Goal: Transaction & Acquisition: Purchase product/service

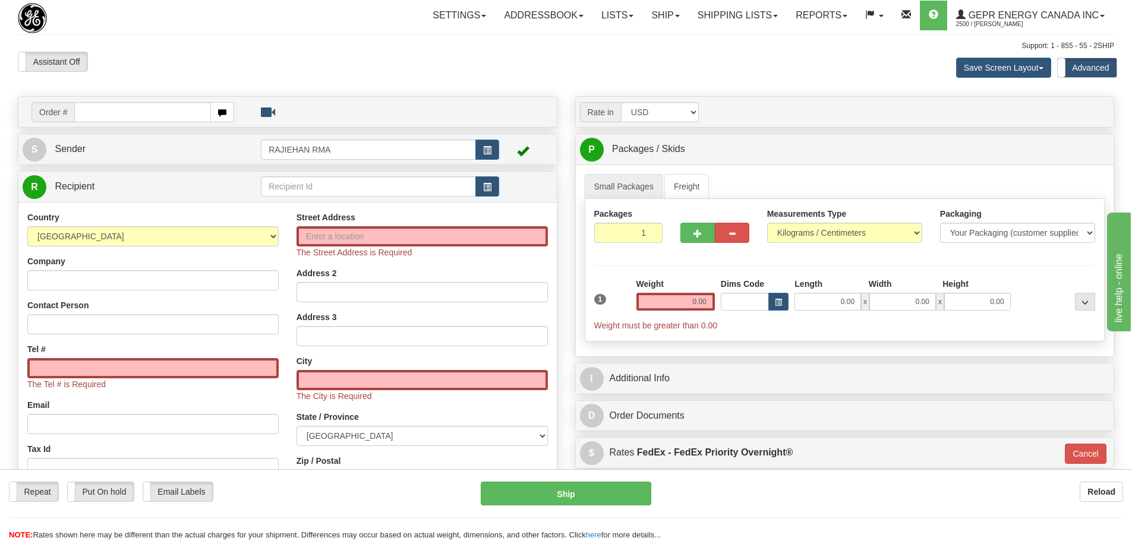
click at [503, 145] on td at bounding box center [525, 149] width 53 height 24
click at [495, 149] on button "button" at bounding box center [487, 150] width 24 height 20
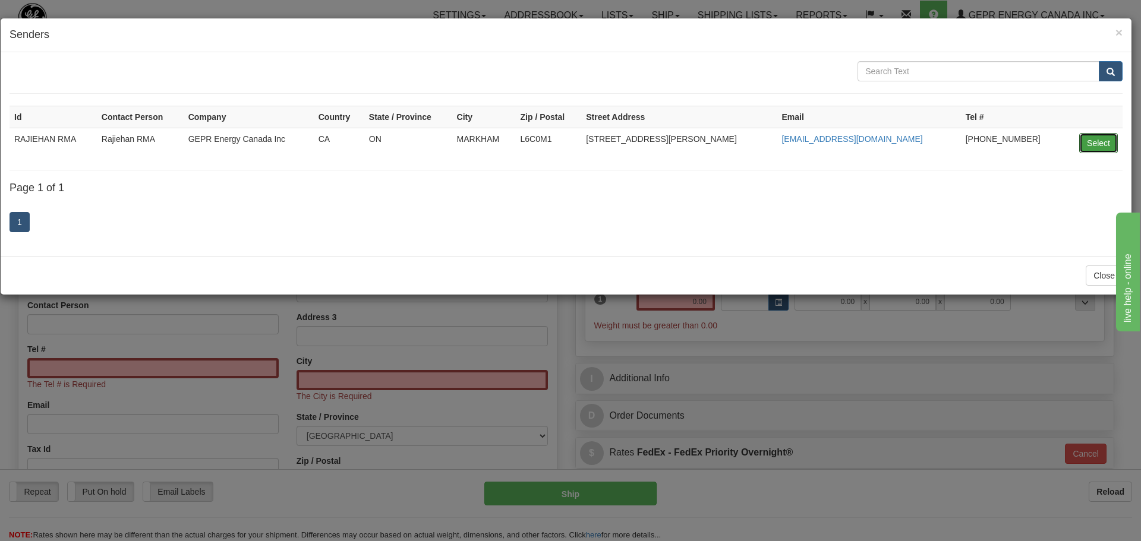
click at [1091, 147] on button "Select" at bounding box center [1098, 143] width 39 height 20
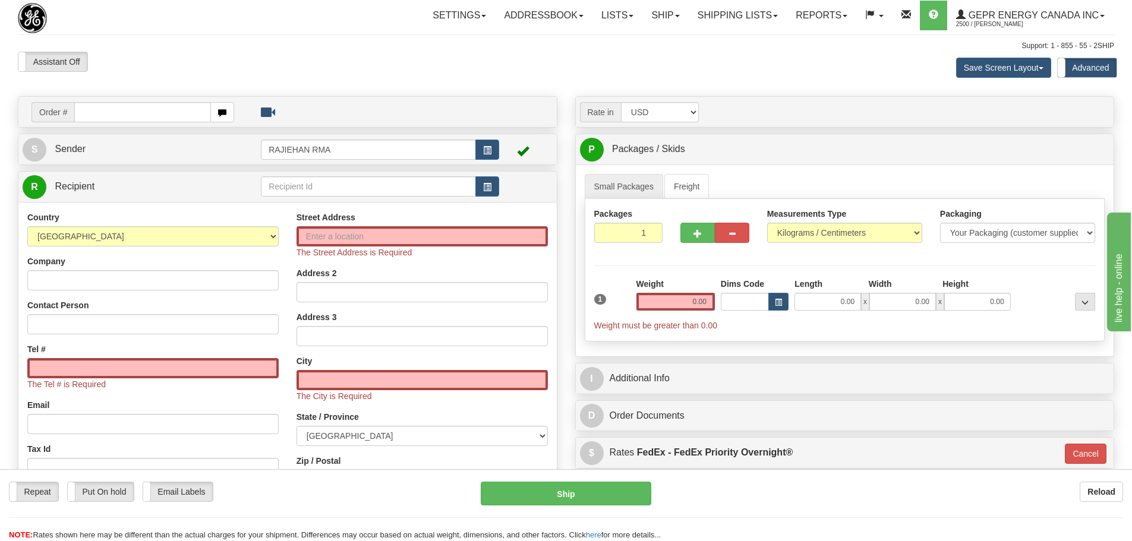
click at [711, 70] on div "Save Screen Layout Save Layout Reset to Default Standard Advanced" at bounding box center [891, 68] width 464 height 32
click at [450, 64] on div "Assistant On Assistant Off Do a return Do a return" at bounding box center [241, 62] width 464 height 20
click at [116, 154] on link "S Sender" at bounding box center [142, 149] width 238 height 24
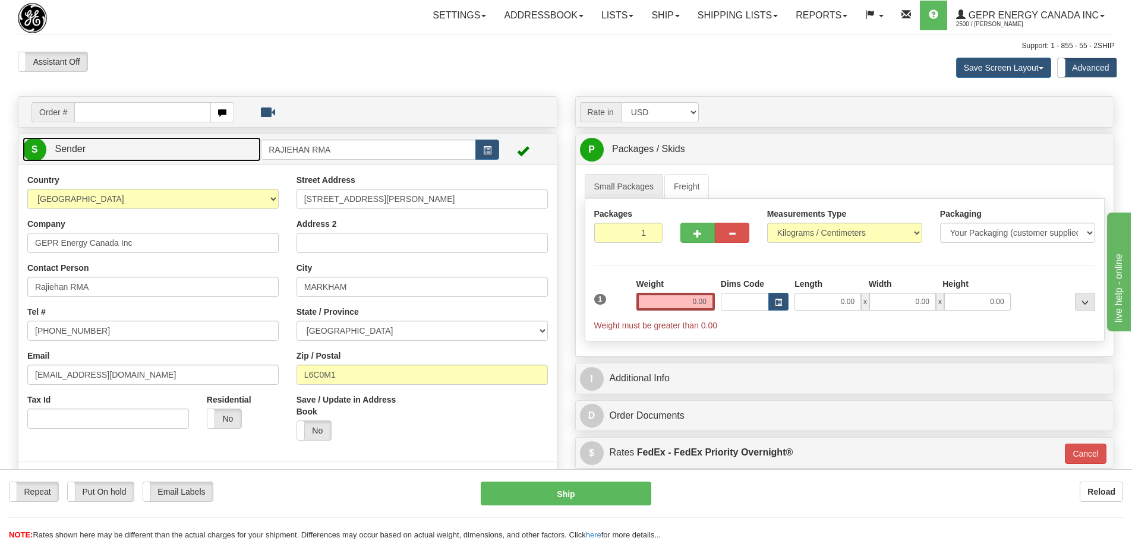
click at [116, 154] on link "S Sender" at bounding box center [142, 149] width 238 height 24
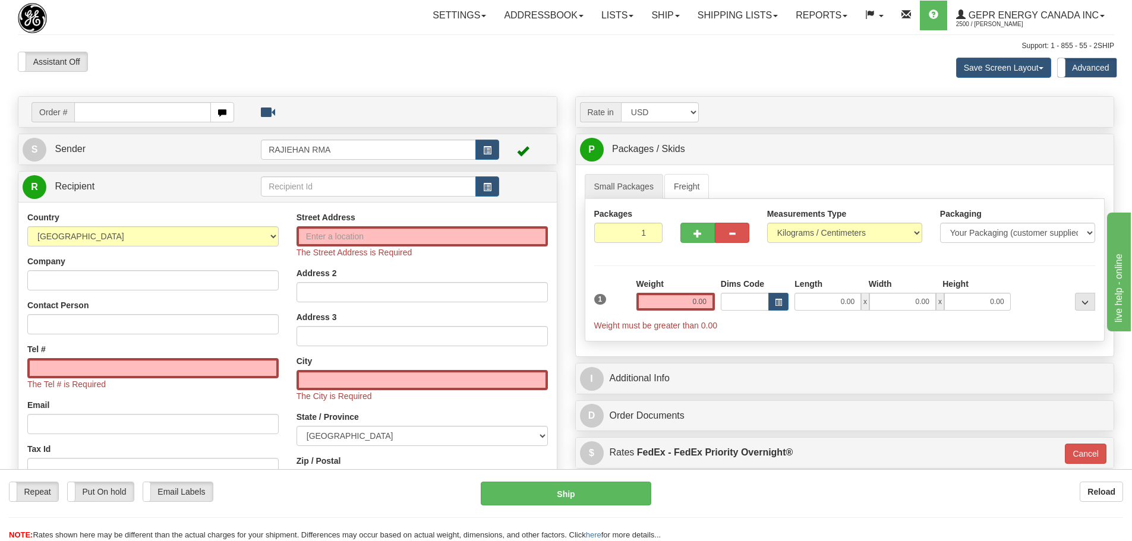
click at [329, 77] on div "Assistant On Assistant Off Do a return Do a return Previous Next Save Screen La…" at bounding box center [566, 68] width 1114 height 32
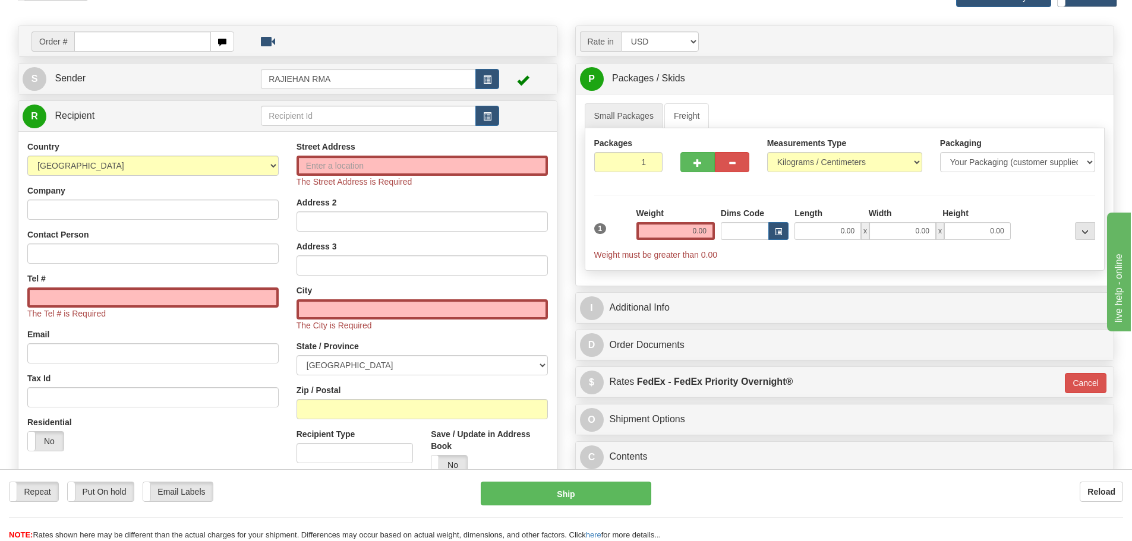
scroll to position [178, 0]
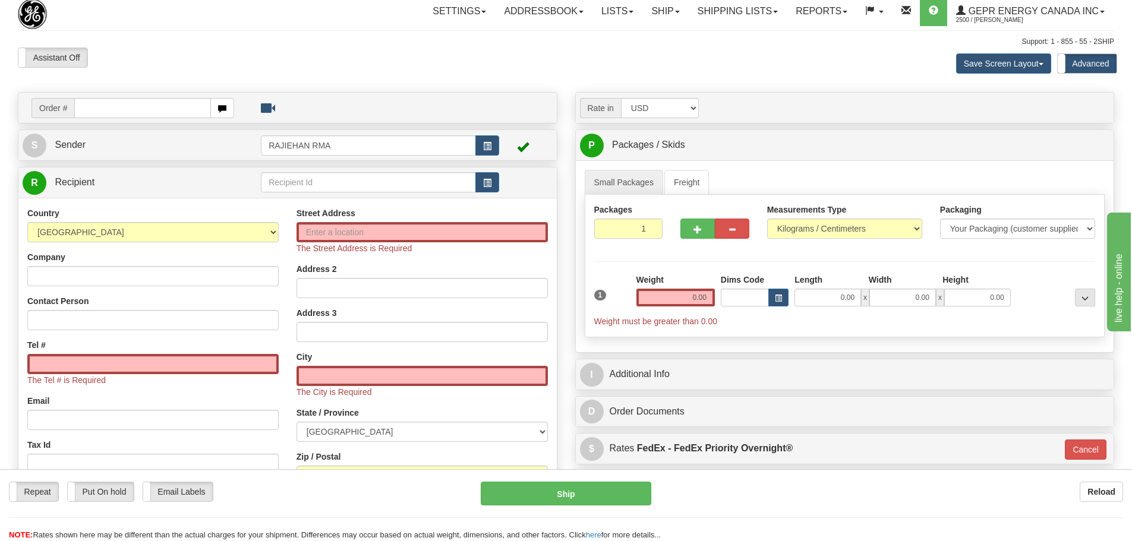
scroll to position [0, 0]
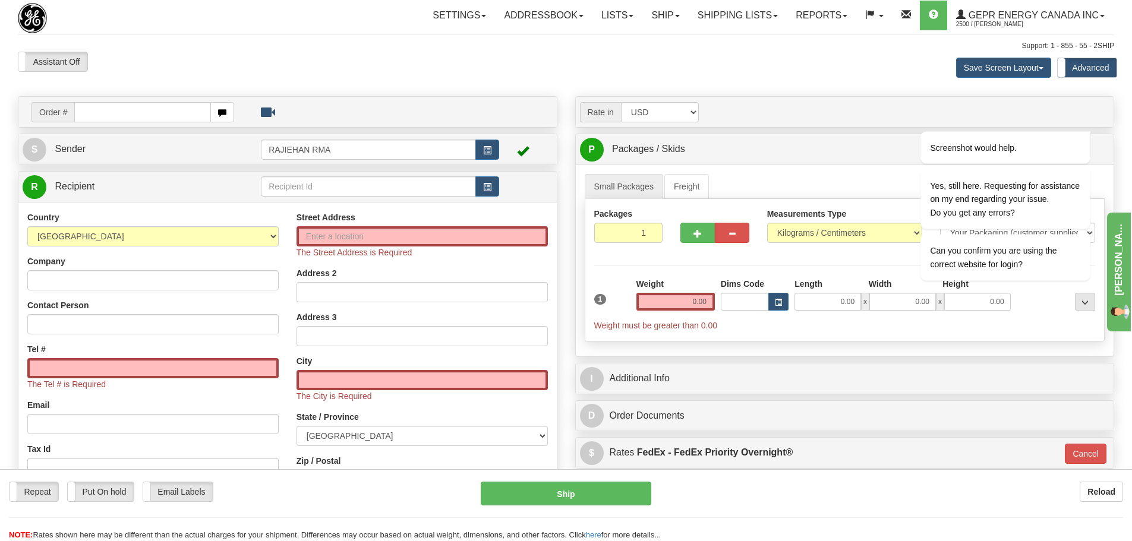
click at [330, 52] on div "Assistant On Assistant Off Do a return Do a return" at bounding box center [241, 62] width 464 height 20
click at [489, 75] on div "Assistant On Assistant Off Do a return Do a return Previous Next Save Screen La…" at bounding box center [566, 68] width 1114 height 32
click at [994, 21] on span "2500 / [PERSON_NAME]" at bounding box center [1000, 24] width 89 height 12
click at [790, 65] on div "Save Screen Layout Save Layout Reset to Default Standard Advanced" at bounding box center [891, 68] width 464 height 32
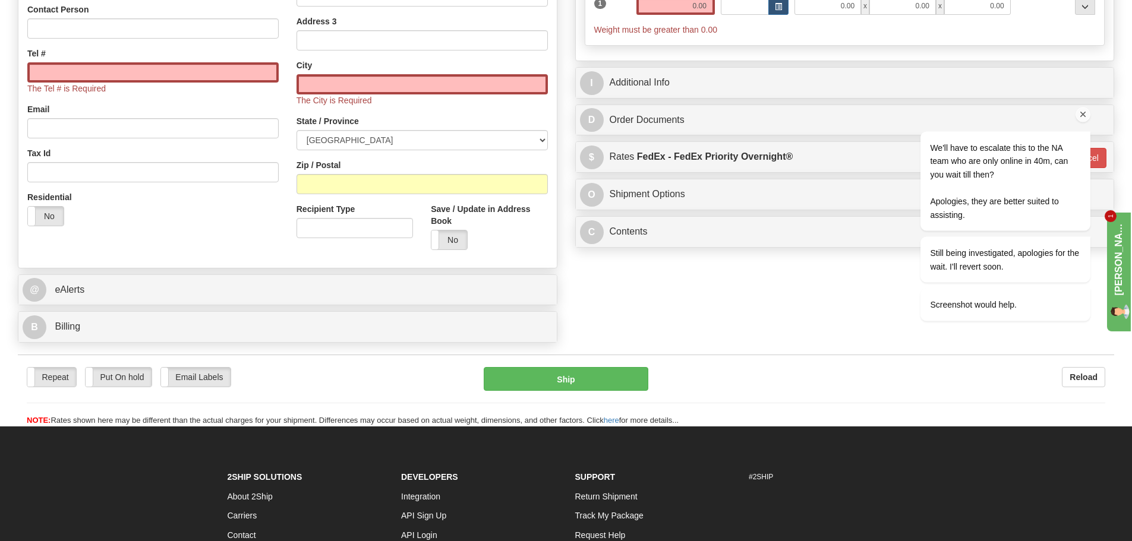
scroll to position [297, 0]
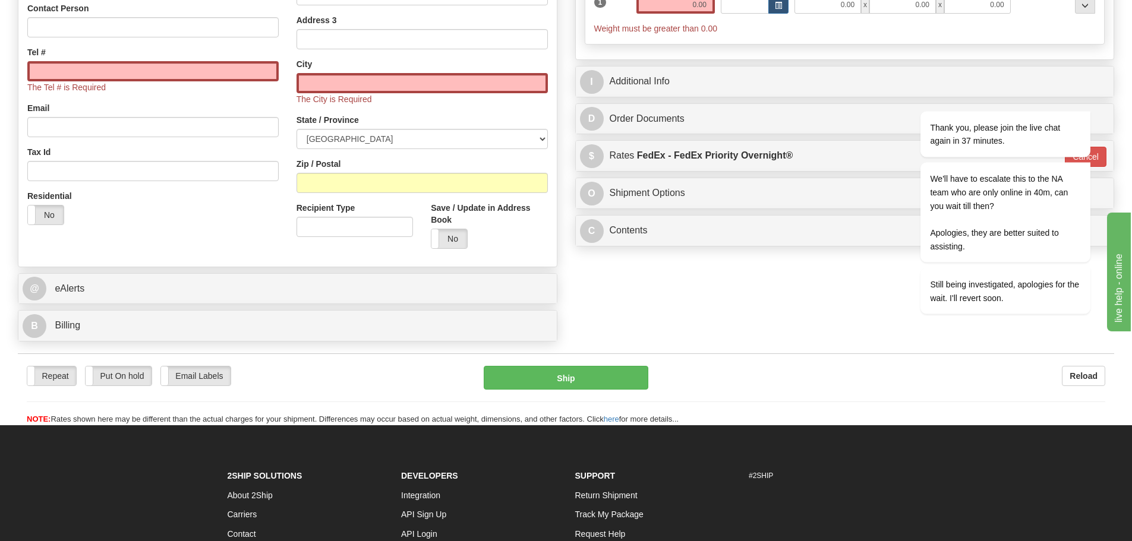
click at [840, 402] on div "Repeat Repeat Put On hold Put On hold Print Order Slip Print Order Slip Email L…" at bounding box center [566, 395] width 1096 height 59
drag, startPoint x: 1083, startPoint y: 96, endPoint x: 1965, endPoint y: 173, distance: 885.6
click at [1083, 96] on icon "Chat attention grabber" at bounding box center [1083, 94] width 11 height 11
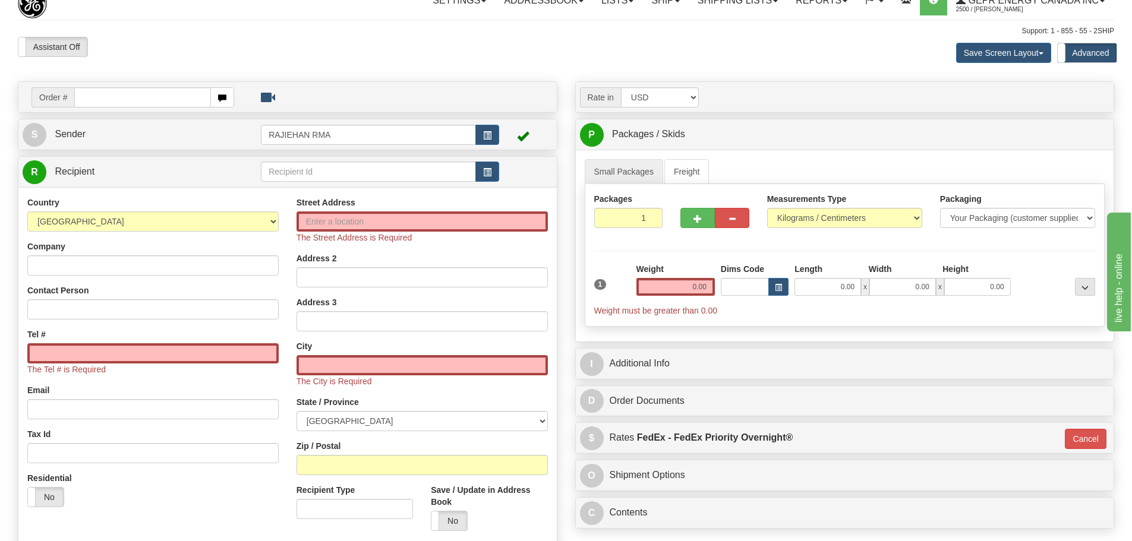
scroll to position [0, 0]
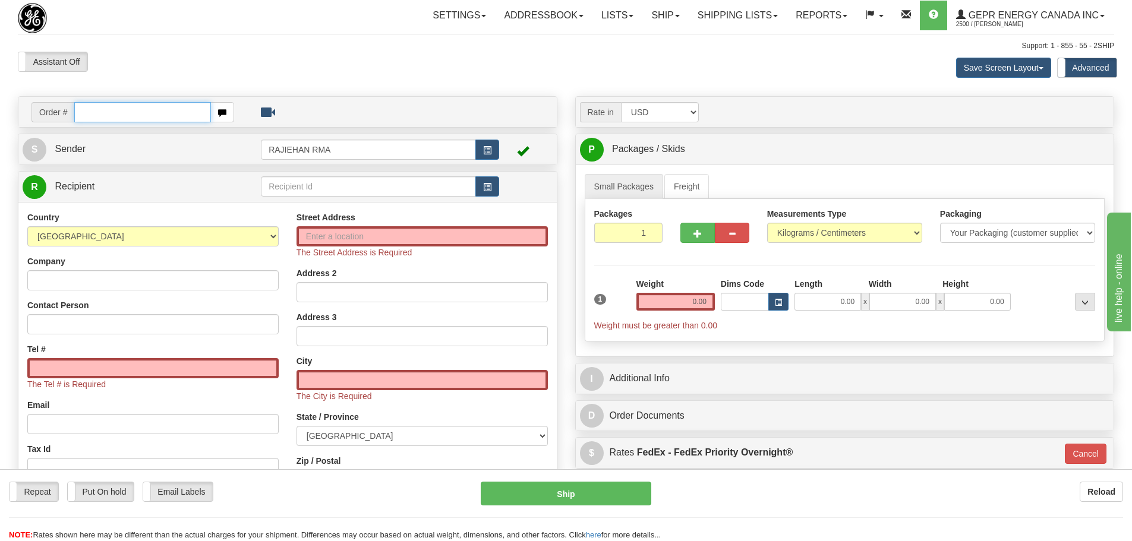
click at [145, 107] on input "text" at bounding box center [142, 112] width 137 height 20
paste input "86705893"
type input "86705893"
click at [171, 70] on body "Training Course Close Toggle navigation Settings Shipping Preferences New Recip…" at bounding box center [566, 270] width 1132 height 541
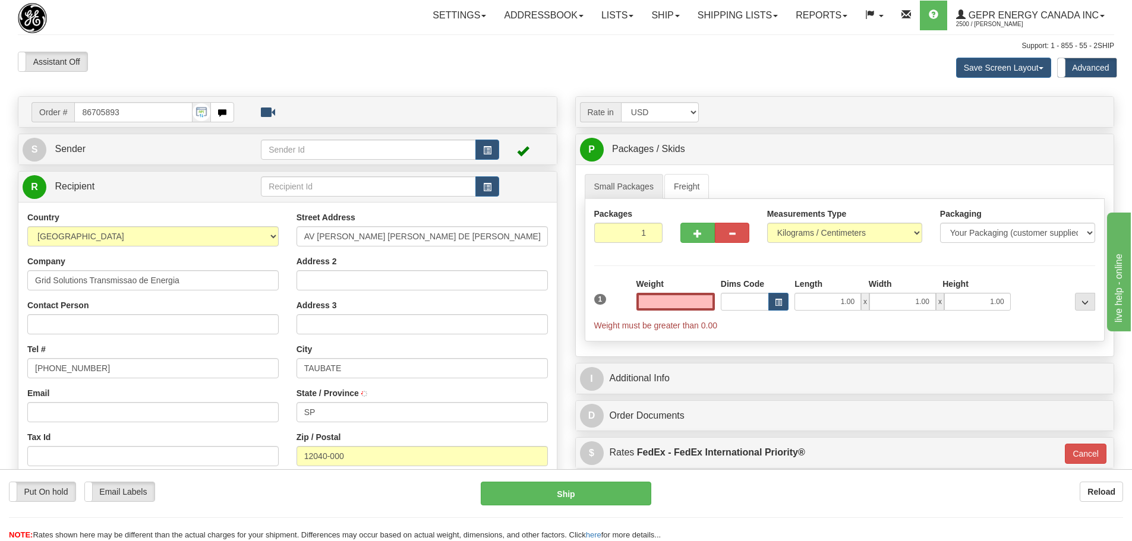
type input "0.00"
click at [333, 65] on div "Assistant On Assistant Off Do a return Do a return" at bounding box center [241, 62] width 464 height 20
click at [431, 17] on link "Settings" at bounding box center [459, 16] width 71 height 30
click at [242, 19] on div "Settings Shipping Preferences Fields Preferences New Store Connections Addressb…" at bounding box center [662, 16] width 904 height 30
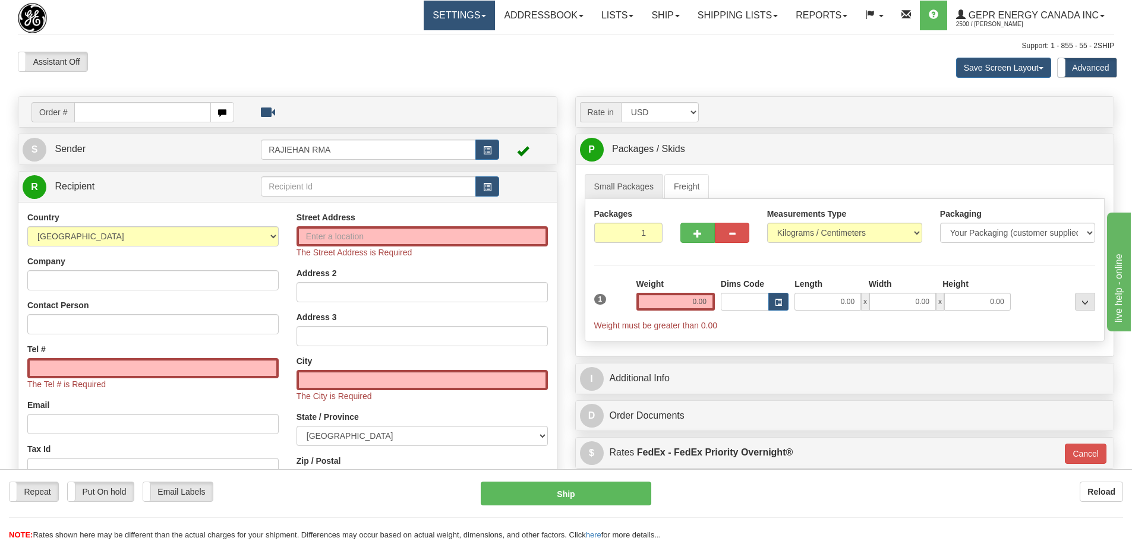
click at [465, 19] on link "Settings" at bounding box center [459, 16] width 71 height 30
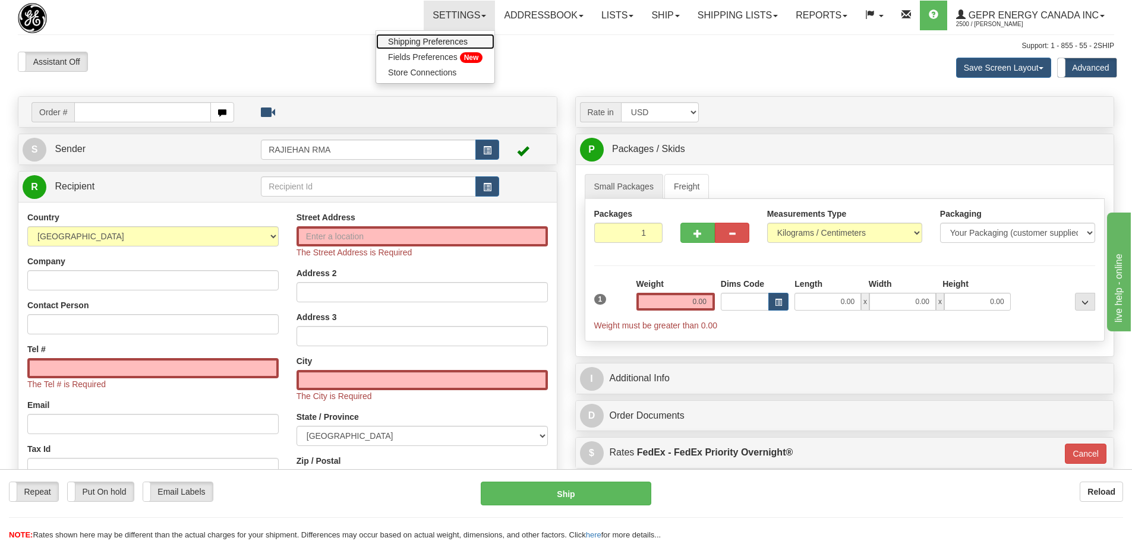
click at [438, 41] on span "Shipping Preferences" at bounding box center [428, 42] width 80 height 10
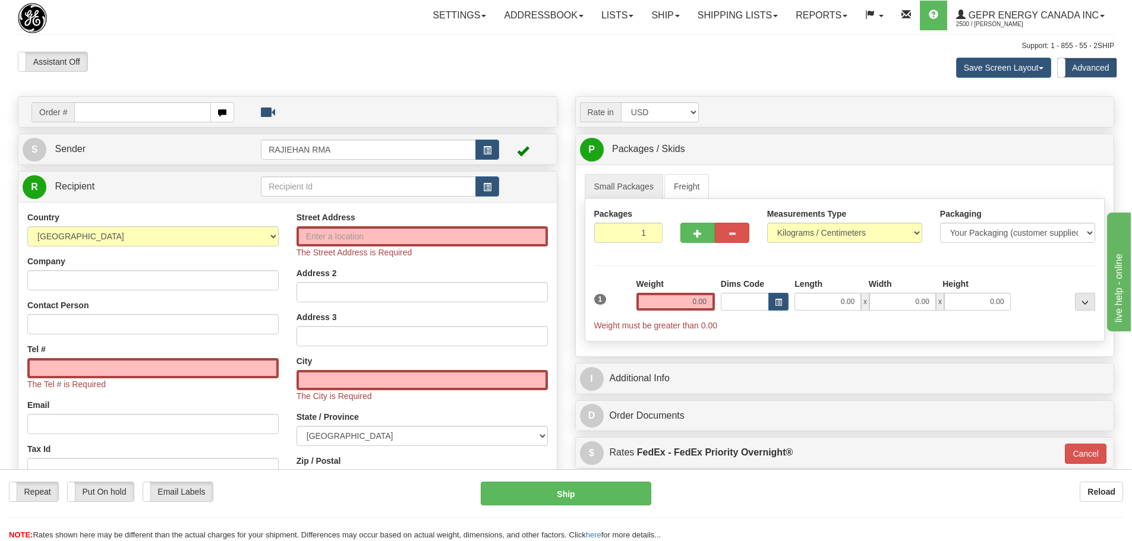
drag, startPoint x: 213, startPoint y: 71, endPoint x: 171, endPoint y: 96, distance: 48.2
click at [213, 71] on div "Assistant On Assistant Off Do a return Do a return Previous Next Save Screen La…" at bounding box center [566, 68] width 1114 height 32
click at [147, 108] on input "text" at bounding box center [142, 112] width 137 height 20
paste input "86705893"
type input "86705893"
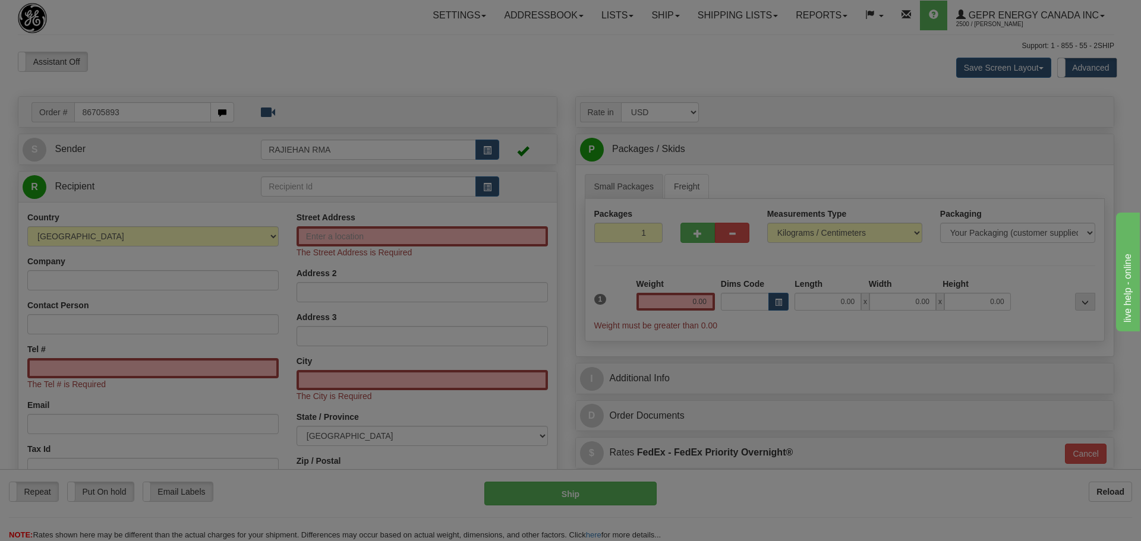
click at [172, 70] on body "Training Course Close Toggle navigation Settings Shipping Preferences New Recip…" at bounding box center [570, 270] width 1141 height 541
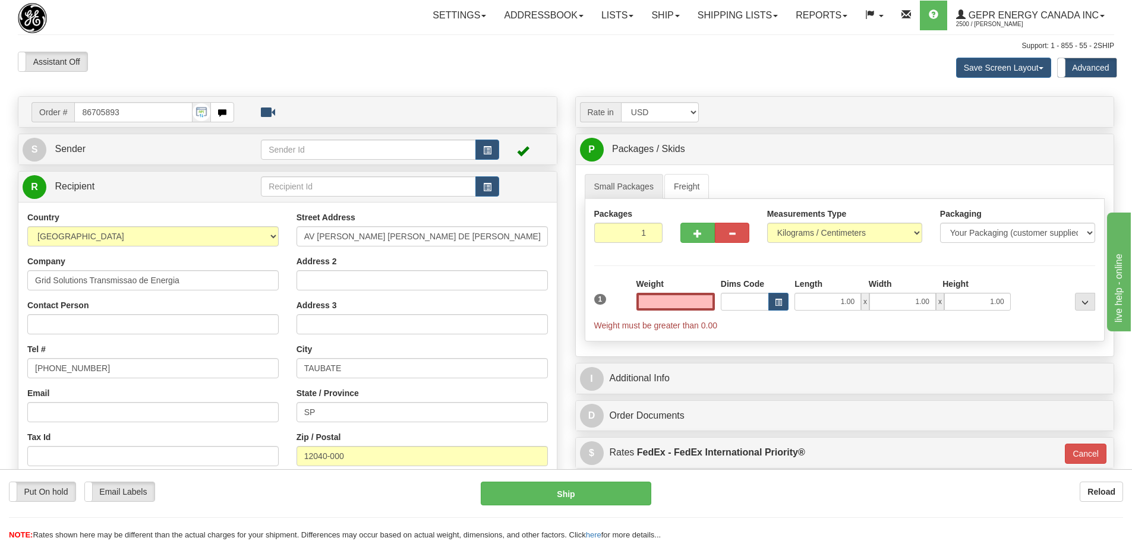
type input "0.00"
click at [488, 160] on td at bounding box center [380, 149] width 238 height 24
click at [488, 156] on button "button" at bounding box center [487, 150] width 24 height 20
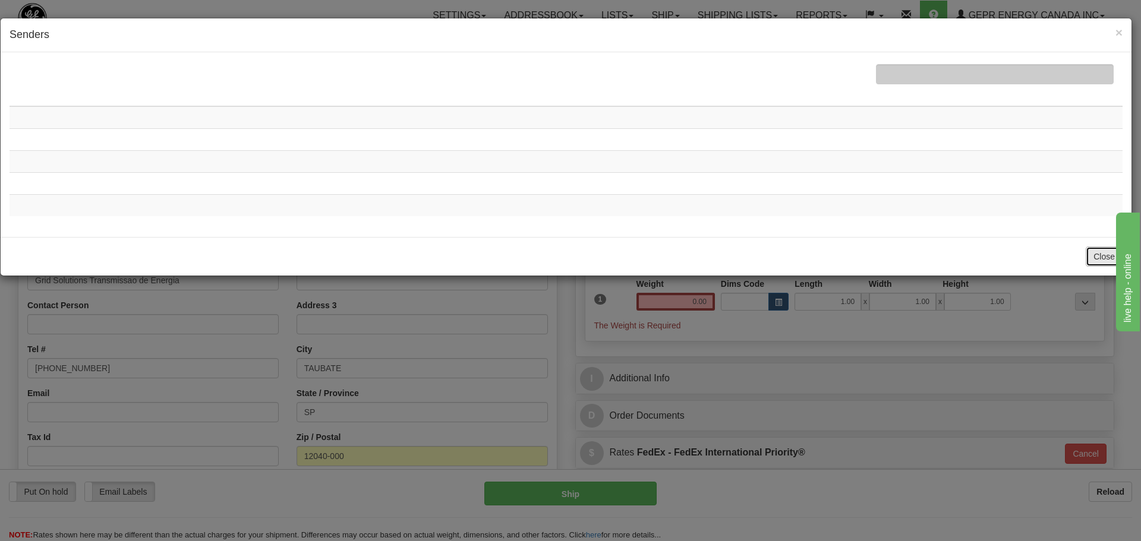
click at [1088, 252] on button "Close" at bounding box center [1103, 257] width 37 height 20
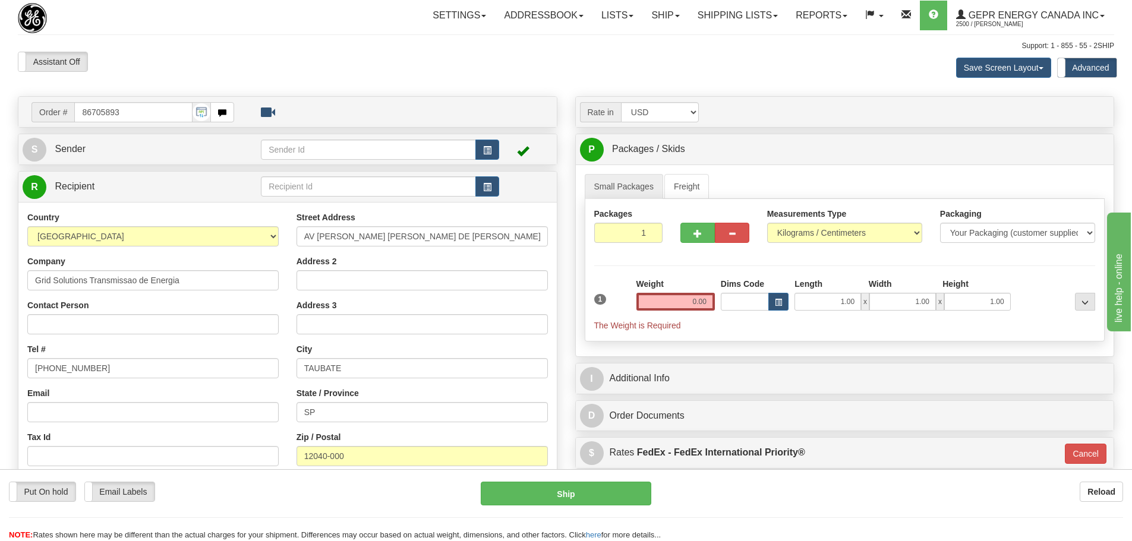
click at [493, 46] on div "Support: 1 - 855 - 55 - 2SHIP" at bounding box center [566, 46] width 1096 height 10
click at [488, 145] on button "button" at bounding box center [487, 150] width 24 height 20
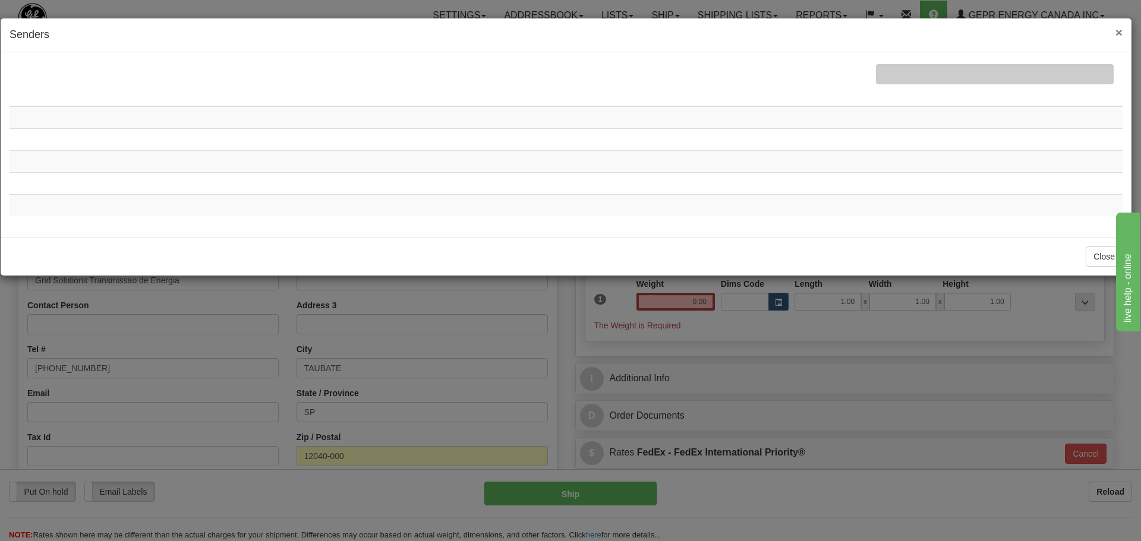
click at [1116, 32] on span "×" at bounding box center [1118, 33] width 7 height 14
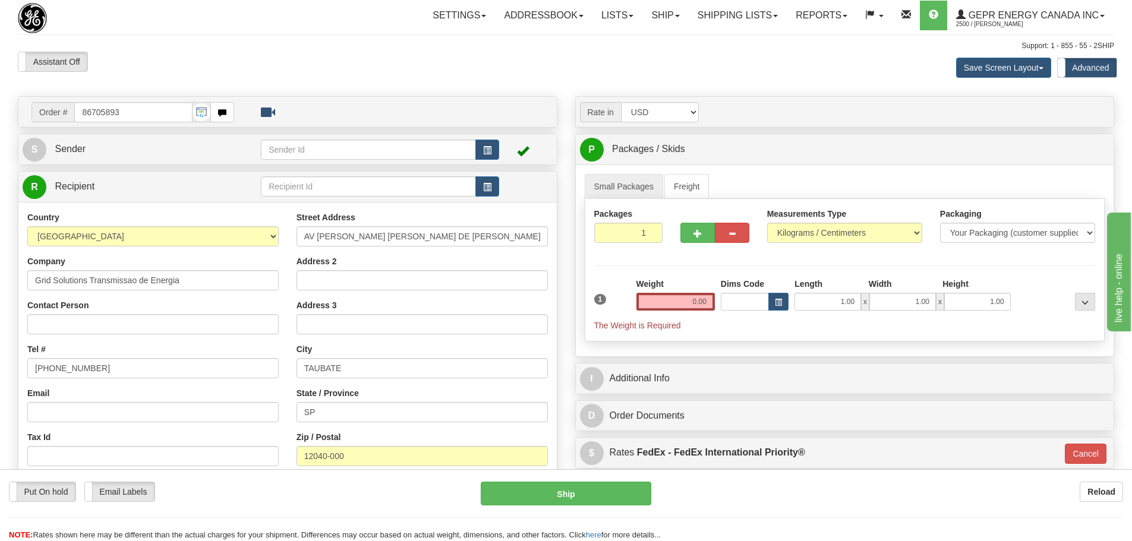
click at [518, 71] on div "Assistant On Assistant Off Do a return Do a return Previous Next Save Screen La…" at bounding box center [566, 68] width 1114 height 32
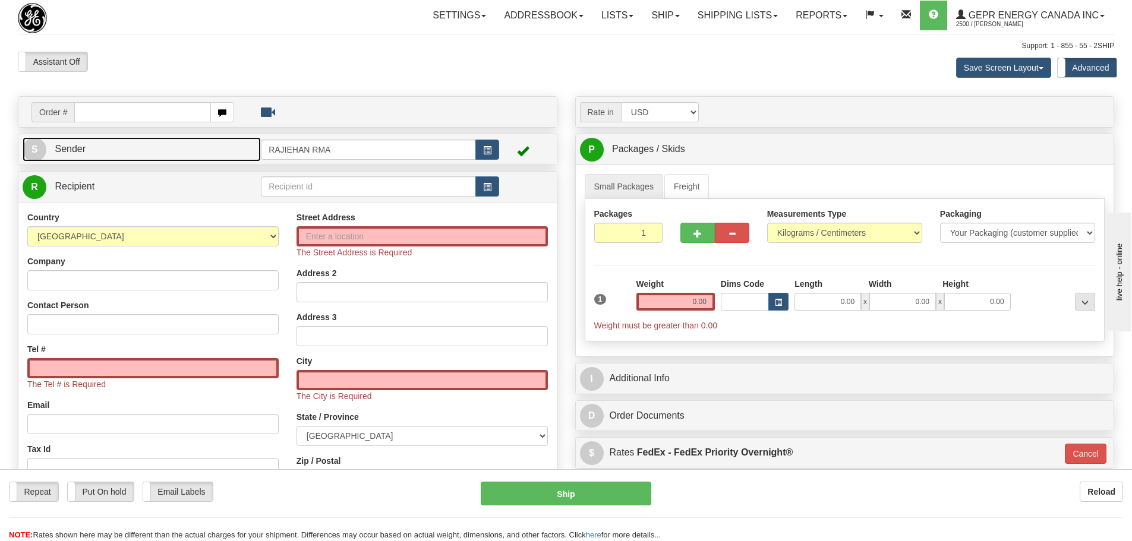
click at [124, 140] on link "S Sender" at bounding box center [142, 149] width 238 height 24
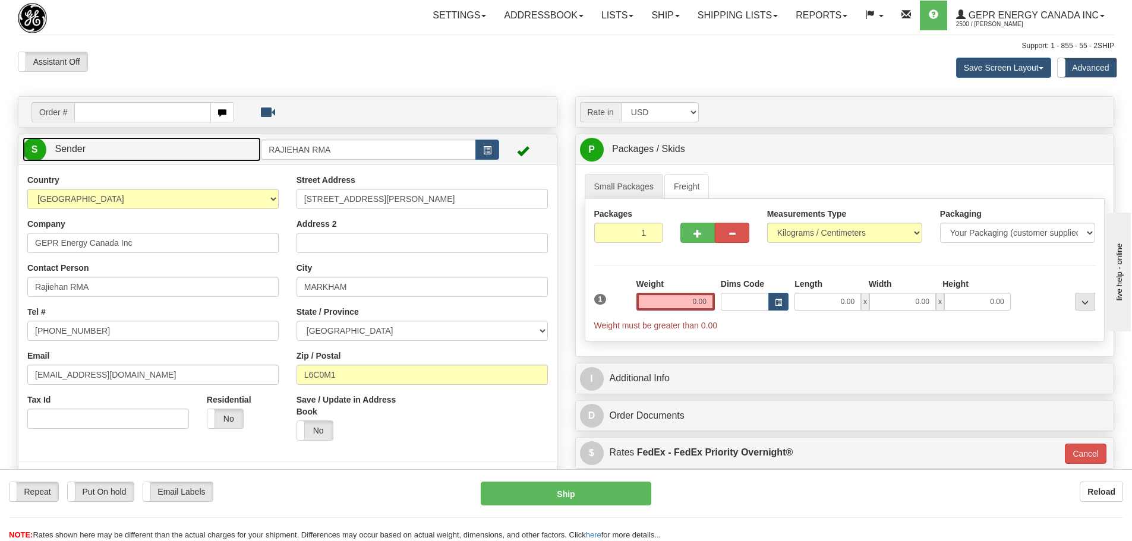
click at [124, 140] on link "S Sender" at bounding box center [142, 149] width 238 height 24
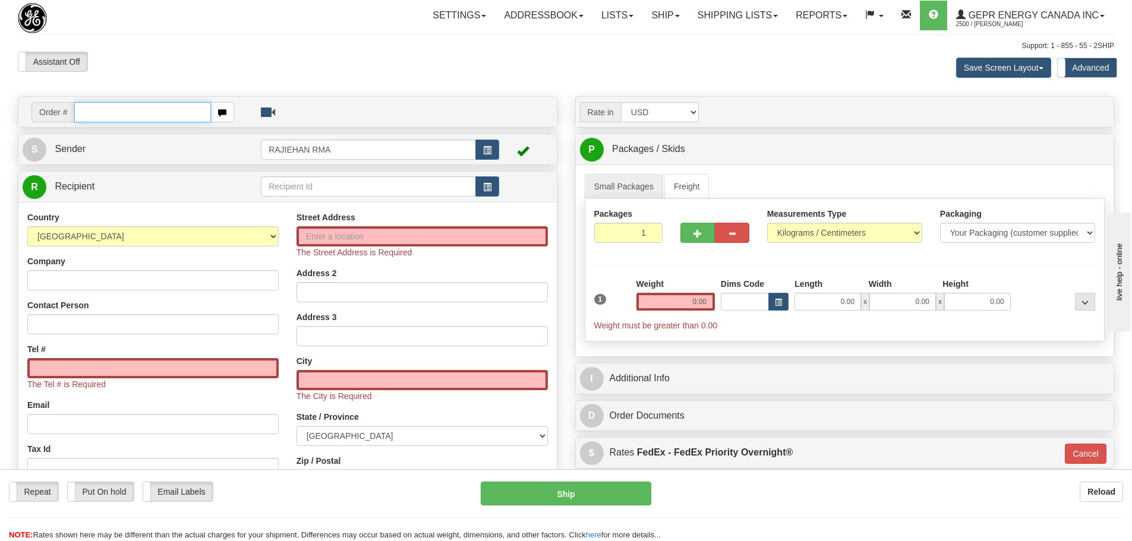
click at [99, 111] on input "text" at bounding box center [142, 112] width 137 height 20
paste input "86705893"
type input "86705893"
click at [145, 70] on body "Training Course Close Toggle navigation Settings Shipping Preferences New Recip…" at bounding box center [566, 270] width 1132 height 541
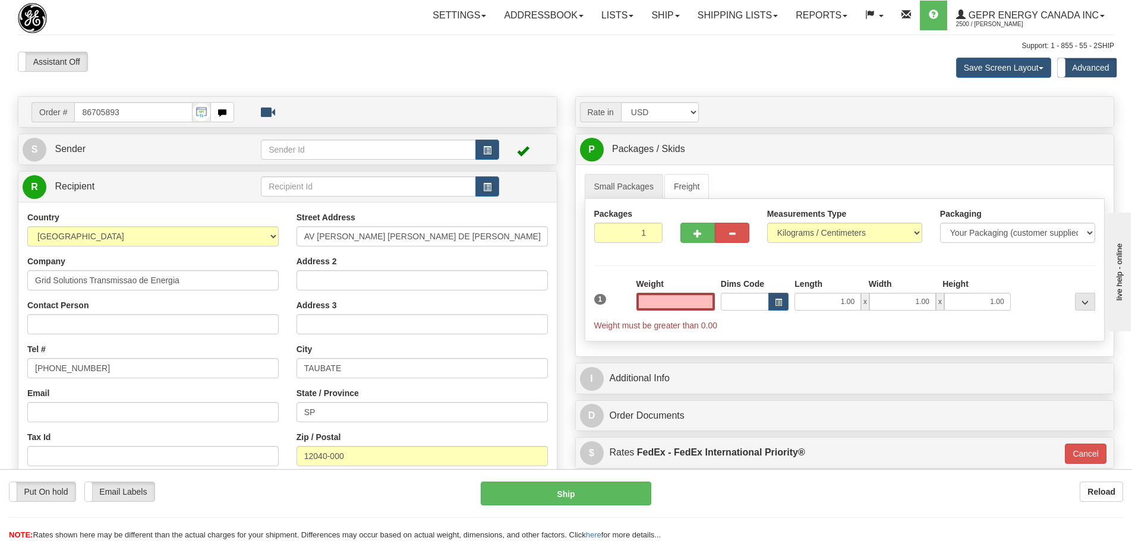
type input "0.00"
click at [211, 136] on div "S Sender" at bounding box center [287, 149] width 538 height 30
click at [211, 143] on link "S Sender" at bounding box center [142, 149] width 238 height 24
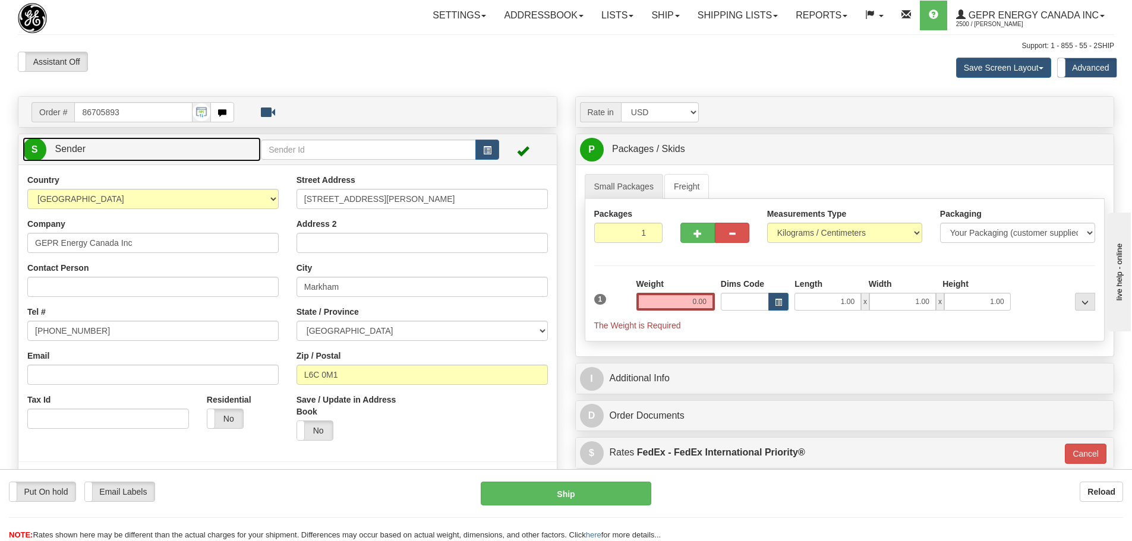
type input "MARKHAM"
click at [491, 147] on span "button" at bounding box center [487, 151] width 8 height 8
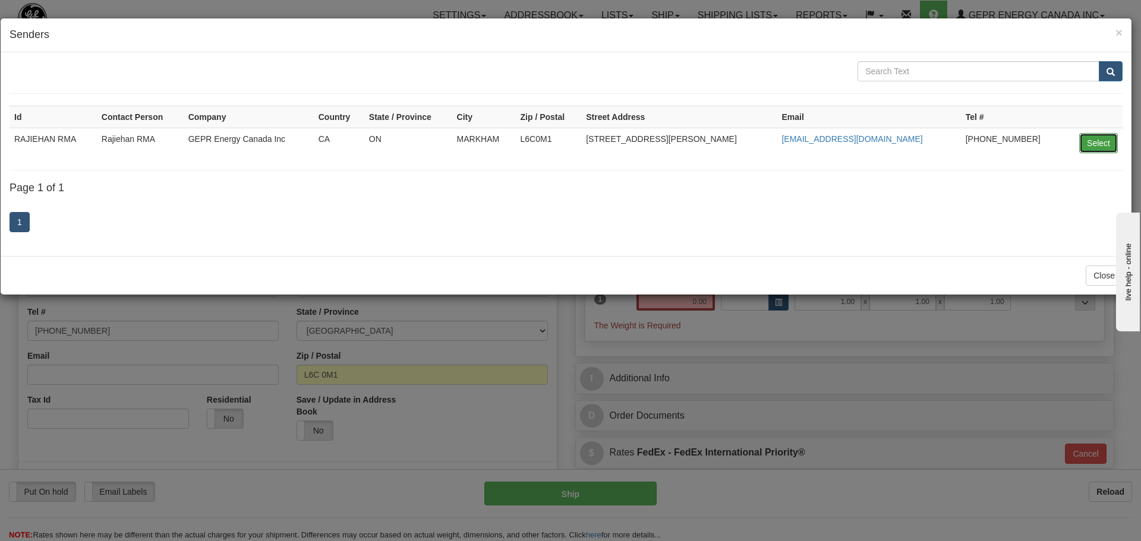
click at [1101, 135] on button "Select" at bounding box center [1098, 143] width 39 height 20
type input "RAJIEHAN RMA"
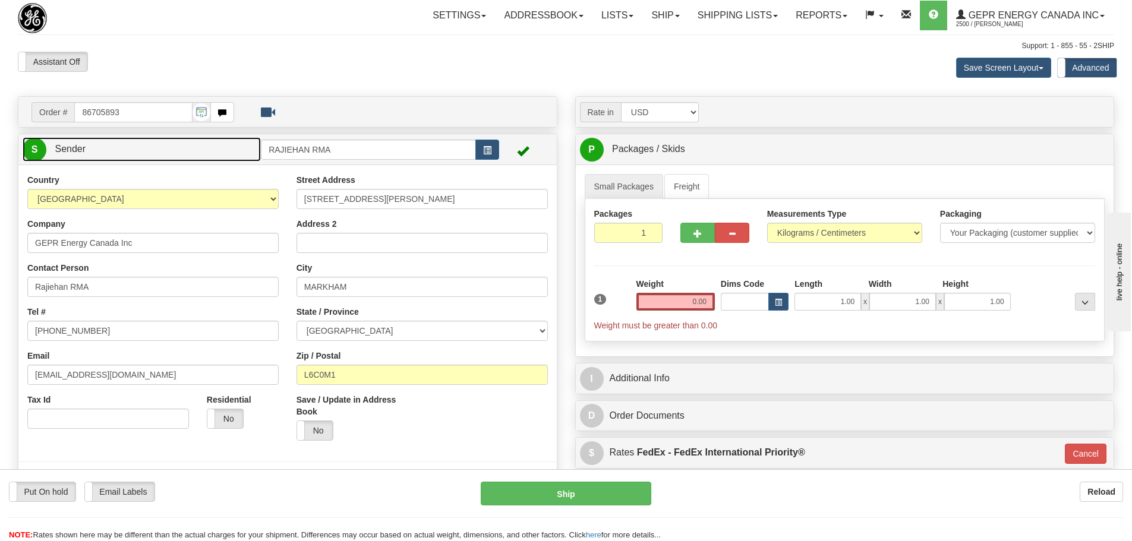
click at [175, 138] on link "S Sender" at bounding box center [142, 149] width 238 height 24
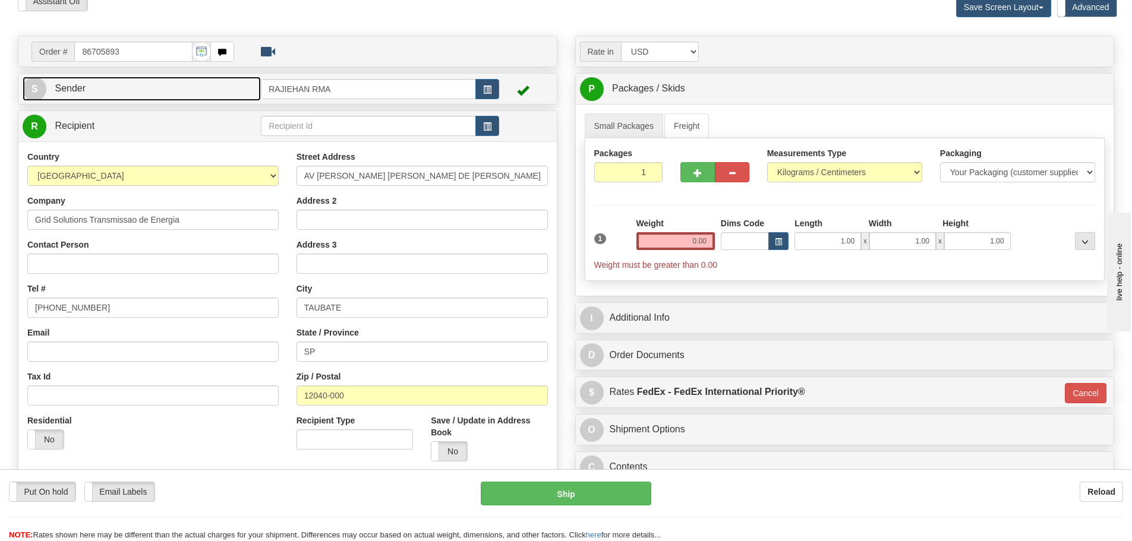
scroll to position [119, 0]
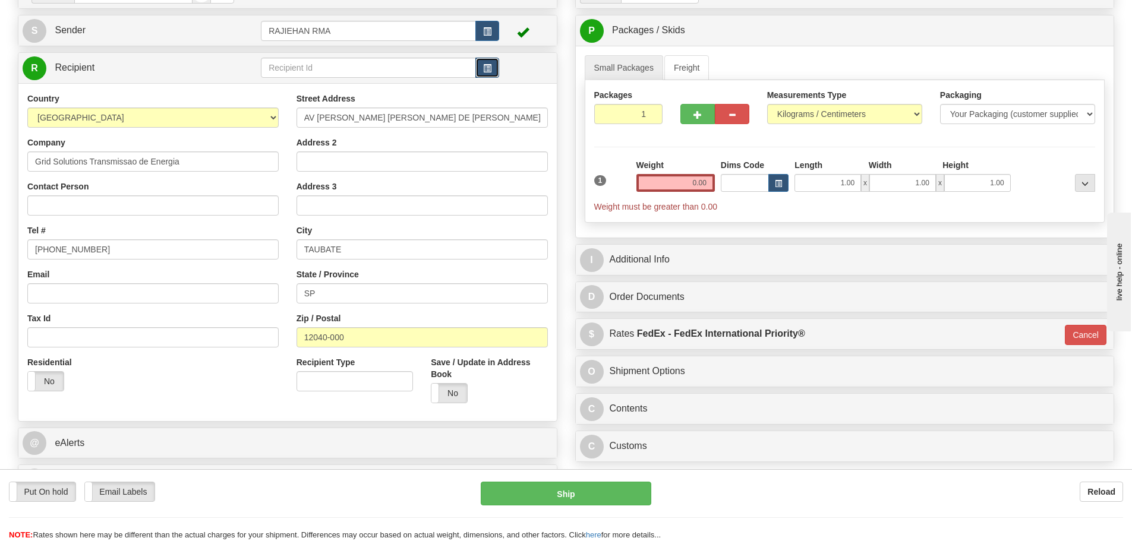
click at [489, 71] on span "button" at bounding box center [487, 69] width 8 height 8
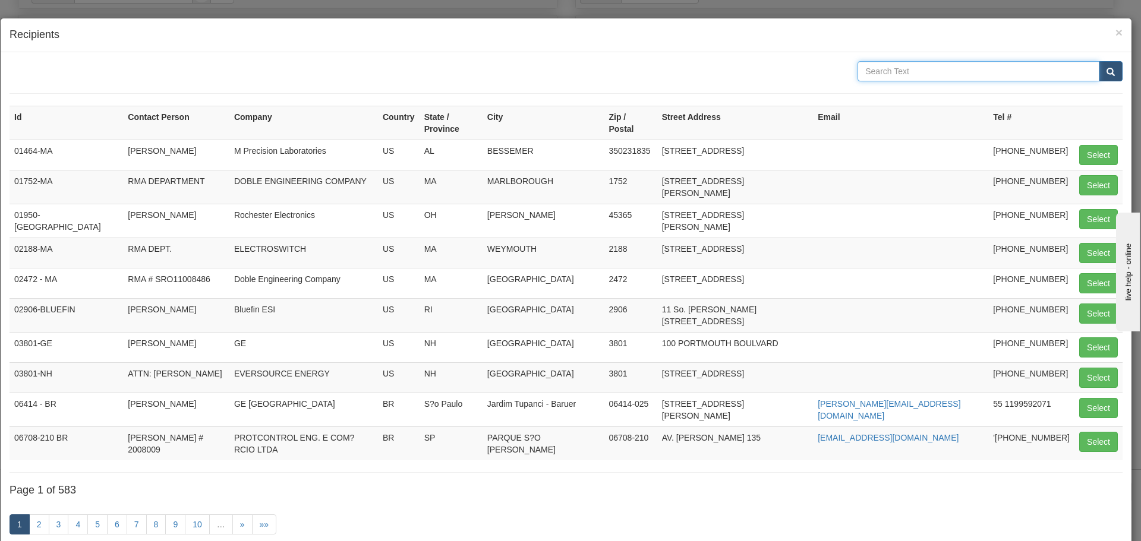
click at [882, 74] on input "text" at bounding box center [978, 71] width 242 height 20
type input "sb"
click at [1116, 70] on div "sb" at bounding box center [989, 71] width 283 height 20
click at [1098, 71] on button "submit" at bounding box center [1110, 71] width 24 height 20
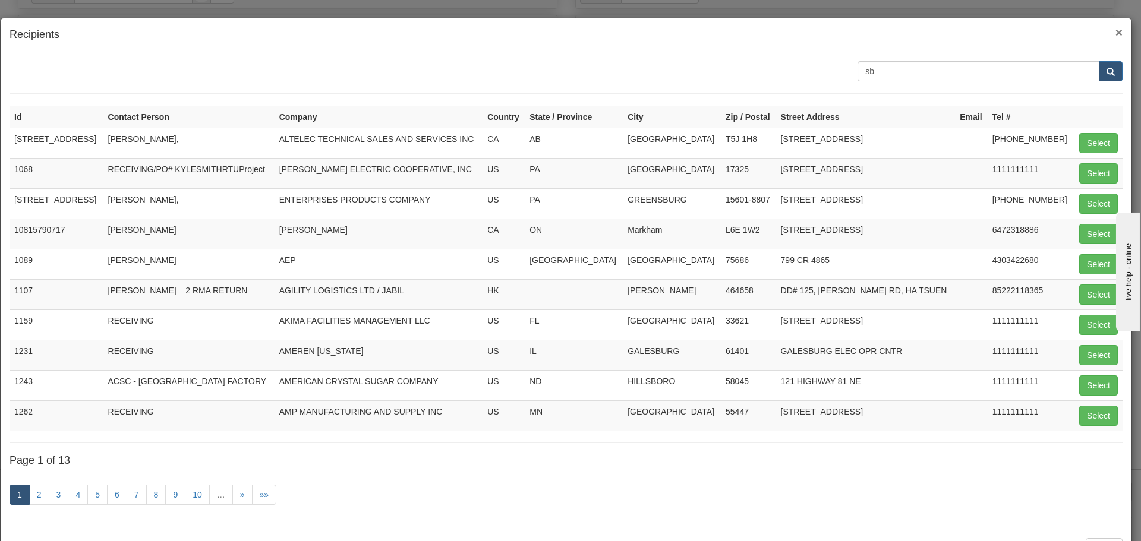
click at [1115, 33] on span "×" at bounding box center [1118, 33] width 7 height 14
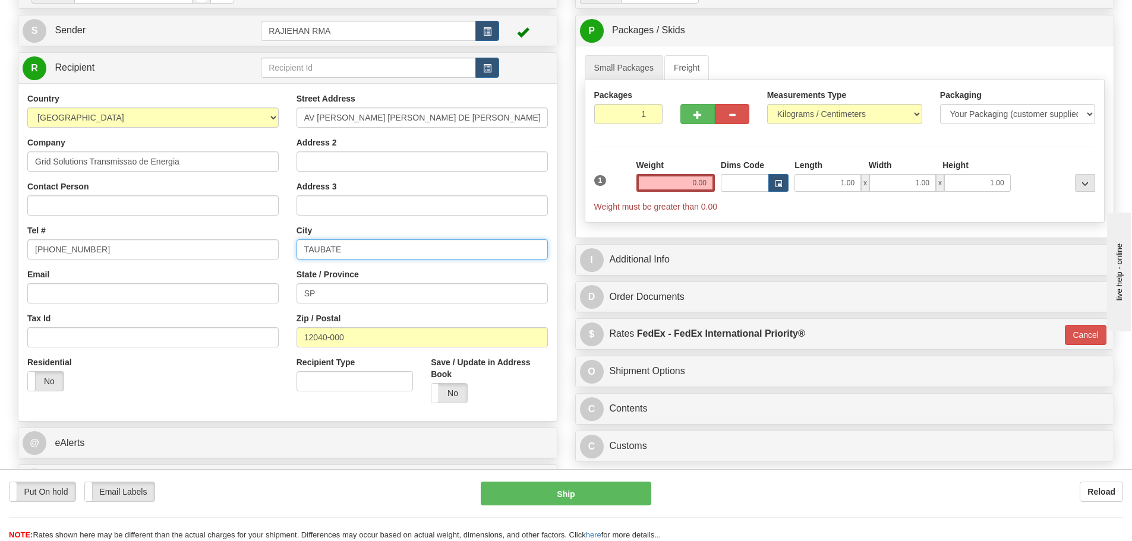
drag, startPoint x: 353, startPoint y: 242, endPoint x: 280, endPoint y: 243, distance: 73.1
click at [280, 243] on div "Country AFGHANISTAN ALAND ISLANDS ALBANIA ALGERIA AMERICAN SAMOA ANDORRA ANGOLA…" at bounding box center [287, 253] width 538 height 320
click at [501, 69] on td at bounding box center [525, 68] width 53 height 24
click at [491, 72] on span "button" at bounding box center [487, 69] width 8 height 8
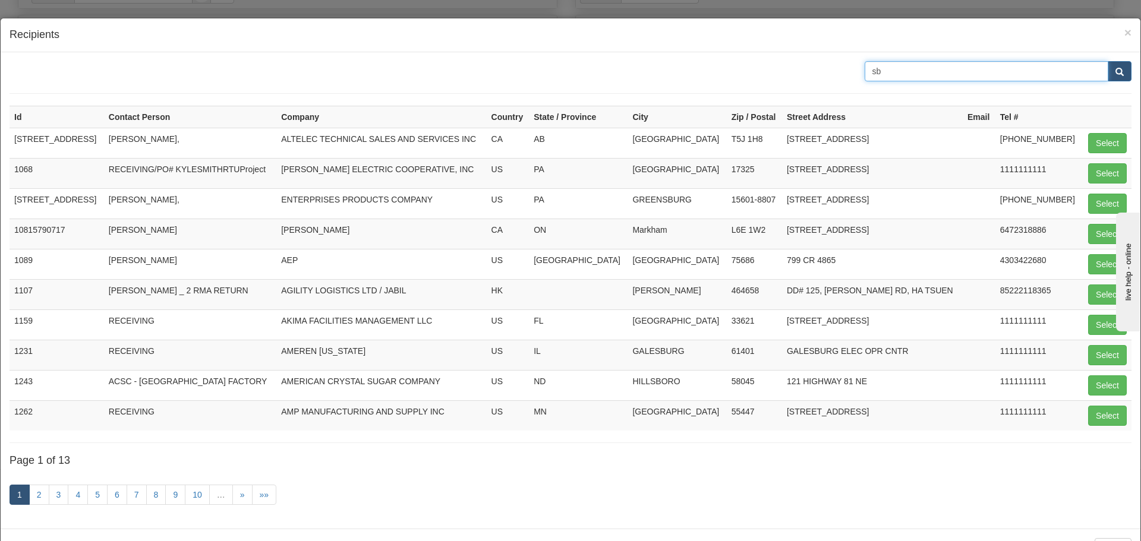
drag, startPoint x: 944, startPoint y: 67, endPoint x: 775, endPoint y: 75, distance: 168.9
click at [775, 75] on div "sb" at bounding box center [570, 71] width 1139 height 20
paste input "TAUBATE"
type input "TAUBATE"
click at [1107, 76] on button "submit" at bounding box center [1119, 71] width 24 height 20
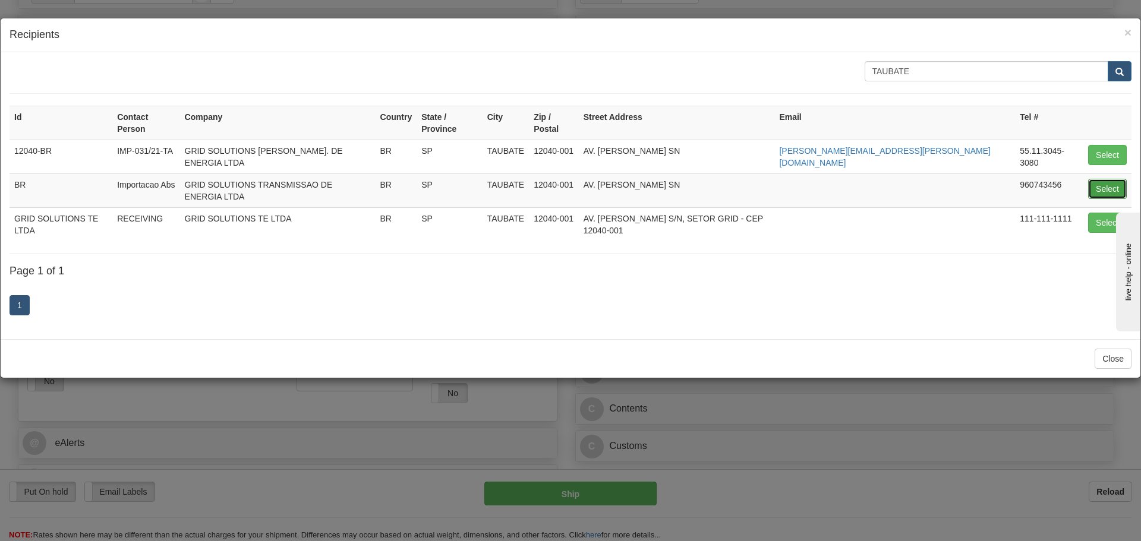
click at [1098, 179] on button "Select" at bounding box center [1107, 189] width 39 height 20
type input "BR"
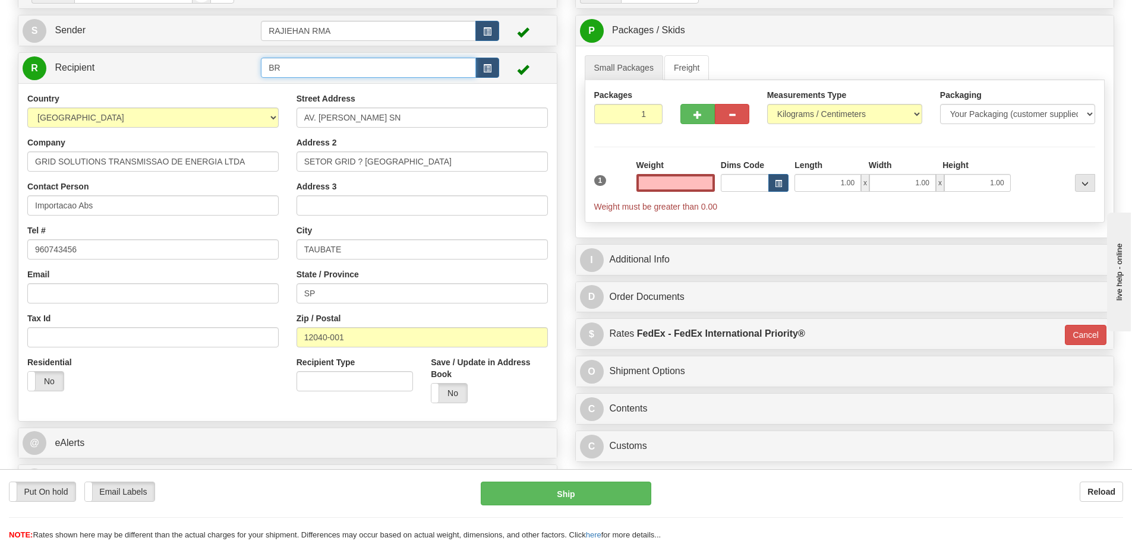
type input "0.00"
drag, startPoint x: 288, startPoint y: 68, endPoint x: 241, endPoint y: 74, distance: 46.6
click at [241, 74] on tr "R Recipient BR" at bounding box center [288, 68] width 530 height 24
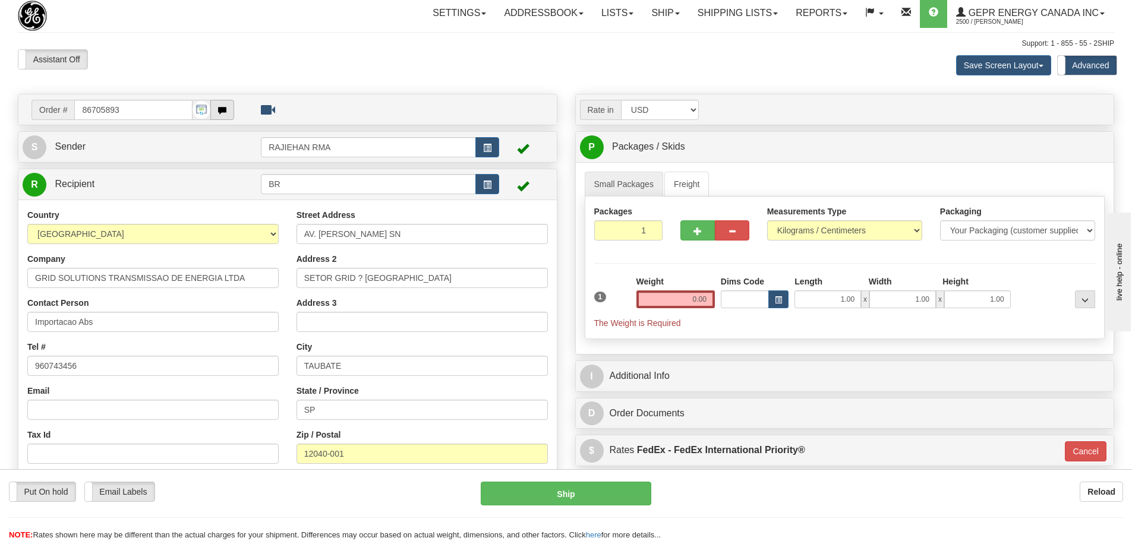
scroll to position [0, 0]
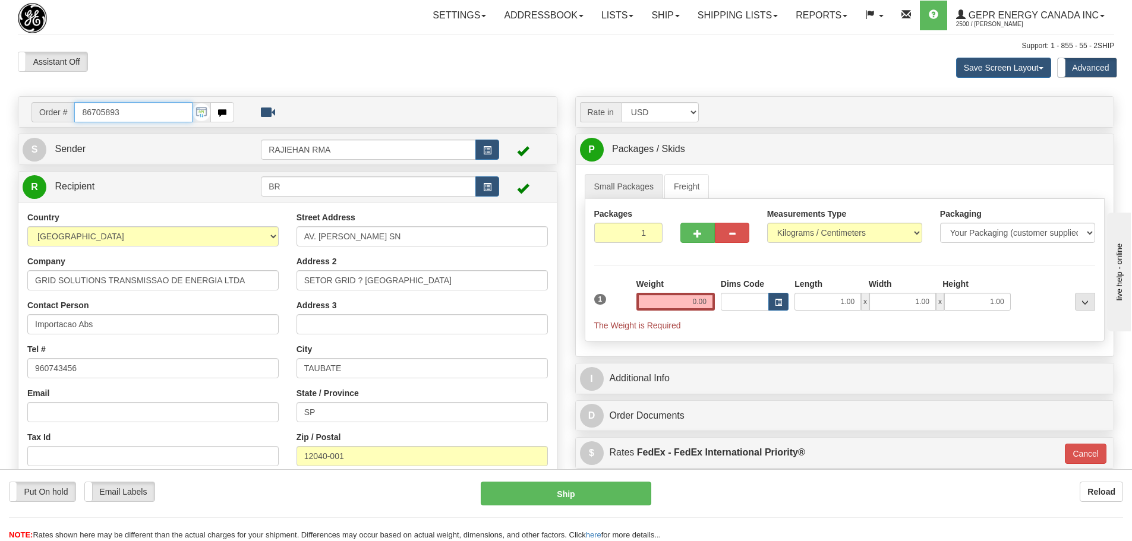
drag, startPoint x: 165, startPoint y: 113, endPoint x: -44, endPoint y: 113, distance: 208.5
click at [0, 113] on html "Training Course Close Toggle navigation Settings Shipping Preferences New Sende…" at bounding box center [566, 270] width 1132 height 541
paste input "text"
type input "86705893"
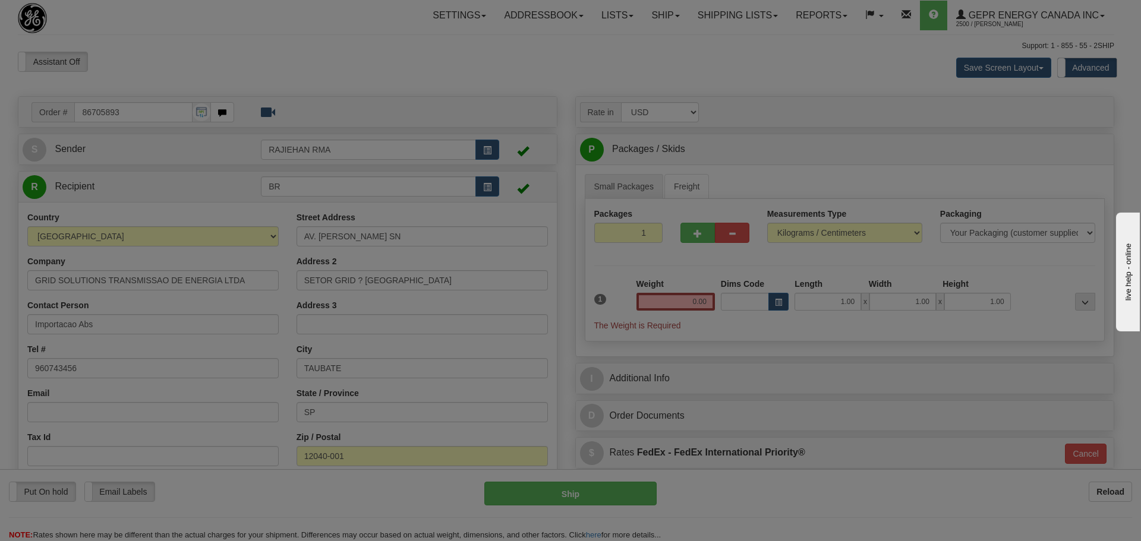
click at [138, 72] on body "Training Course Close Toggle navigation Settings Shipping Preferences New Recip…" at bounding box center [570, 270] width 1141 height 541
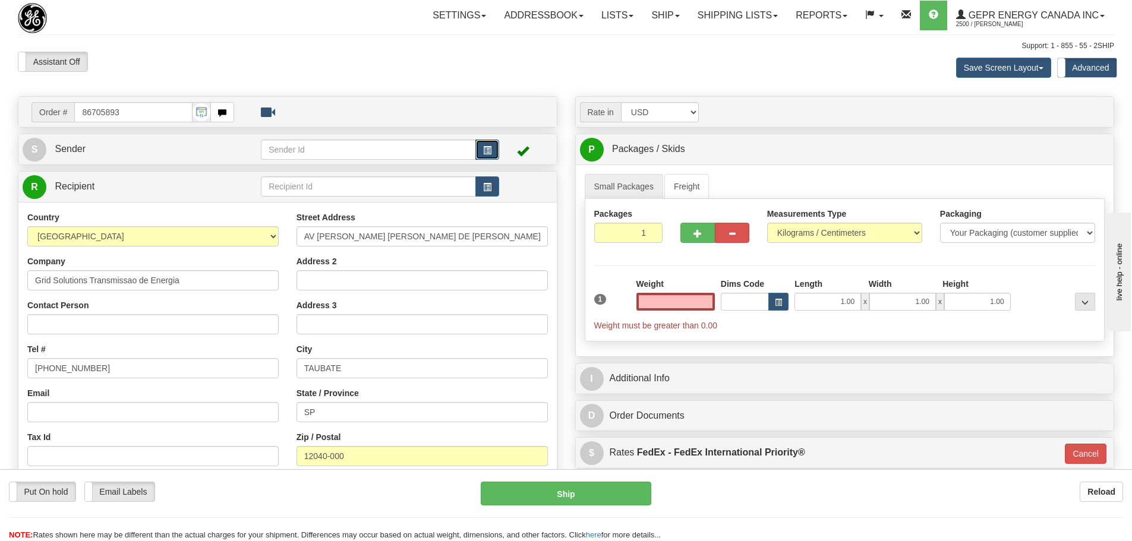
type input "0.00"
click at [491, 148] on span "button" at bounding box center [487, 151] width 8 height 8
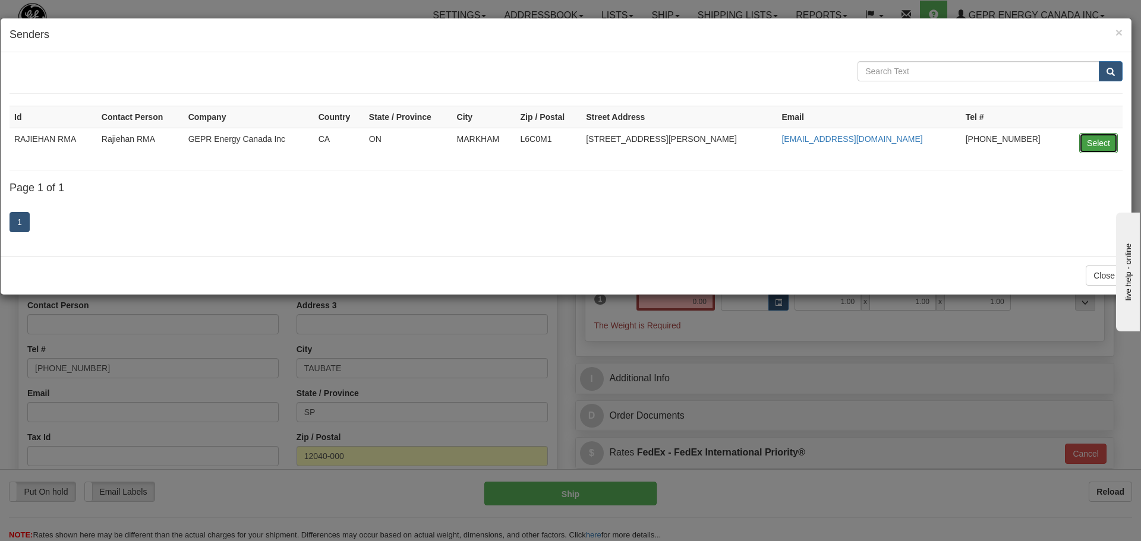
click at [1085, 140] on button "Select" at bounding box center [1098, 143] width 39 height 20
type input "RAJIEHAN RMA"
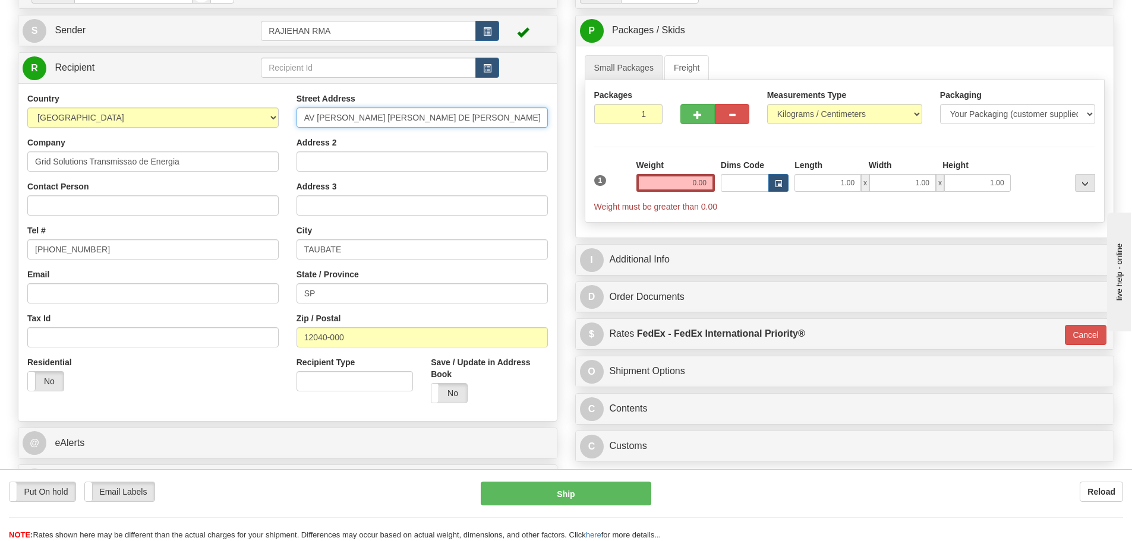
scroll to position [0, 24]
drag, startPoint x: 462, startPoint y: 115, endPoint x: 567, endPoint y: 110, distance: 105.3
click at [466, 122] on input "AV JOSE BENEDITO MIGUEL DE PAULA,SETOR GRID SOLUTIONS" at bounding box center [421, 118] width 251 height 20
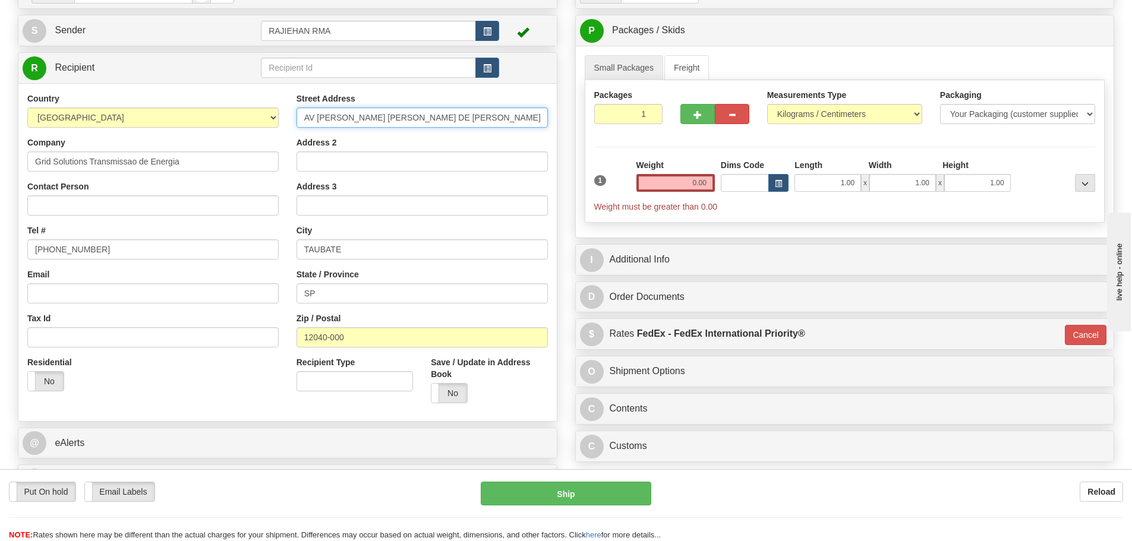
scroll to position [0, 24]
drag, startPoint x: 462, startPoint y: 115, endPoint x: 548, endPoint y: 113, distance: 86.8
click at [548, 113] on div "Street Address AV JOSE BENEDITO MIGUEL DE PAULA,SETOR GRID SOLUTIONS Address 2 …" at bounding box center [422, 253] width 269 height 320
type input "AV JOSE BENEDITO MIGUEL DE PAULA,"
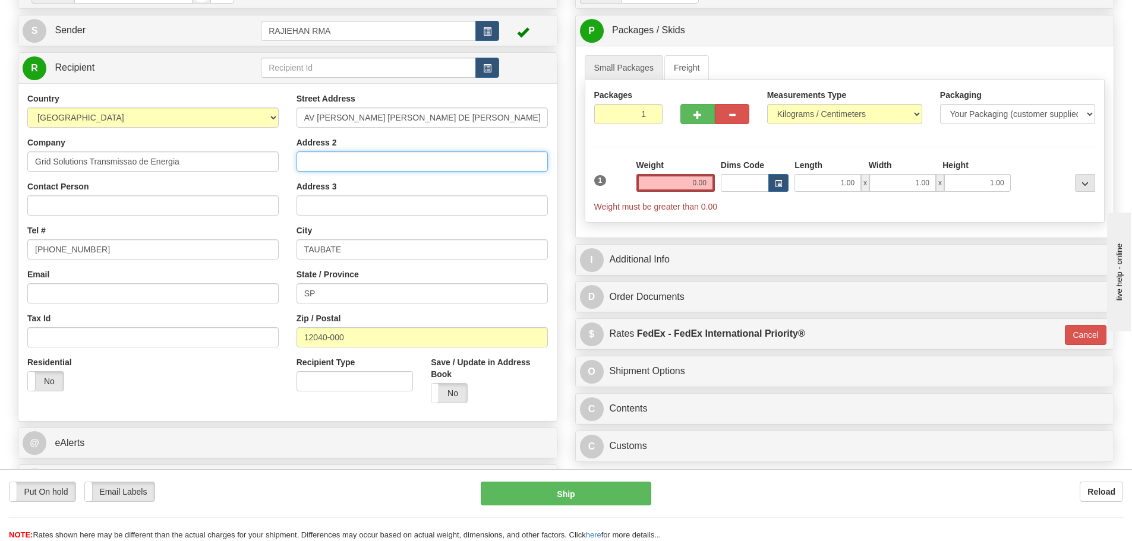
click at [330, 169] on input "Address 2" at bounding box center [421, 161] width 251 height 20
paste input "SETOR GRID SOLUTIONS"
type input "SETOR GRID SOLUTIONS"
click at [283, 140] on div "Country AFGHANISTAN ALAND ISLANDS ALBANIA ALGERIA AMERICAN SAMOA ANDORRA ANGOLA…" at bounding box center [152, 247] width 269 height 308
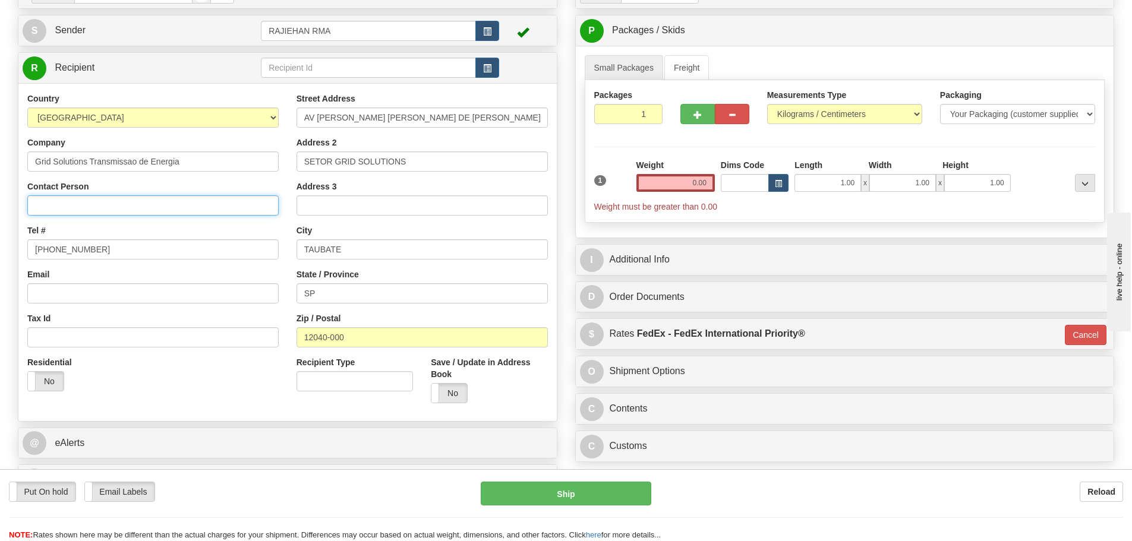
click at [134, 203] on input "Contact Person" at bounding box center [152, 205] width 251 height 20
paste input "Mateus Amorim"
type input "Mateus Amorim"
drag, startPoint x: 119, startPoint y: 260, endPoint x: 118, endPoint y: 254, distance: 6.0
click at [119, 260] on div "Country AFGHANISTAN ALAND ISLANDS ALBANIA ALGERIA AMERICAN SAMOA ANDORRA ANGOLA…" at bounding box center [152, 247] width 269 height 308
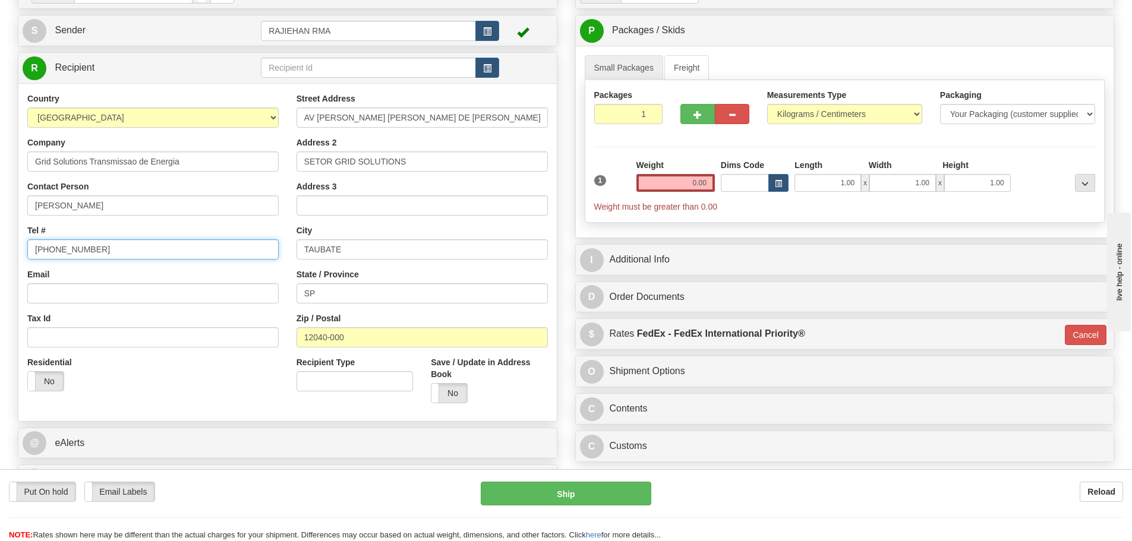
click at [113, 244] on input "(779)7960565" at bounding box center [152, 249] width 251 height 20
drag, startPoint x: 149, startPoint y: 248, endPoint x: -89, endPoint y: 247, distance: 237.6
click at [0, 247] on html "Training Course Close Toggle navigation Settings Shipping Preferences New Sende…" at bounding box center [566, 151] width 1132 height 541
paste input "+ 55 11 93277-3727"
click at [80, 223] on div "Country AFGHANISTAN ALAND ISLANDS ALBANIA ALGERIA AMERICAN SAMOA ANDORRA ANGOLA…" at bounding box center [152, 247] width 269 height 308
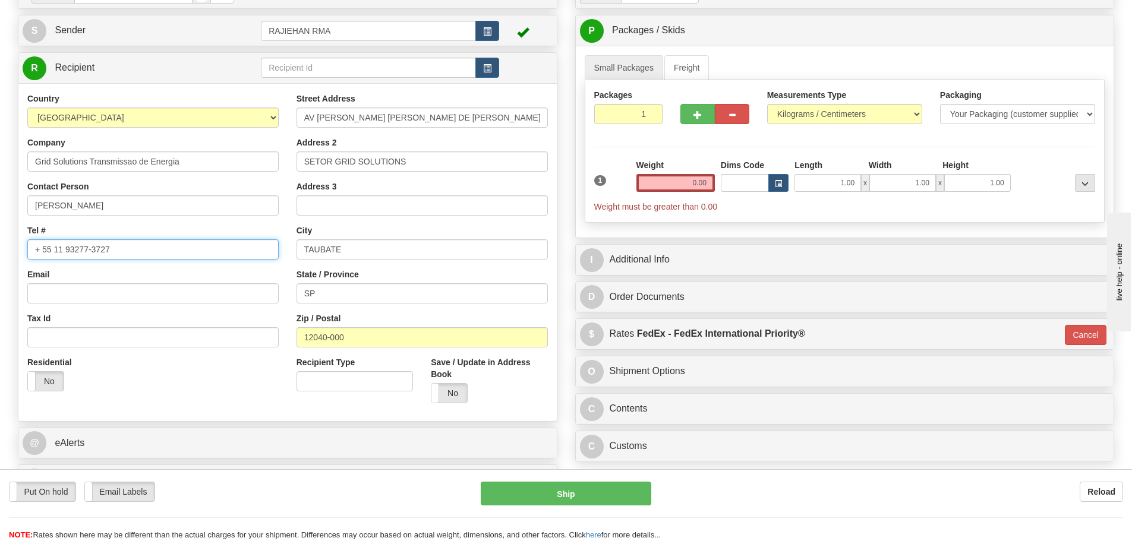
click at [65, 255] on input "+ 55 11 93277-3727" at bounding box center [152, 249] width 251 height 20
click at [53, 251] on input "+ 55 1193277-3727" at bounding box center [152, 249] width 251 height 20
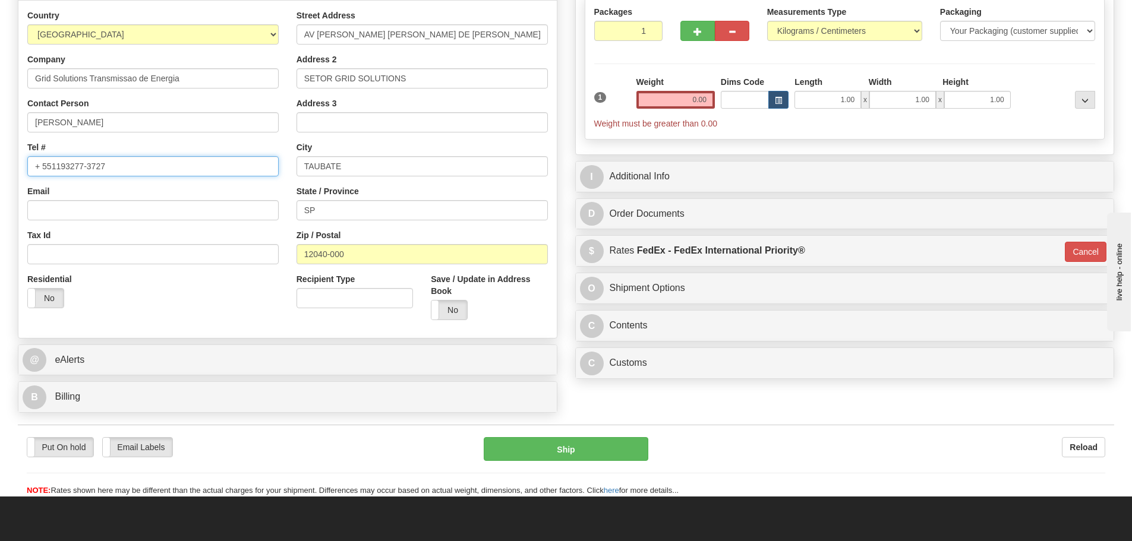
scroll to position [297, 0]
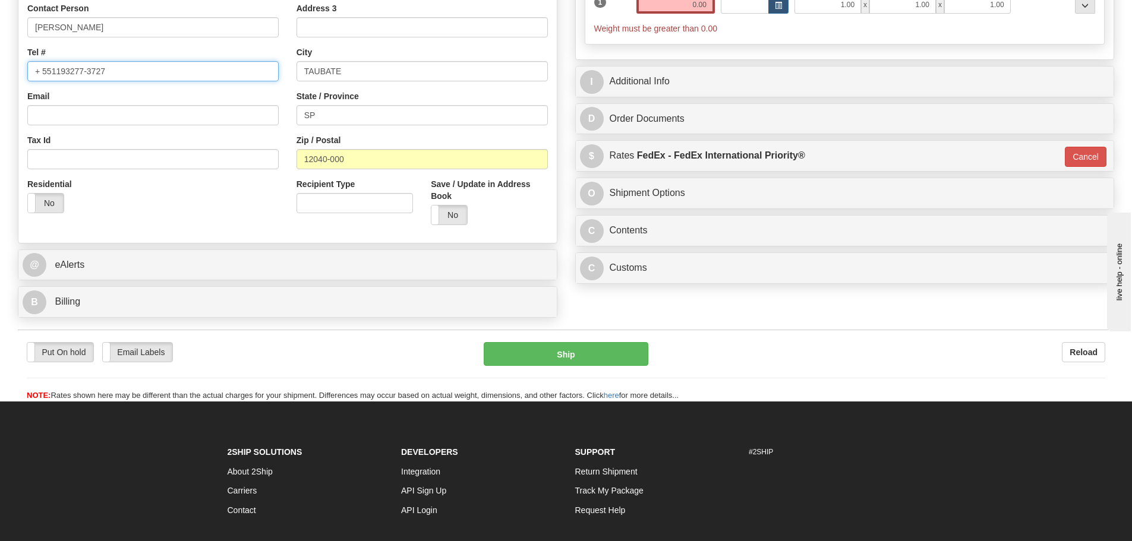
type input "+ 551193277-3727"
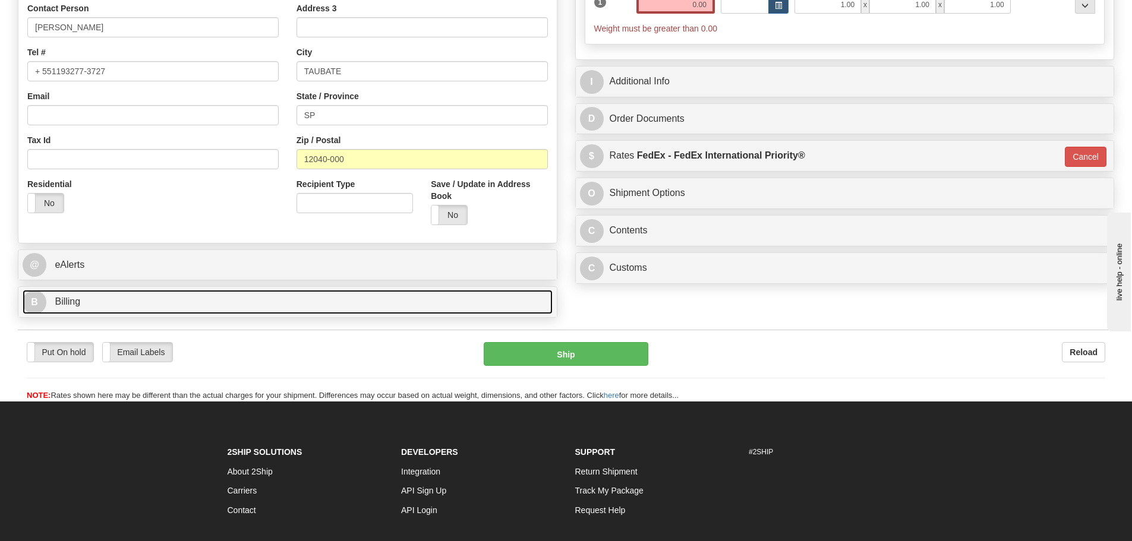
click at [144, 314] on link "B Billing" at bounding box center [288, 302] width 530 height 24
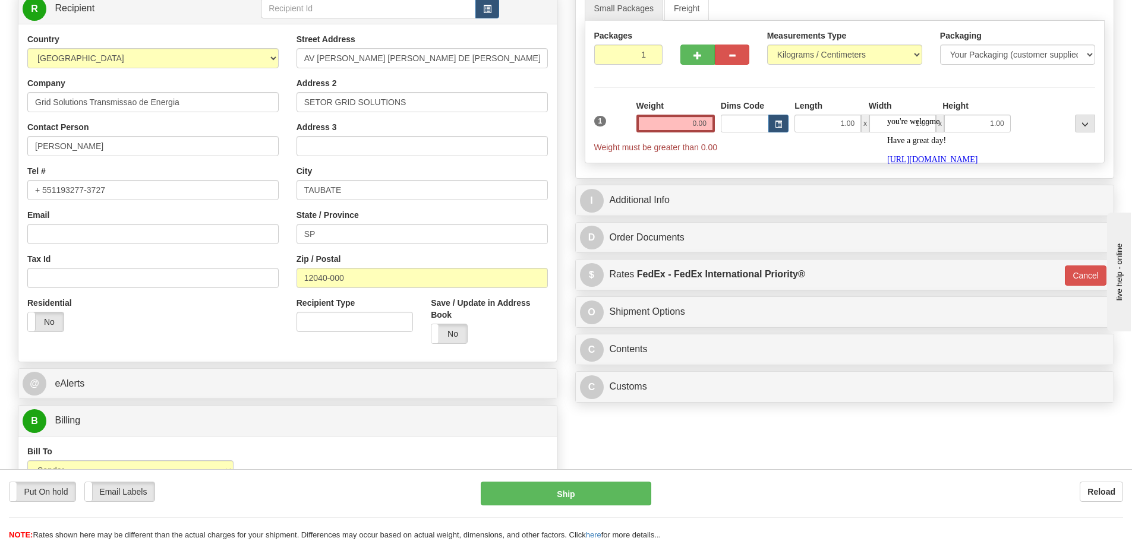
scroll to position [119, 0]
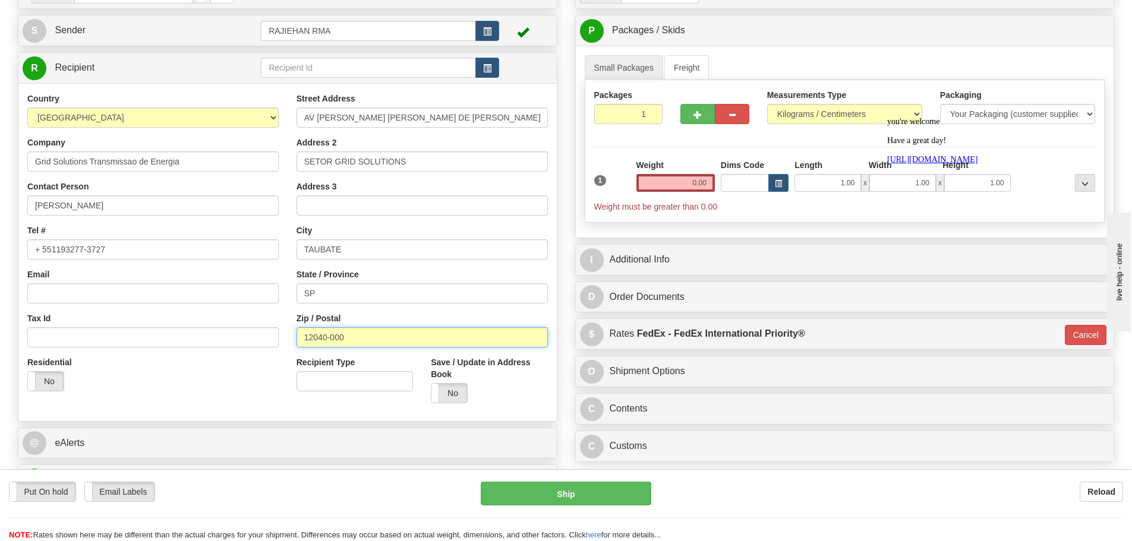
click at [385, 333] on input "12040-000" at bounding box center [421, 337] width 251 height 20
click at [389, 333] on input "12040-000" at bounding box center [421, 337] width 251 height 20
type input "12040-001"
click at [288, 311] on div "Street Address AV JOSE BENEDITO MIGUEL DE PAULA, Address 2 SETOR GRID SOLUTIONS…" at bounding box center [422, 253] width 269 height 320
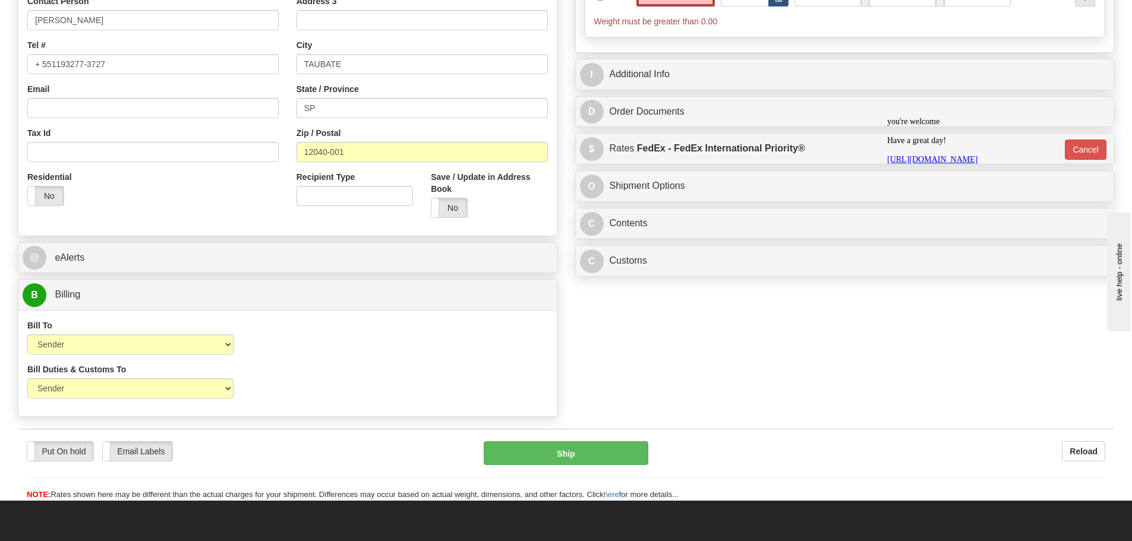
scroll to position [475, 0]
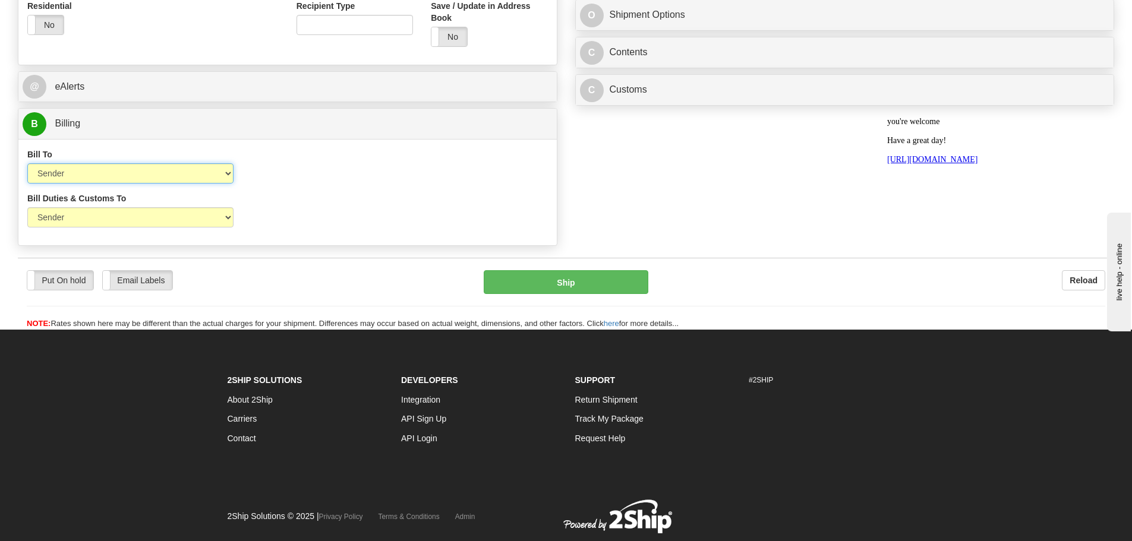
click at [110, 184] on select "Sender Recipient Third Party Collect" at bounding box center [130, 173] width 206 height 20
select select "2"
click at [27, 163] on select "Sender Recipient Third Party Collect" at bounding box center [130, 173] width 206 height 20
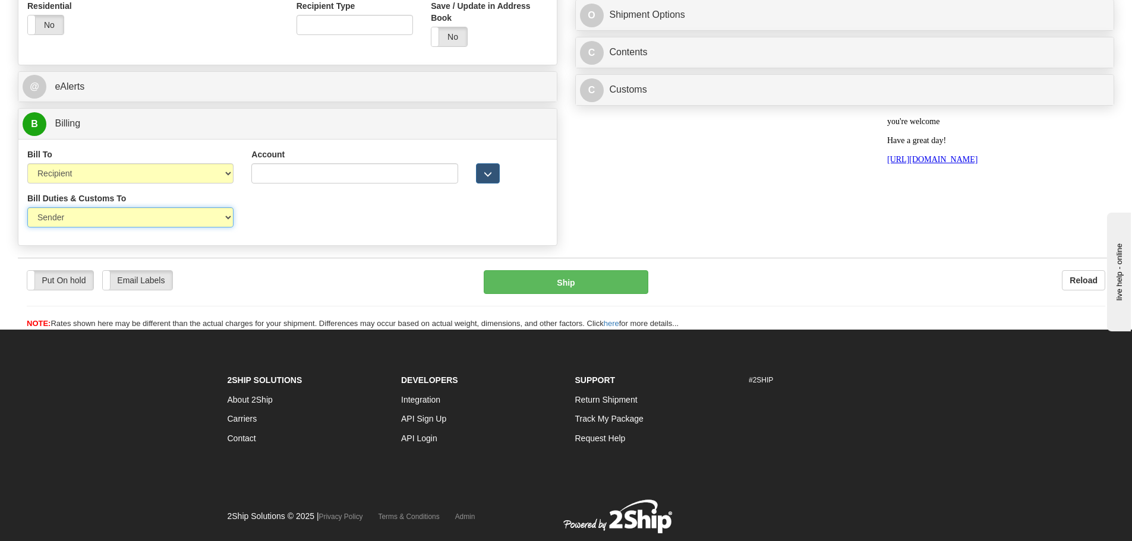
click at [160, 216] on select "Sender Recipient Third Party" at bounding box center [130, 217] width 206 height 20
select select "2"
click at [27, 207] on select "Sender Recipient Third Party" at bounding box center [130, 217] width 206 height 20
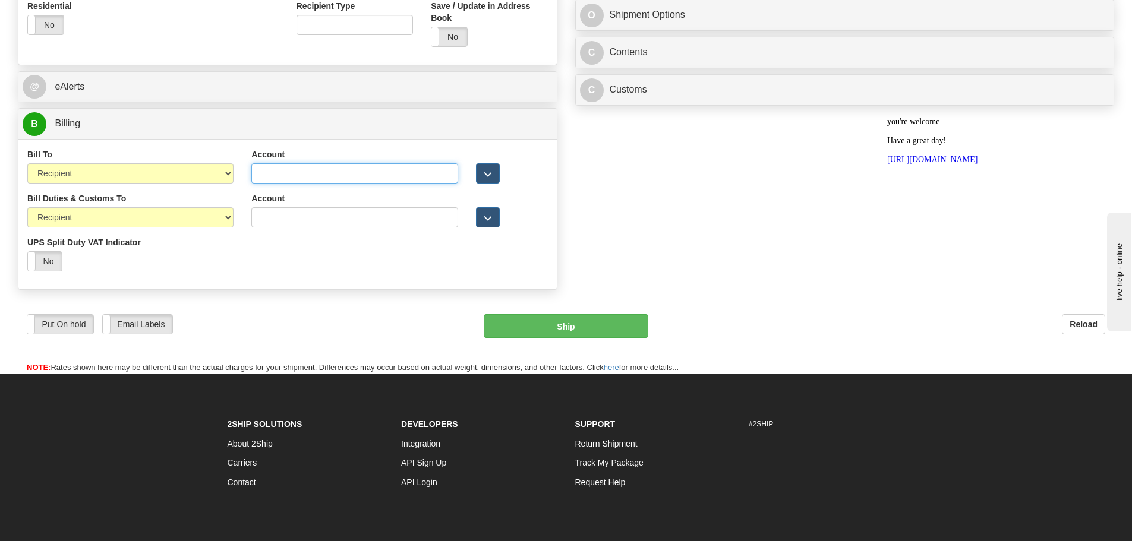
click at [411, 181] on input "Account" at bounding box center [354, 173] width 206 height 20
paste input "641909173"
type input "641909173"
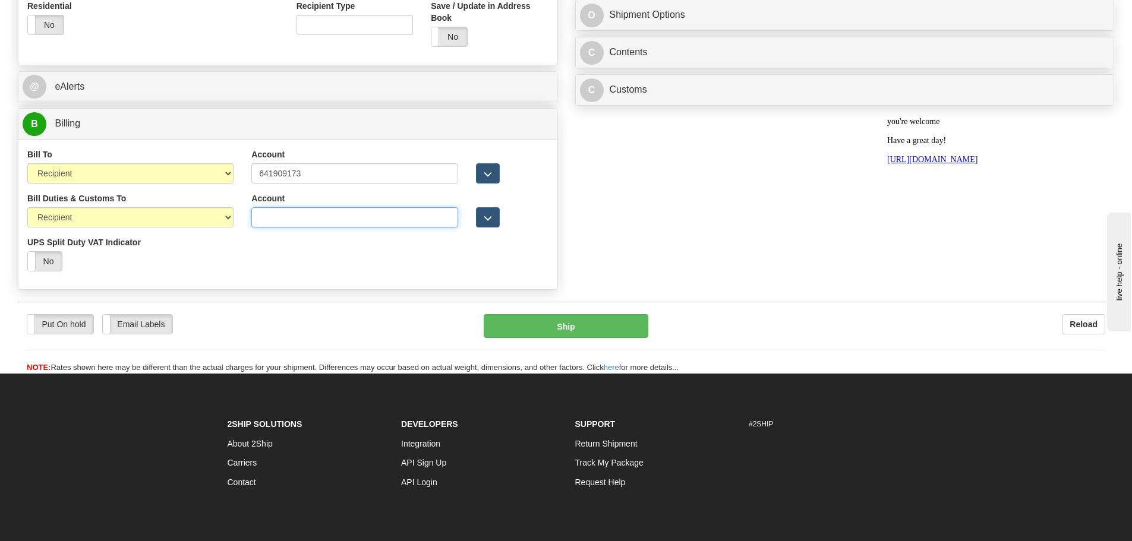
click at [368, 209] on input "Account" at bounding box center [354, 217] width 206 height 20
paste input "641909173"
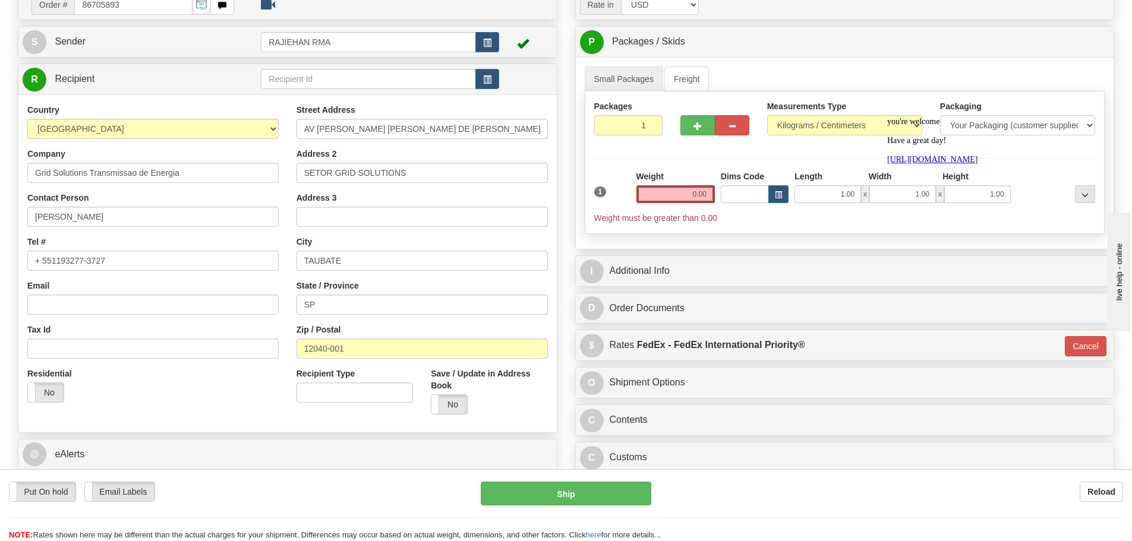
scroll to position [0, 0]
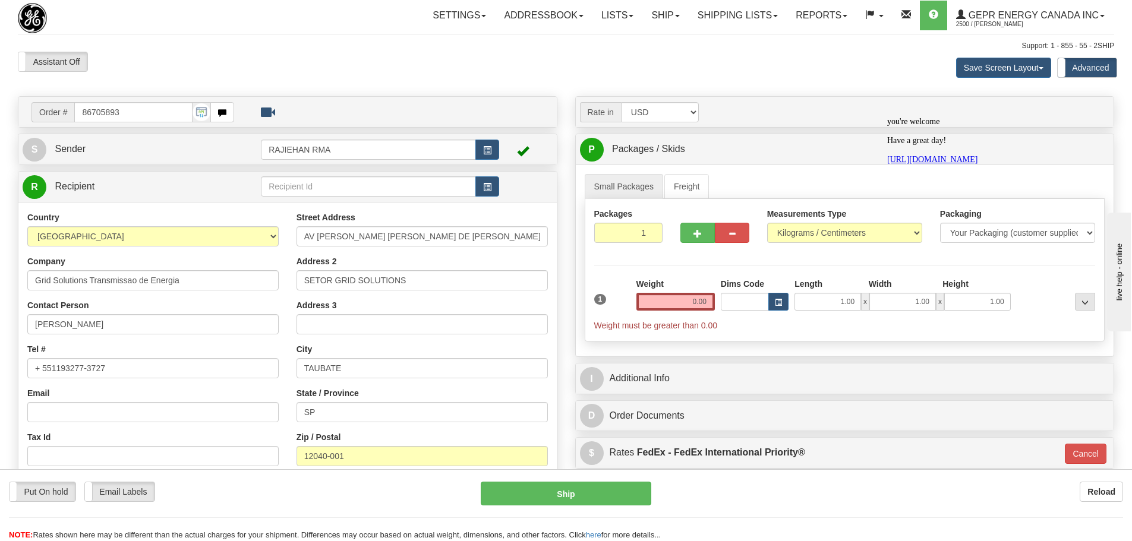
type input "641909173"
drag, startPoint x: 677, startPoint y: 304, endPoint x: 753, endPoint y: 293, distance: 76.8
click at [753, 293] on div "1 Weight 0.00 Dims Code 1.00" at bounding box center [844, 304] width 507 height 53
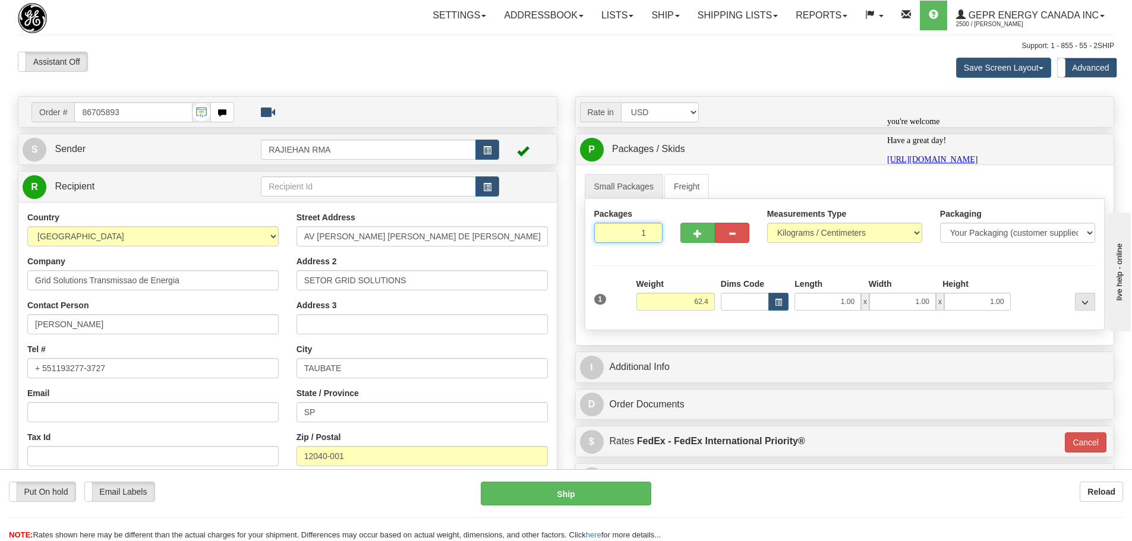
type input "62.40"
type input "01"
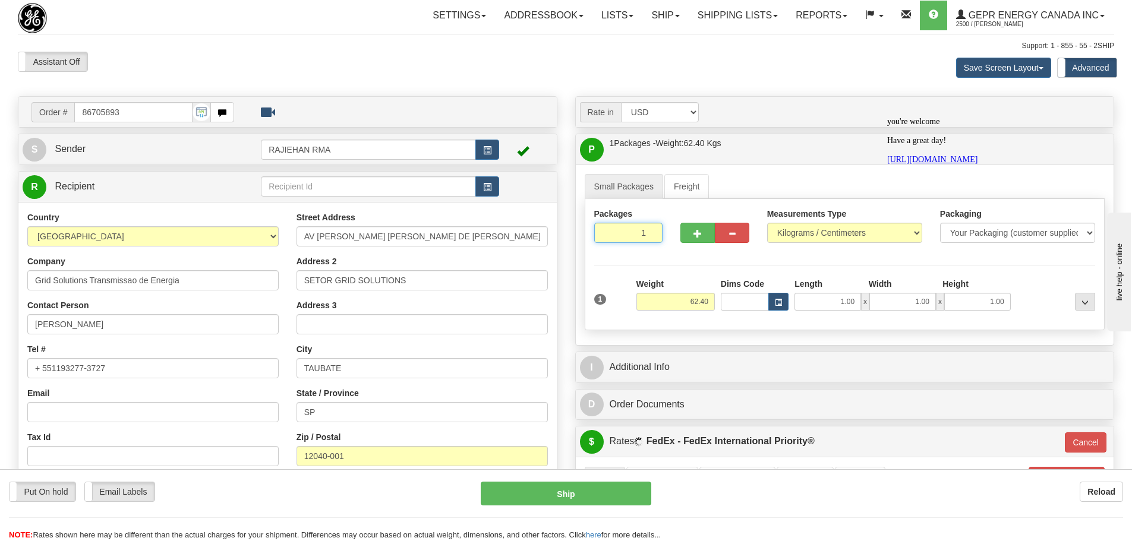
drag, startPoint x: 640, startPoint y: 233, endPoint x: 649, endPoint y: 227, distance: 11.5
click at [649, 227] on input "1" at bounding box center [628, 233] width 69 height 20
type input "2"
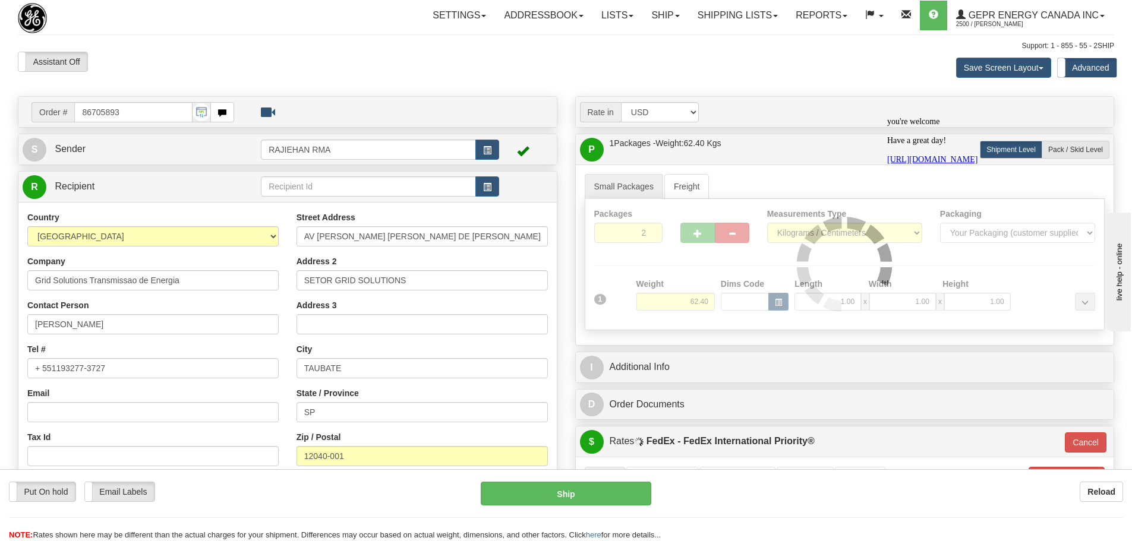
click at [640, 268] on div "Packages 2 1 Measurements Type" at bounding box center [845, 264] width 520 height 131
type input "01"
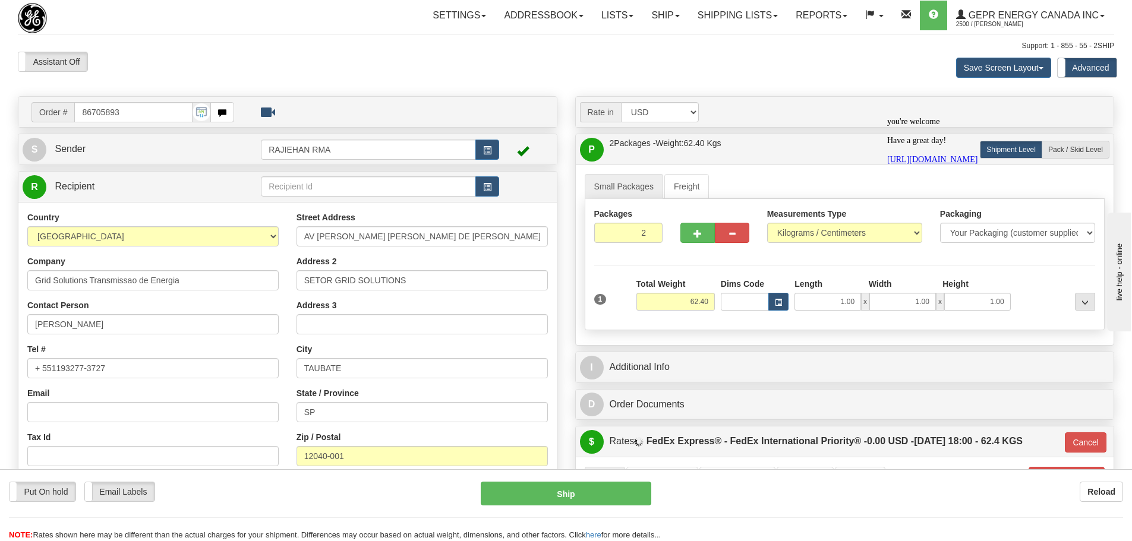
click at [887, 116] on icon "Chat attention grabber" at bounding box center [887, 116] width 0 height 0
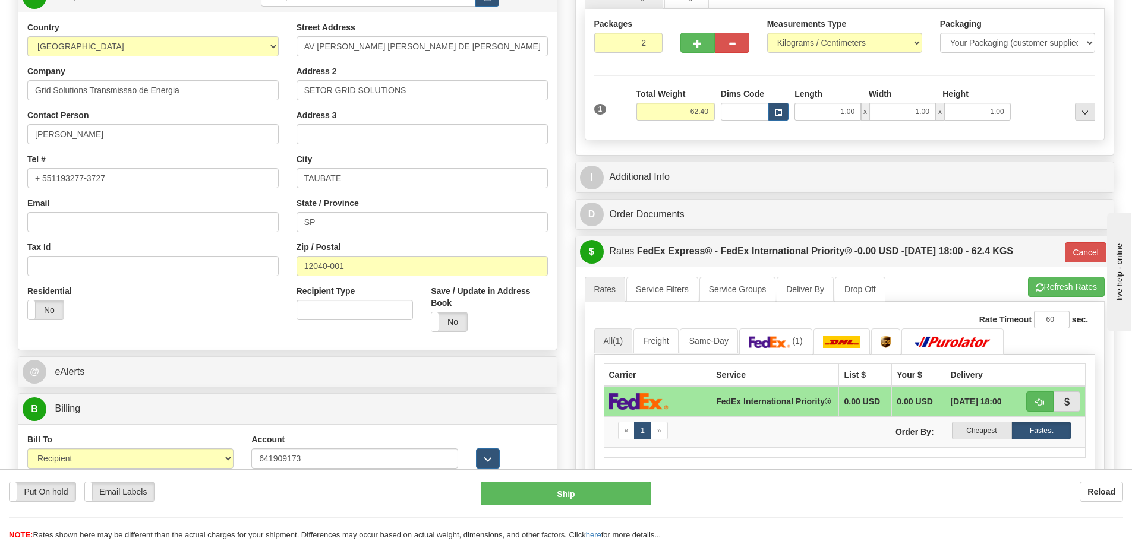
scroll to position [178, 0]
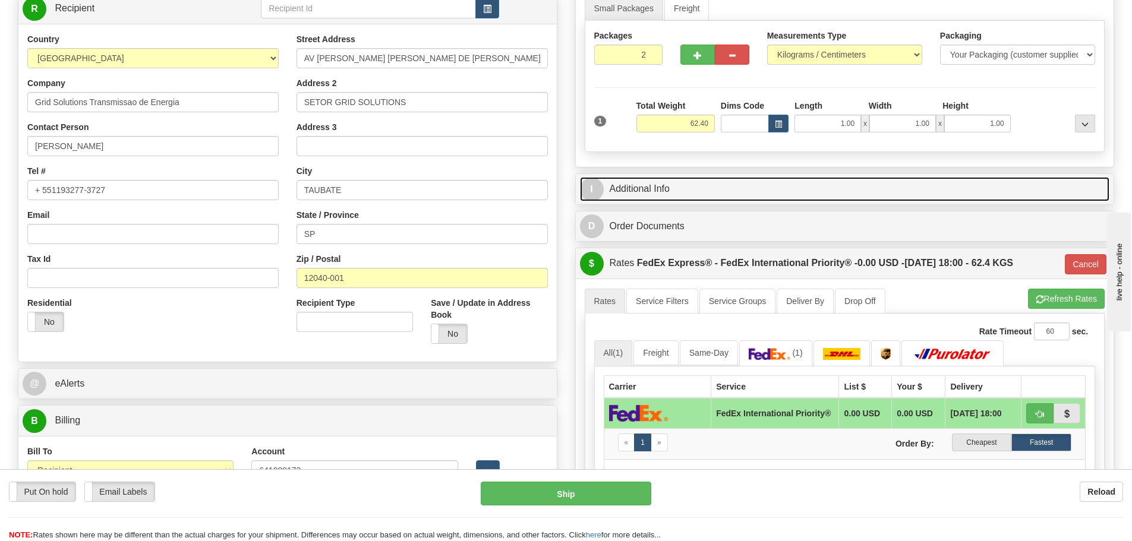
click at [722, 185] on link "I Additional Info" at bounding box center [845, 189] width 530 height 24
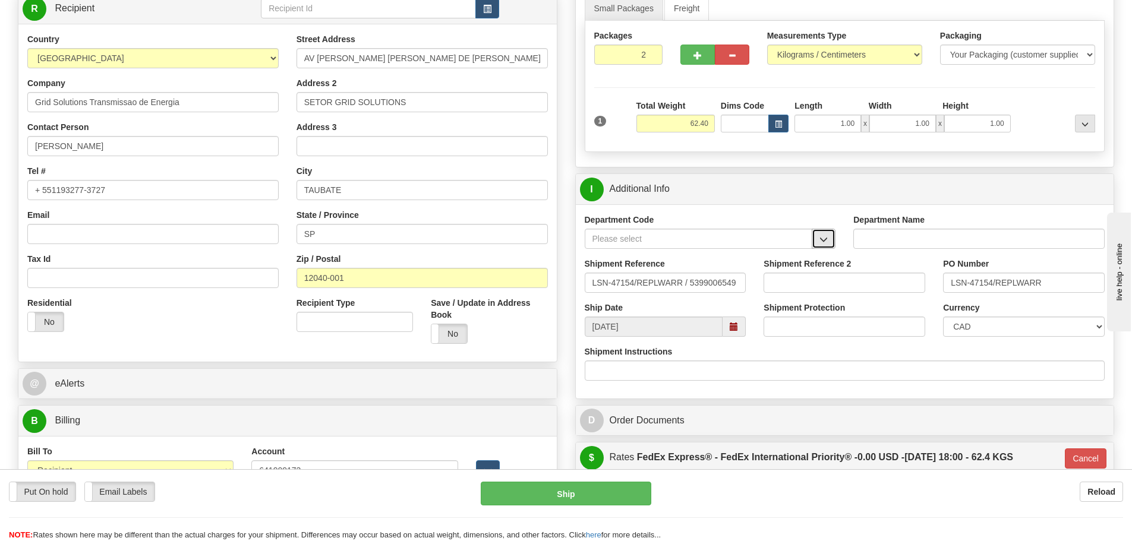
click at [822, 236] on span "button" at bounding box center [823, 240] width 8 height 8
click at [772, 254] on div "SER" at bounding box center [696, 257] width 216 height 13
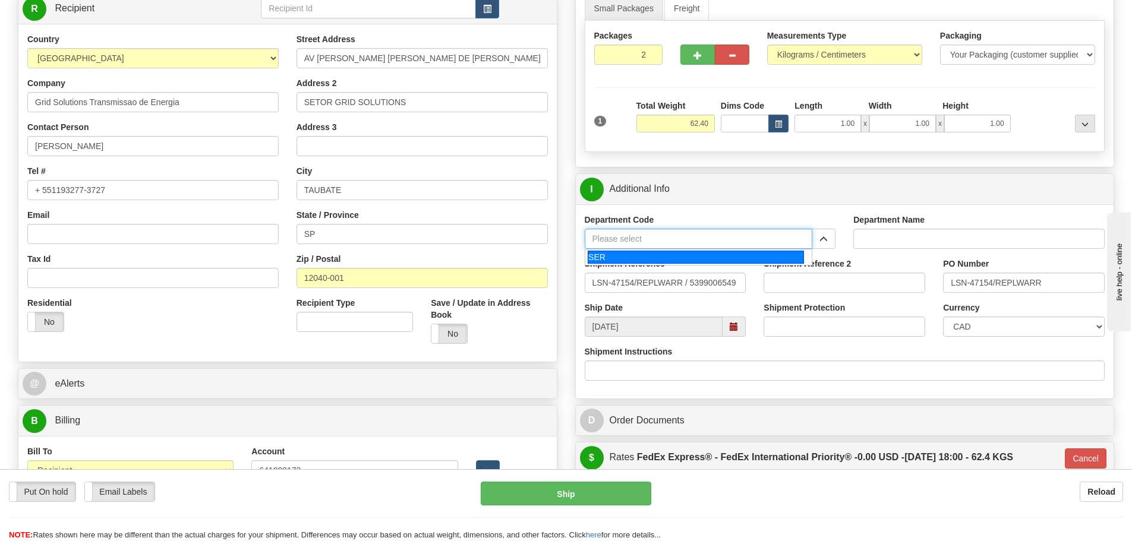
type input "SER"
type input "SERVICE DEPARTMENT"
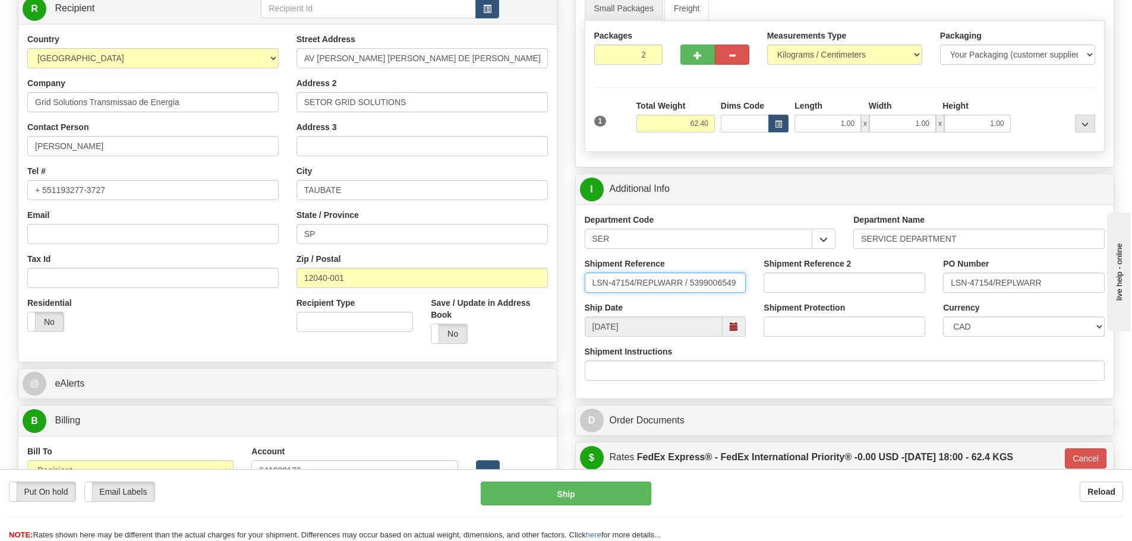
drag, startPoint x: 687, startPoint y: 285, endPoint x: 634, endPoint y: 277, distance: 53.4
click at [634, 277] on input "LSN-47154/REPLWARR / 5399006549" at bounding box center [666, 283] width 162 height 20
type input "LSN-47154 RMA 5399006549"
click at [995, 320] on select "CAD USD EUR ZAR RON ANG ARN AUD AUS AWG BBD BFR BGN BHD BMD BND BRC BRL CHP CKZ…" at bounding box center [1024, 327] width 162 height 20
select select "1"
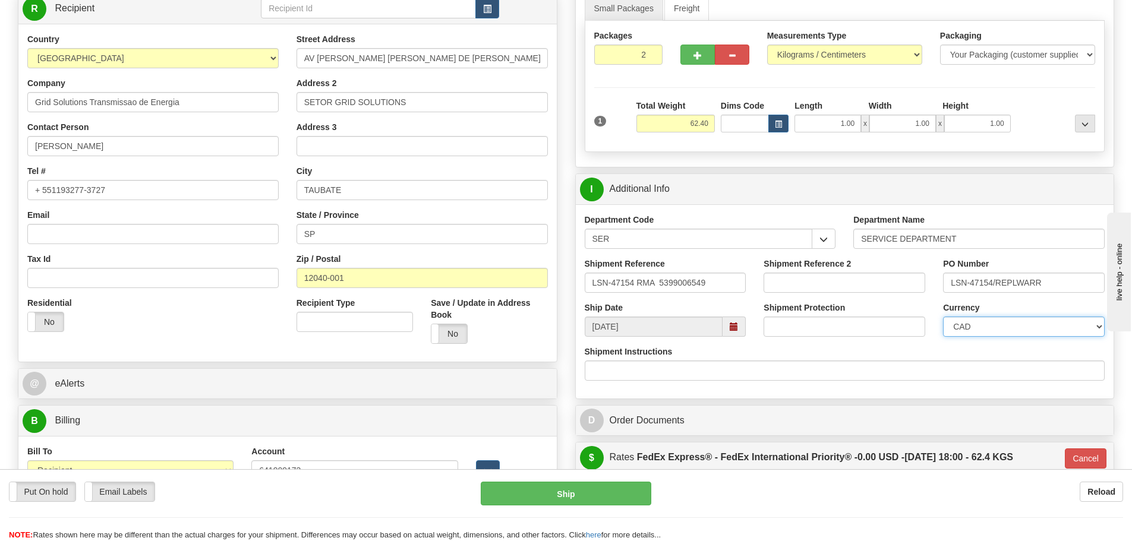
click at [943, 317] on select "CAD USD EUR ZAR RON ANG ARN AUD AUS AWG BBD BFR BGN BHD BMD BND BRC BRL CHP CKZ…" at bounding box center [1024, 327] width 162 height 20
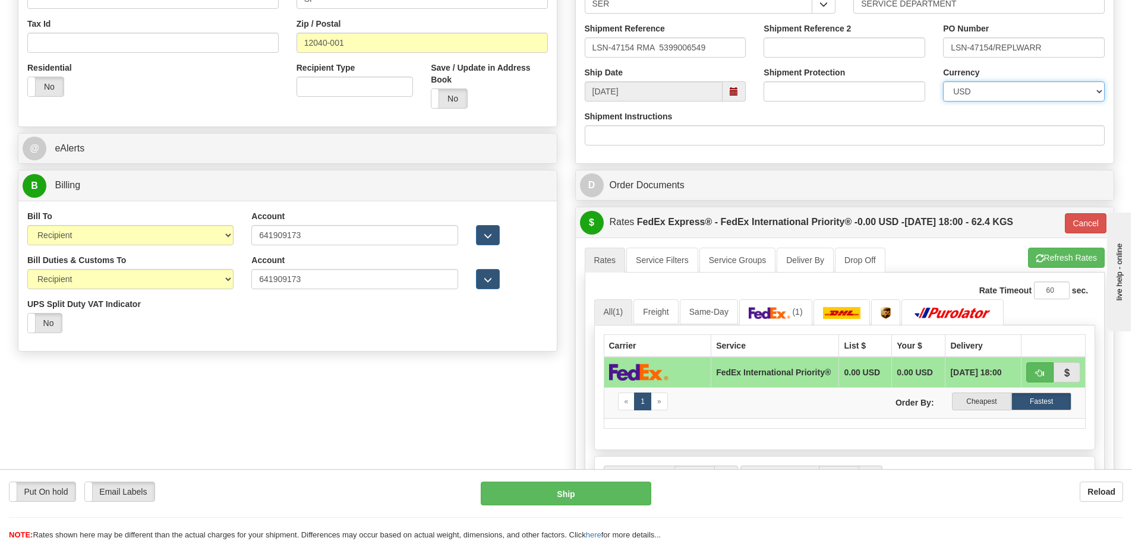
scroll to position [475, 0]
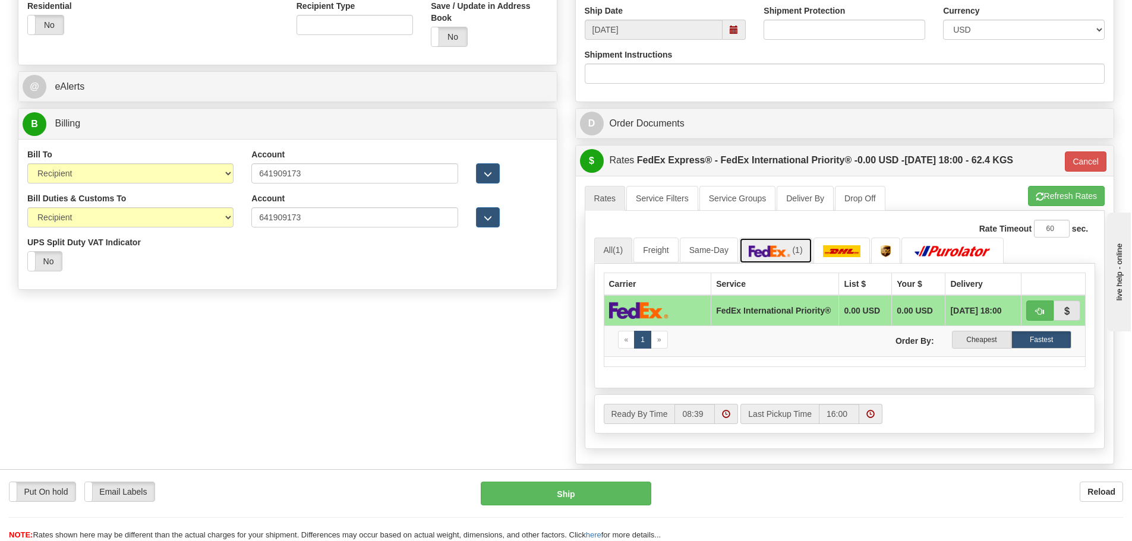
click at [790, 258] on link "(1)" at bounding box center [775, 251] width 73 height 26
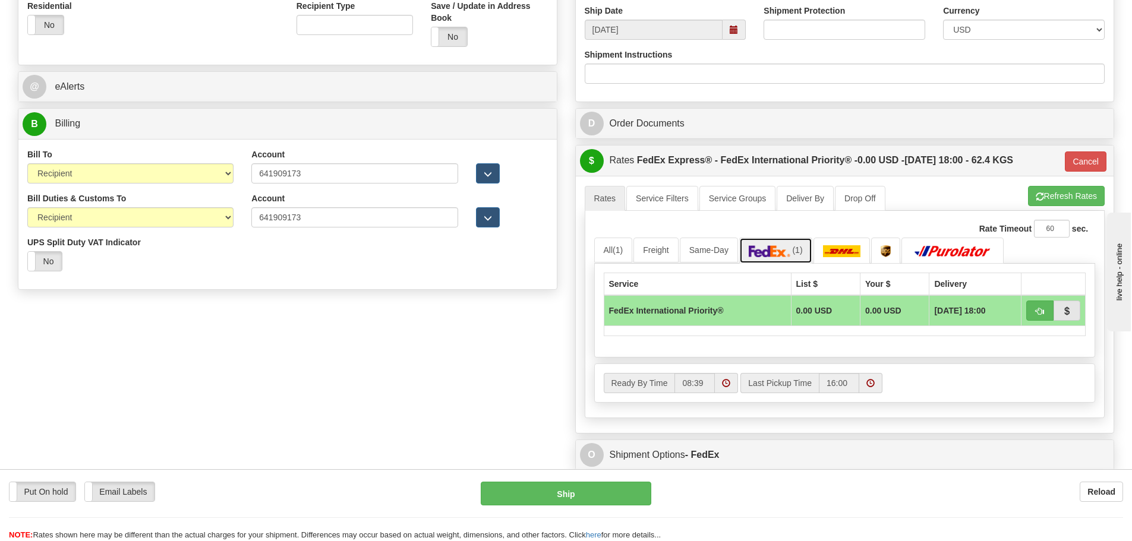
click at [802, 248] on span "(1)" at bounding box center [797, 250] width 10 height 10
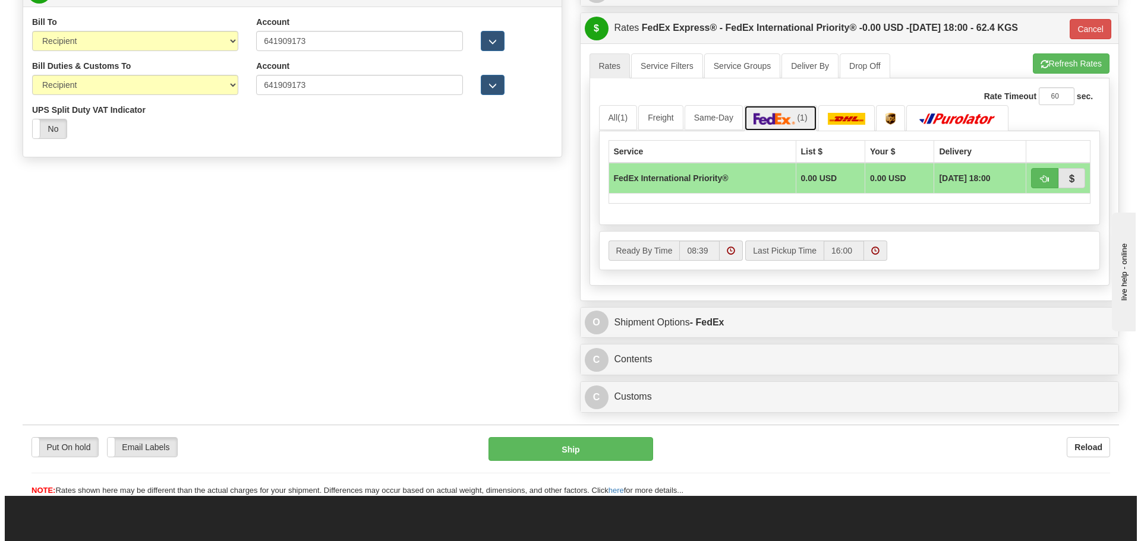
scroll to position [654, 0]
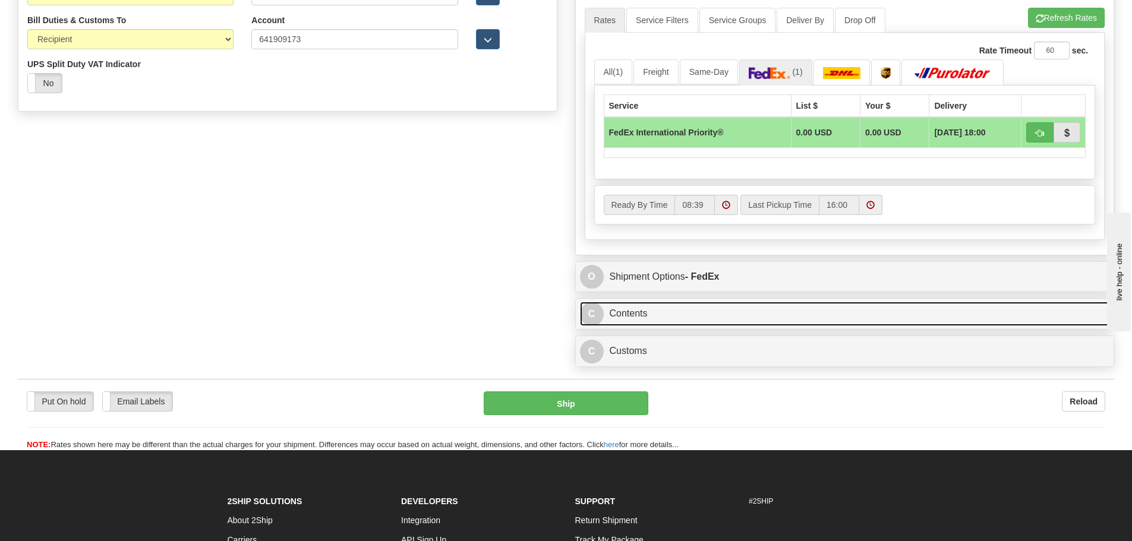
click at [740, 311] on link "C Contents" at bounding box center [845, 314] width 530 height 24
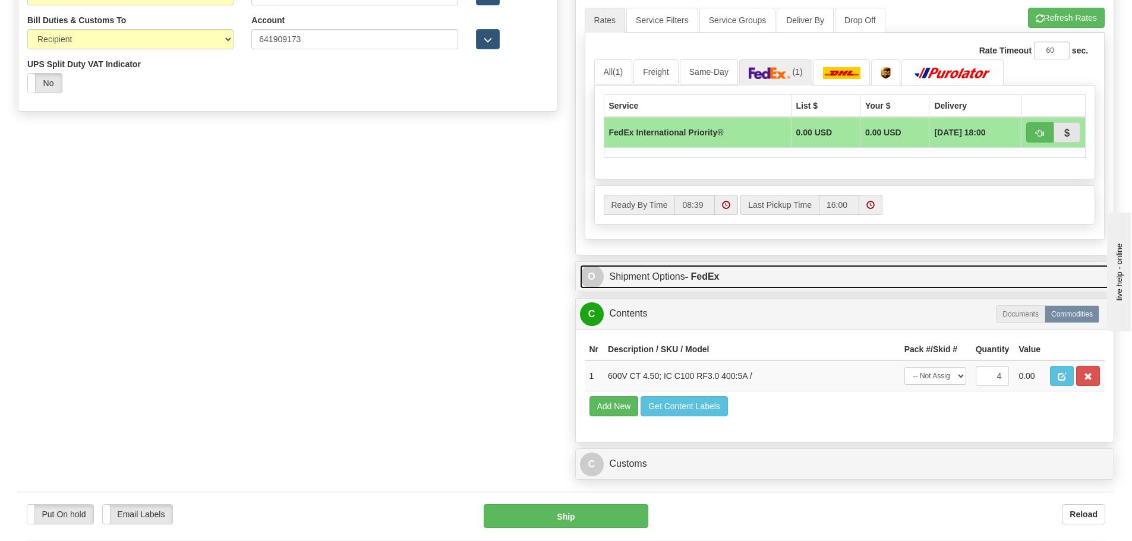
click at [748, 280] on link "O Shipment Options - FedEx" at bounding box center [845, 277] width 530 height 24
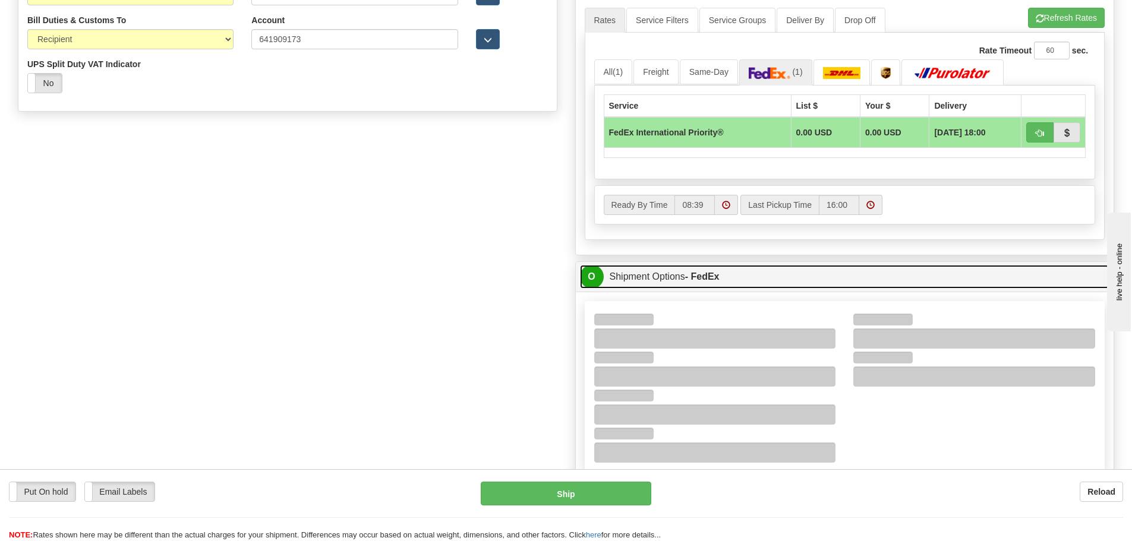
click at [748, 280] on link "O Shipment Options - FedEx" at bounding box center [845, 277] width 530 height 24
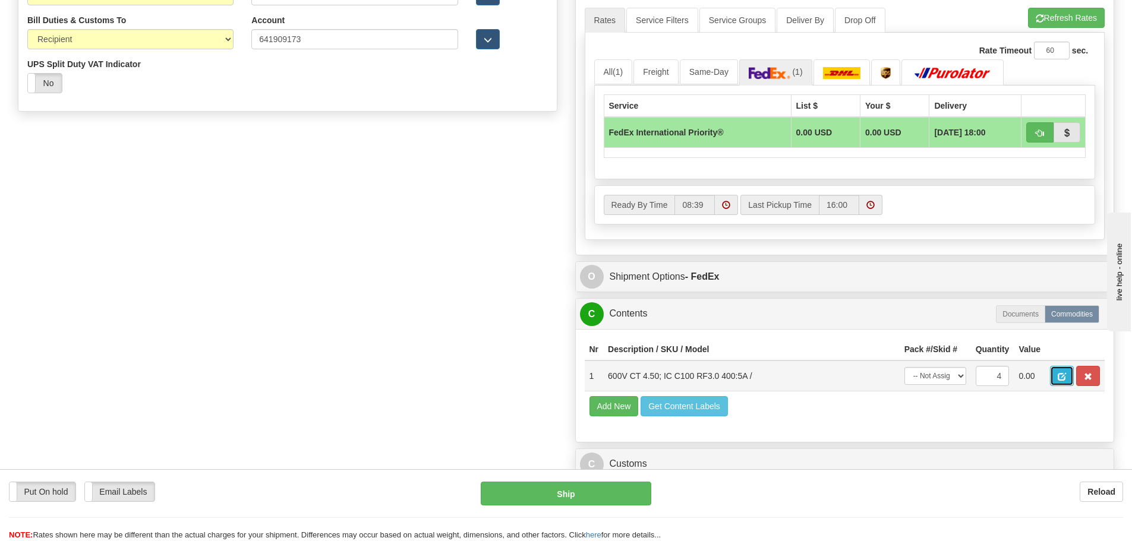
click at [1066, 373] on span "button" at bounding box center [1061, 377] width 8 height 8
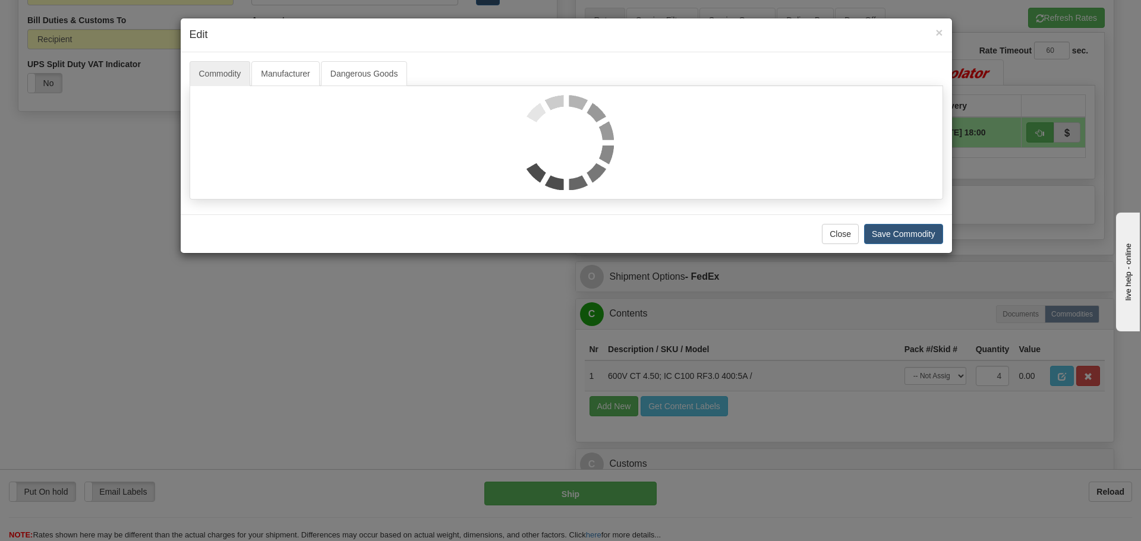
click at [767, 368] on div "× Edit Commodity Manufacturer Dangerous Goods Close Save Commodity" at bounding box center [570, 270] width 1141 height 541
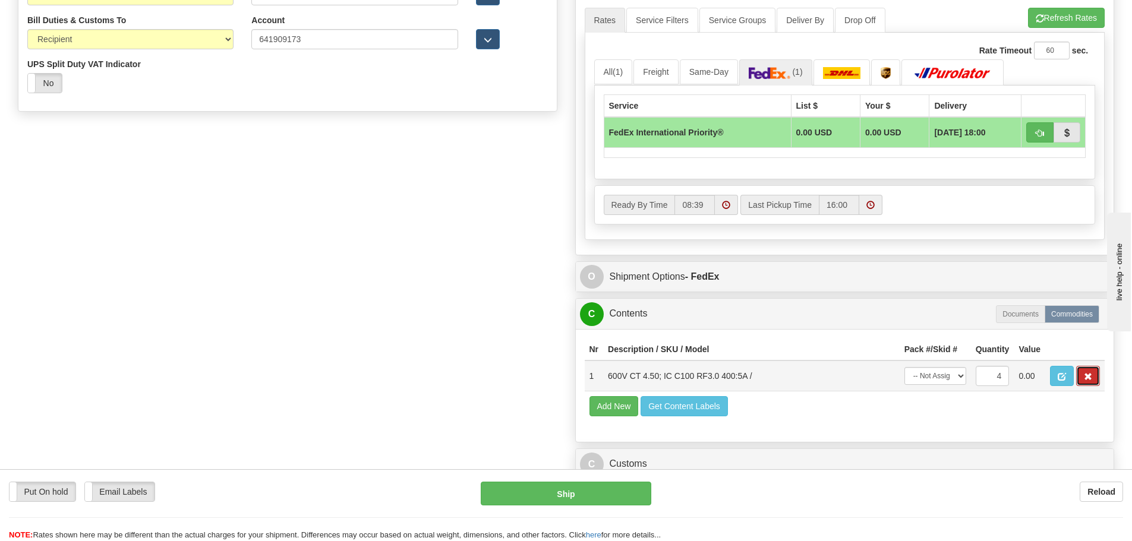
click at [1084, 378] on span "button" at bounding box center [1088, 377] width 8 height 8
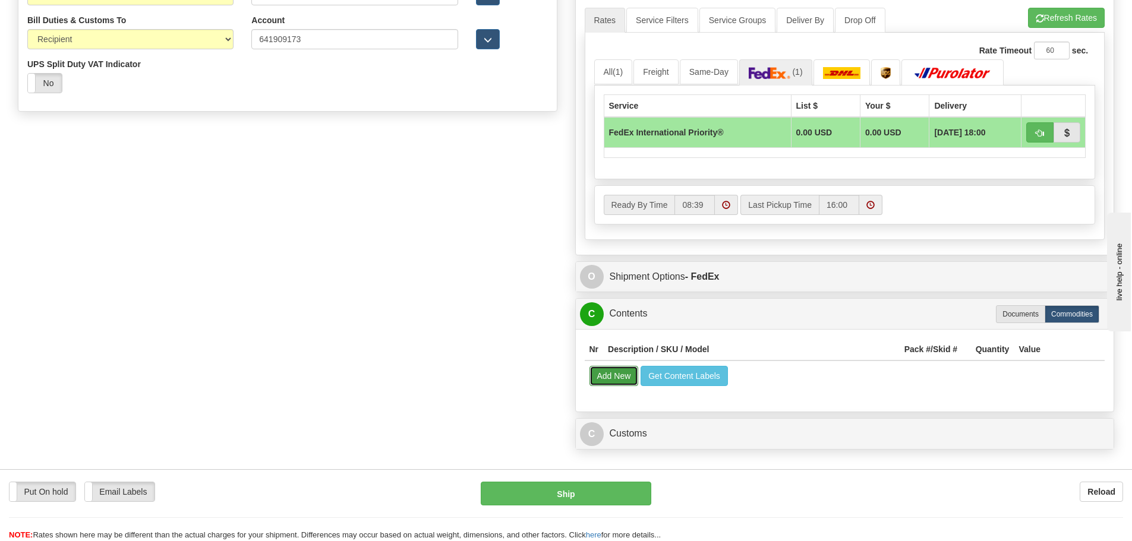
click at [608, 382] on button "Add New" at bounding box center [613, 376] width 49 height 20
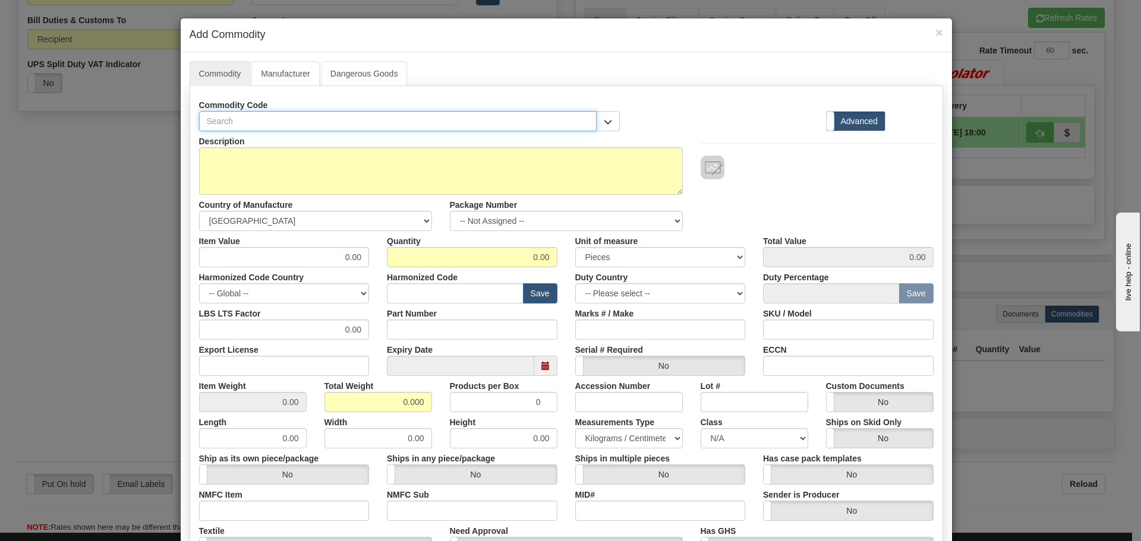
click at [245, 130] on input "text" at bounding box center [398, 121] width 398 height 20
click at [260, 125] on input "text" at bounding box center [398, 121] width 398 height 20
paste input "E204-SD-43737"
type input "E204-SD-43737"
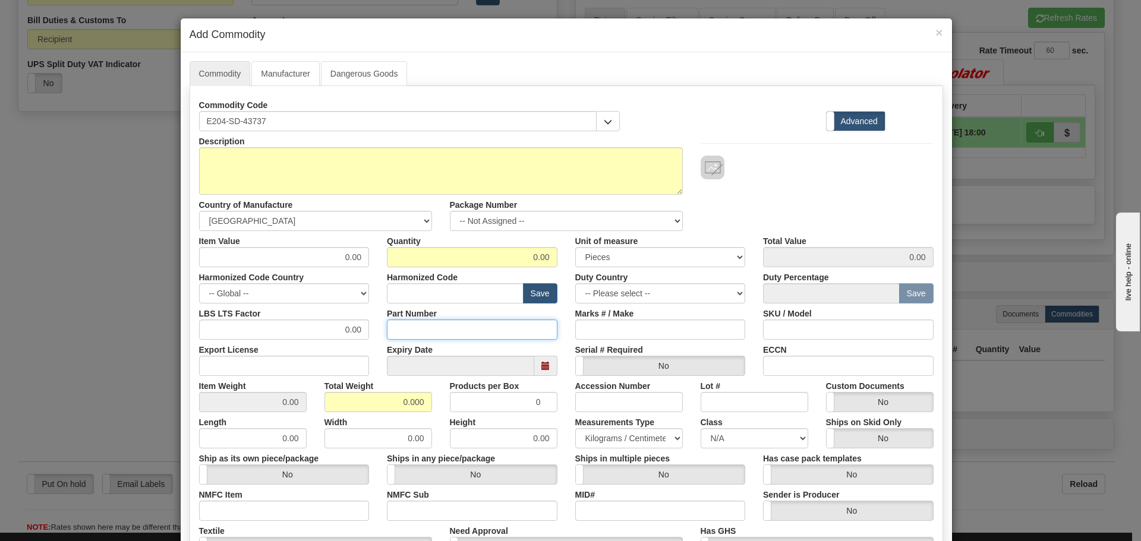
click at [430, 333] on input "Part Number" at bounding box center [472, 330] width 171 height 20
paste input "E204-SD-43737"
type input "E204-SD-43737"
click at [443, 290] on input "text" at bounding box center [455, 293] width 137 height 20
type input "8537.10.3999"
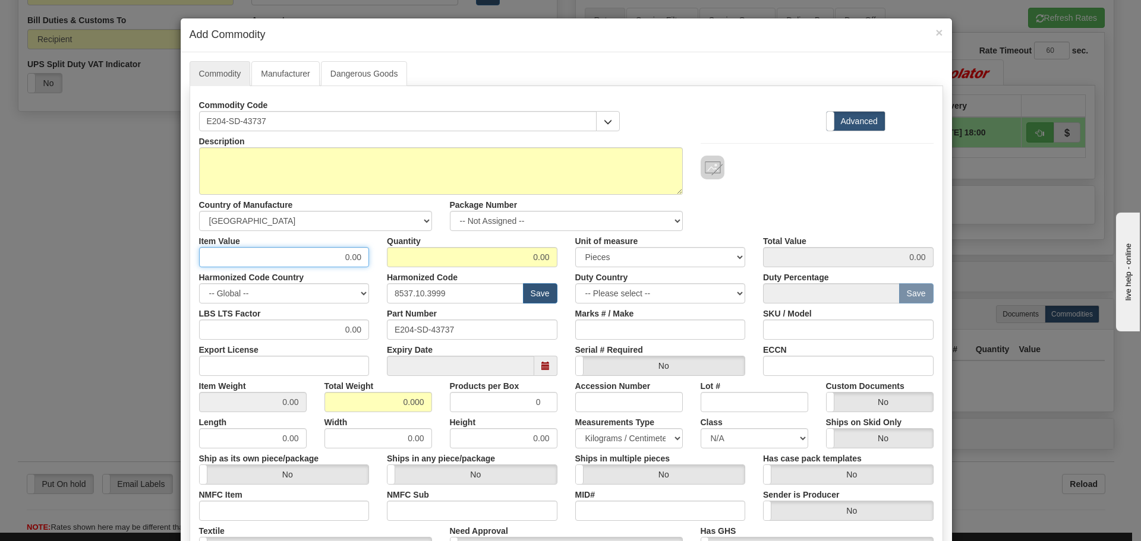
drag, startPoint x: 329, startPoint y: 251, endPoint x: 380, endPoint y: 247, distance: 51.2
click at [380, 247] on div "Item Value 0.00 Quantity 0.00 Unit of measure 3 Thousand Square Inches Adjustme…" at bounding box center [566, 249] width 752 height 36
type input "500"
type input "4"
type input "2000.00"
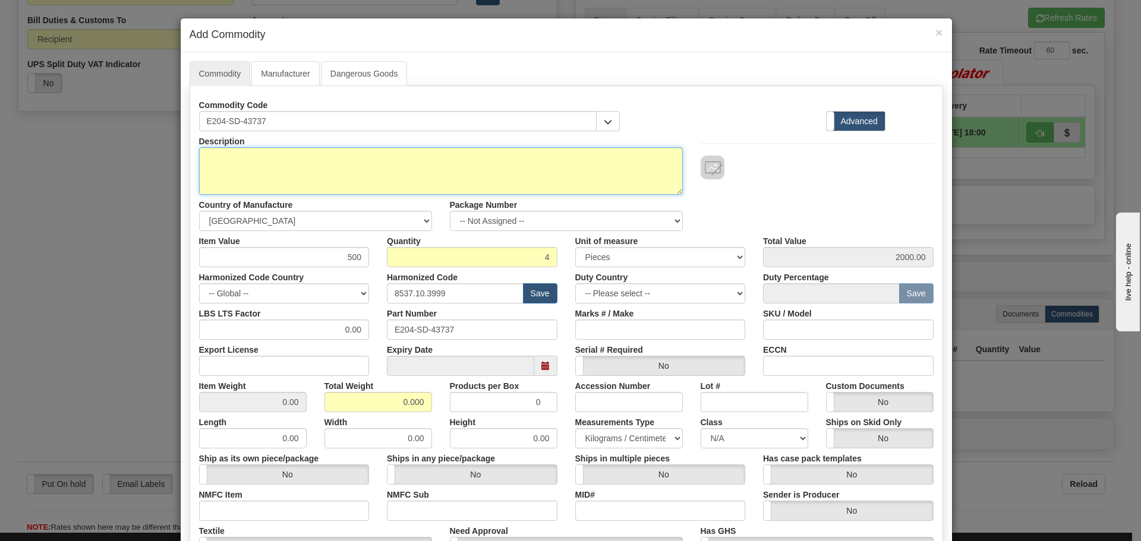
click at [288, 183] on textarea "Description" at bounding box center [441, 171] width 484 height 48
click at [210, 157] on textarea "Description" at bounding box center [441, 171] width 484 height 48
paste textarea "600V CT 4.50; IC C100 RF3.0 400:5A"
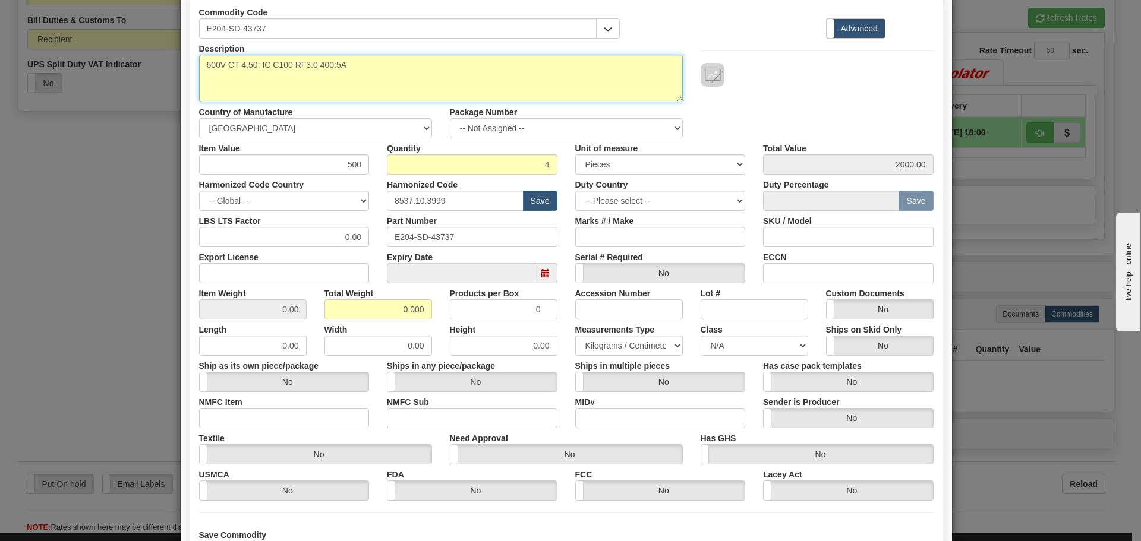
scroll to position [194, 0]
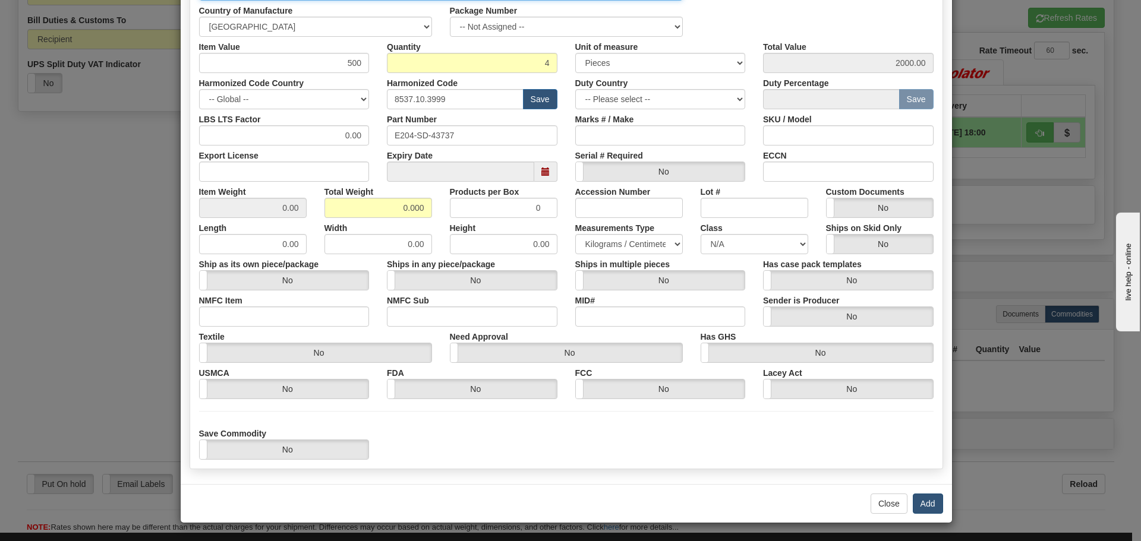
type textarea "600V CT 4.50; IC C100 RF3.0 400:5A"
click at [925, 504] on button "Add" at bounding box center [928, 504] width 30 height 20
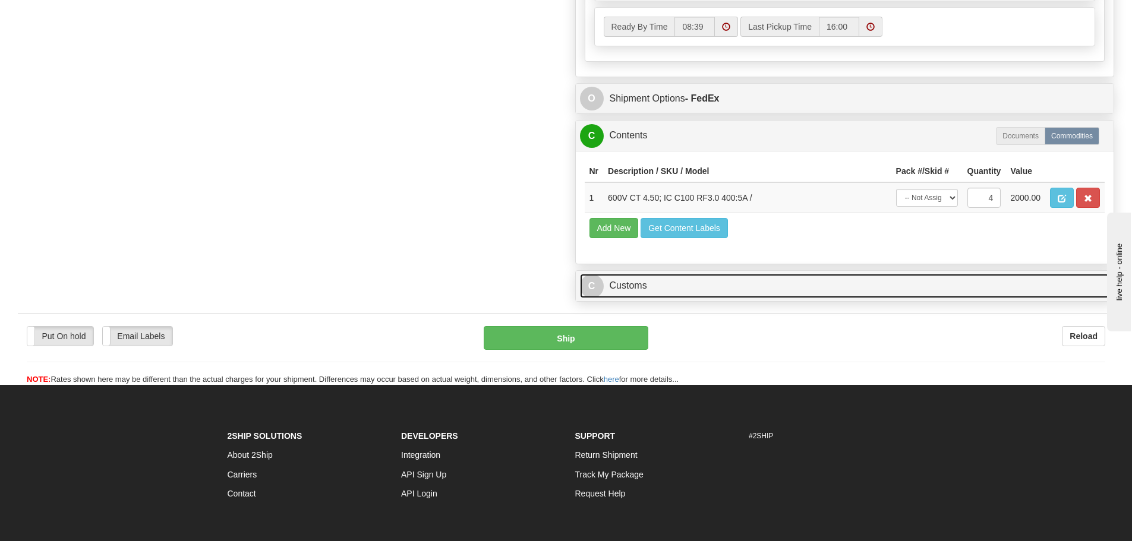
click at [734, 286] on link "C Customs" at bounding box center [845, 286] width 530 height 24
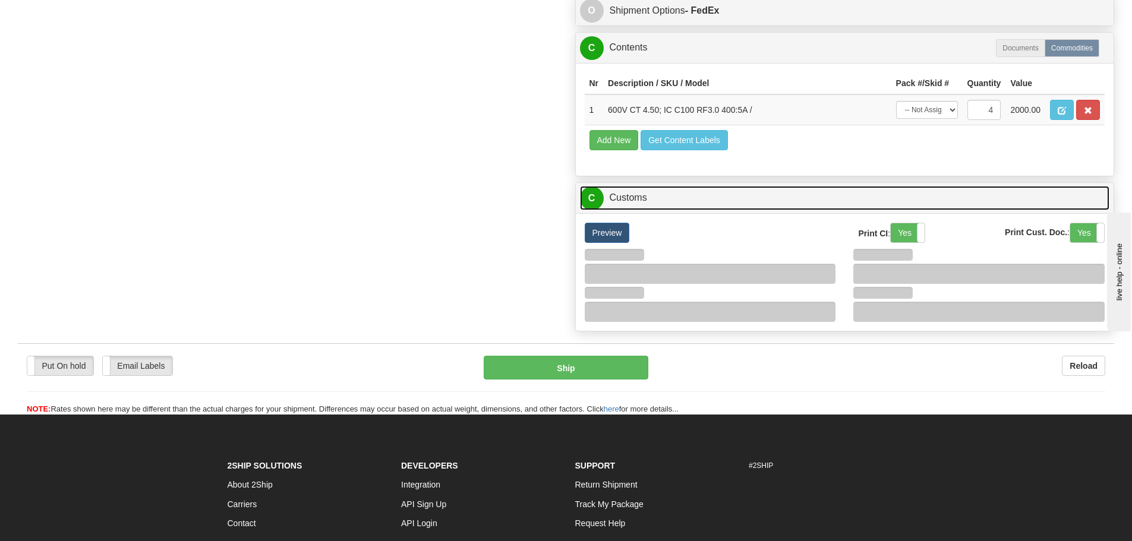
scroll to position [1010, 0]
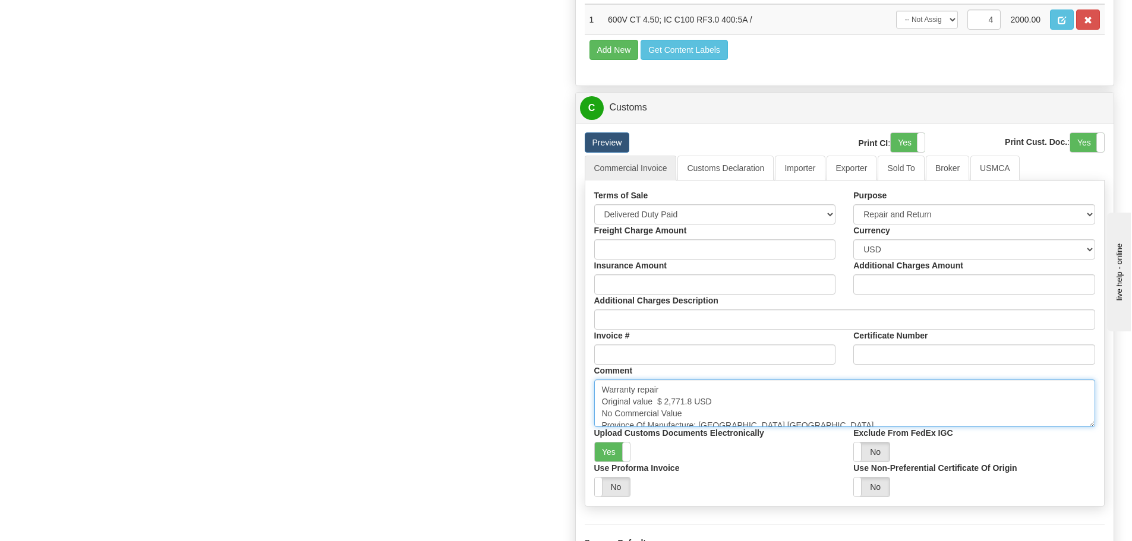
click at [742, 390] on textarea "Warranty repair Original value $ 2,771.8 USD No Commercial Value Province Of Ma…" at bounding box center [844, 404] width 501 height 48
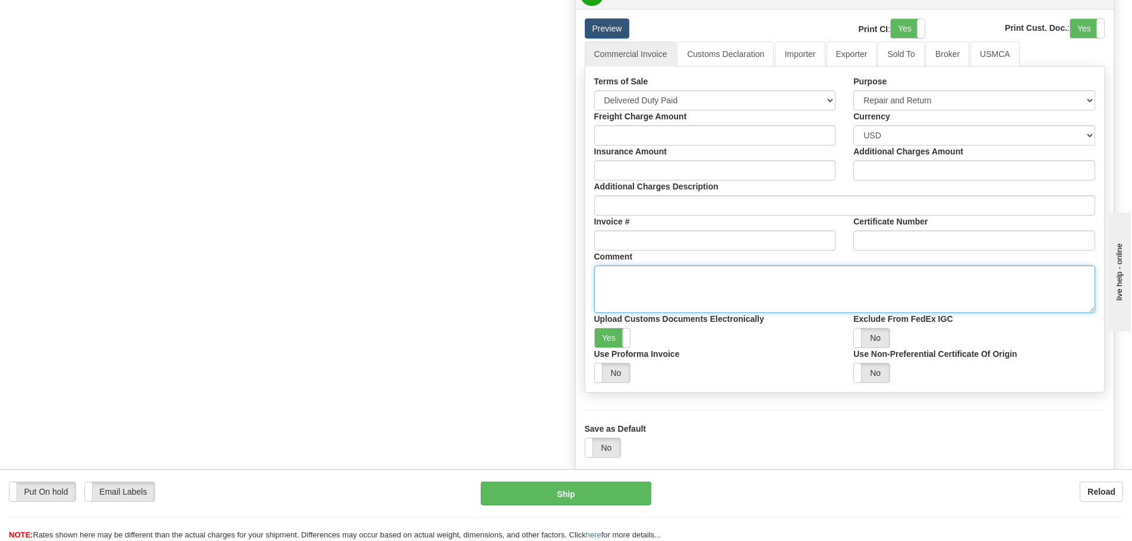
scroll to position [1129, 0]
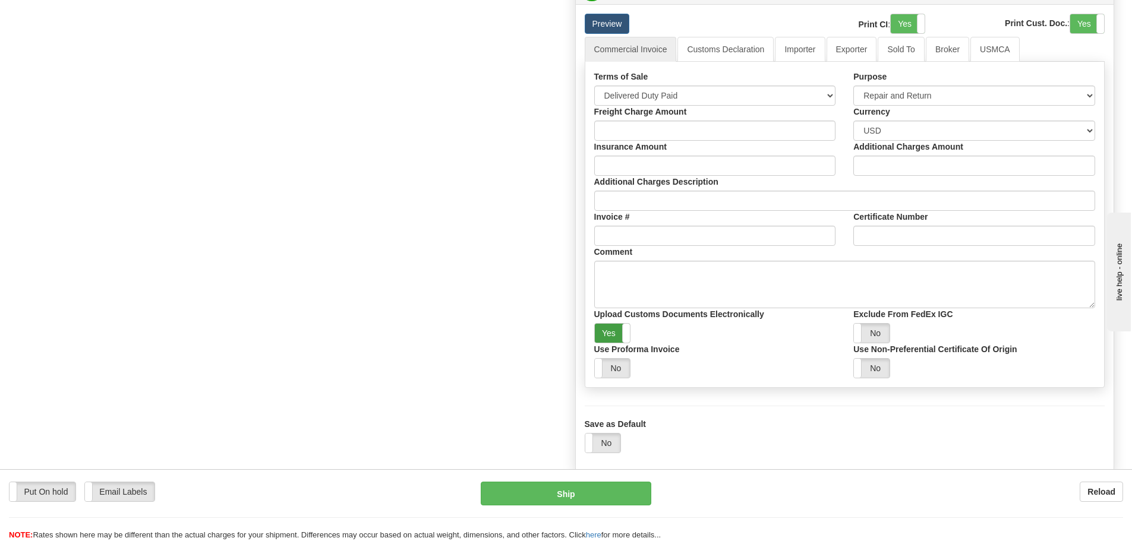
click at [617, 333] on label "Yes" at bounding box center [613, 333] width 36 height 19
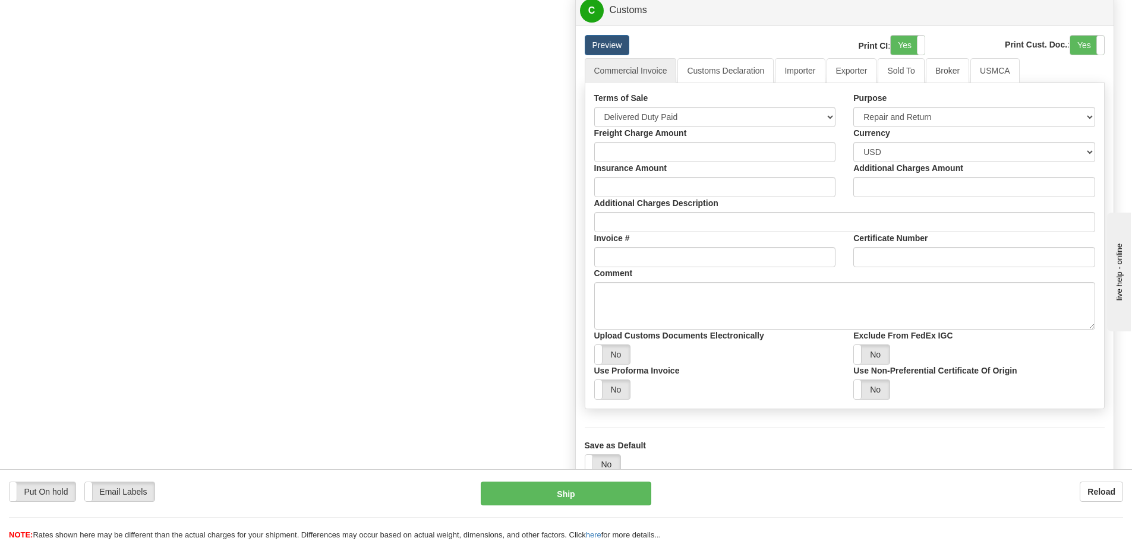
scroll to position [1069, 0]
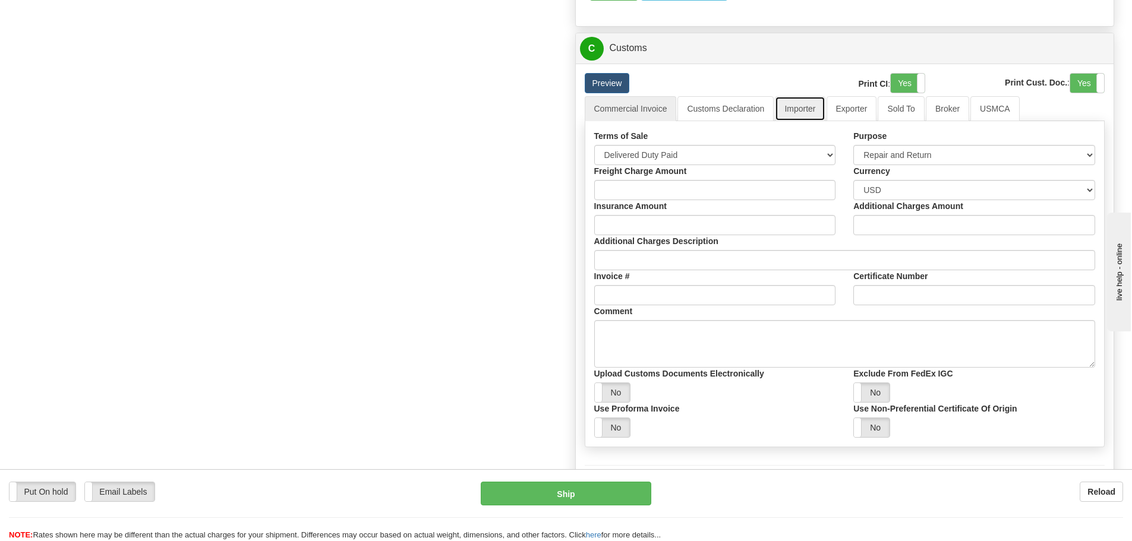
click at [804, 112] on link "Importer" at bounding box center [800, 108] width 50 height 25
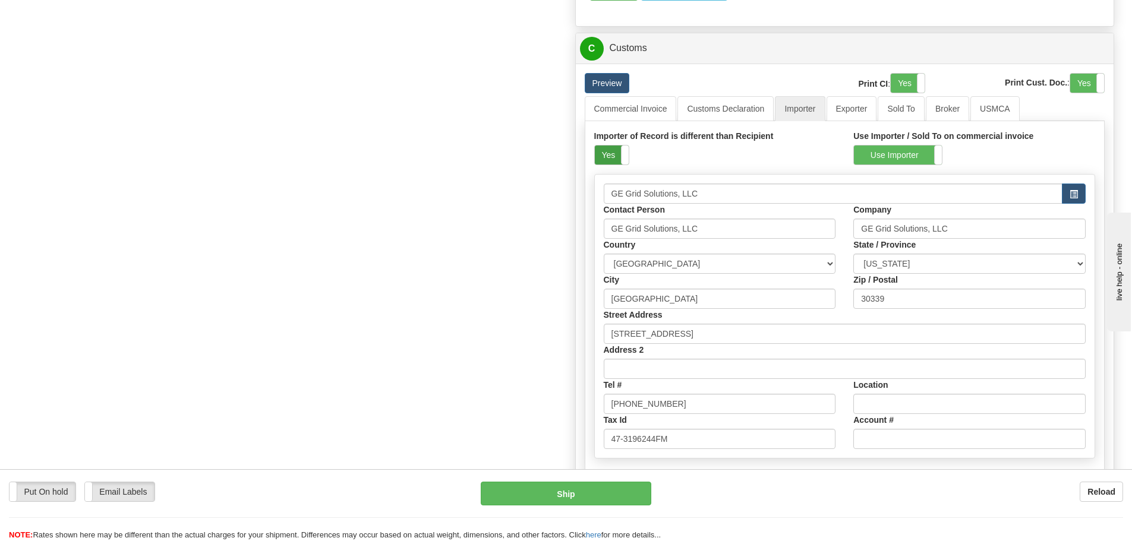
click at [613, 155] on label "Yes" at bounding box center [612, 155] width 34 height 19
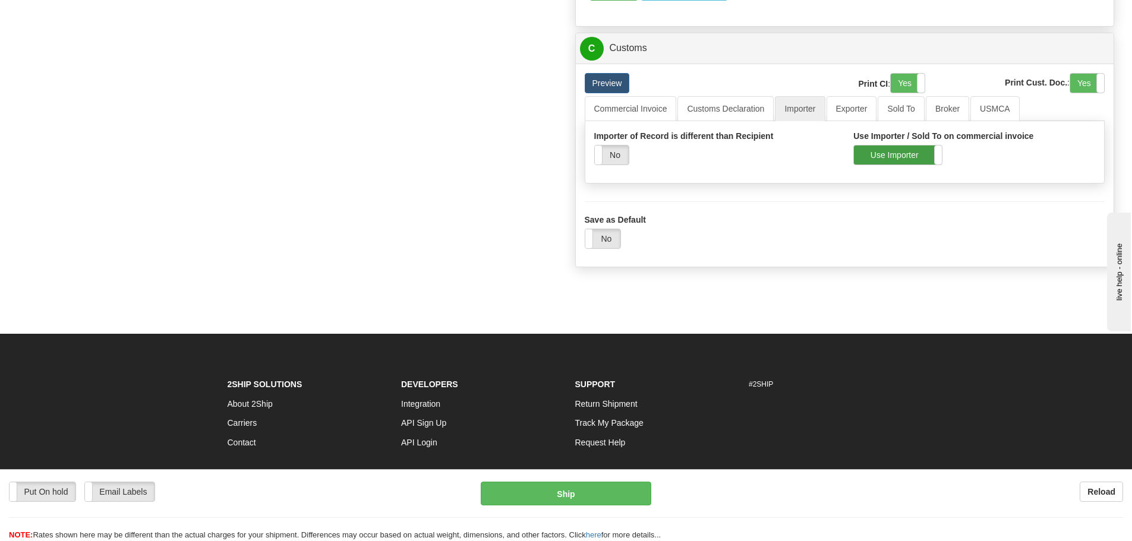
click at [882, 153] on label "Use Importer" at bounding box center [898, 155] width 88 height 19
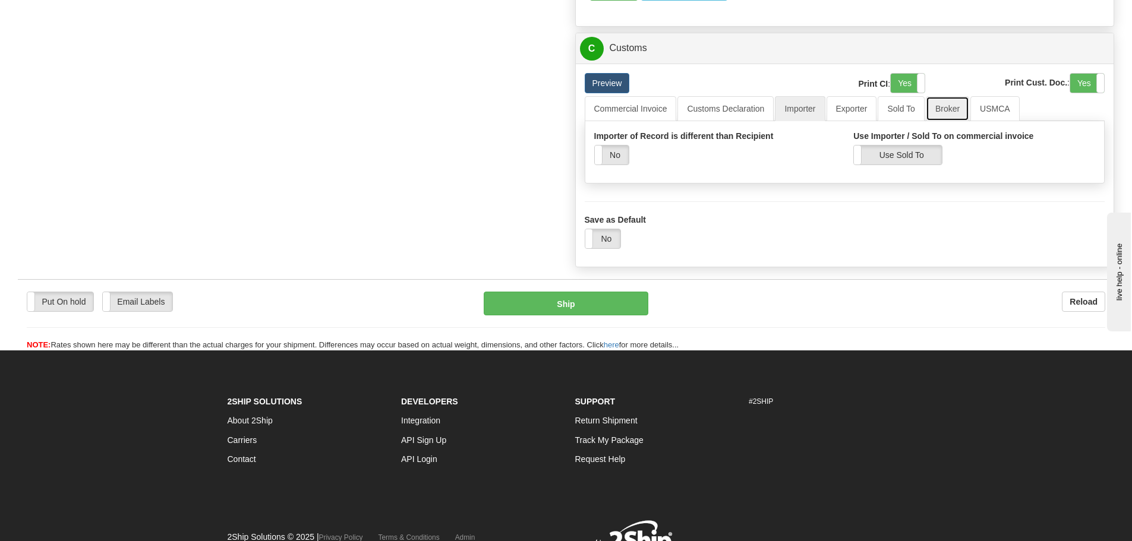
click at [946, 112] on link "Broker" at bounding box center [947, 108] width 43 height 25
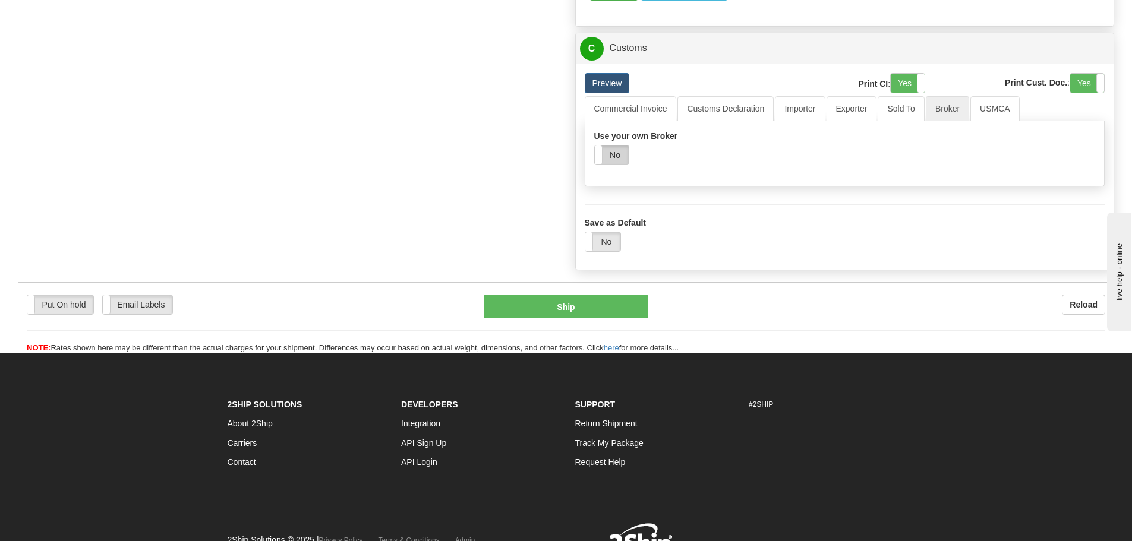
click at [625, 148] on label "No" at bounding box center [612, 155] width 34 height 19
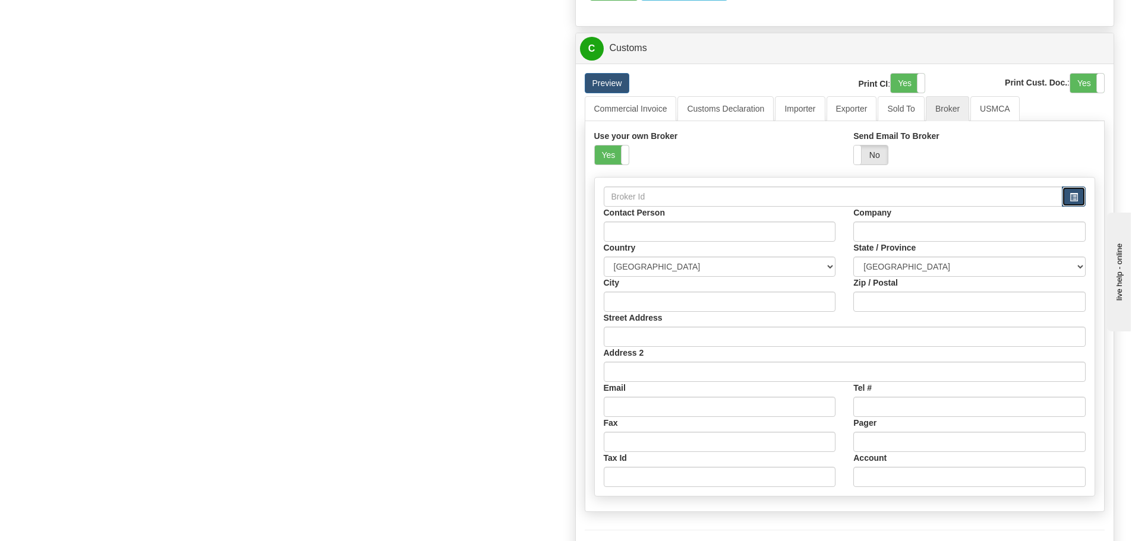
click at [1078, 195] on button "button" at bounding box center [1074, 197] width 24 height 20
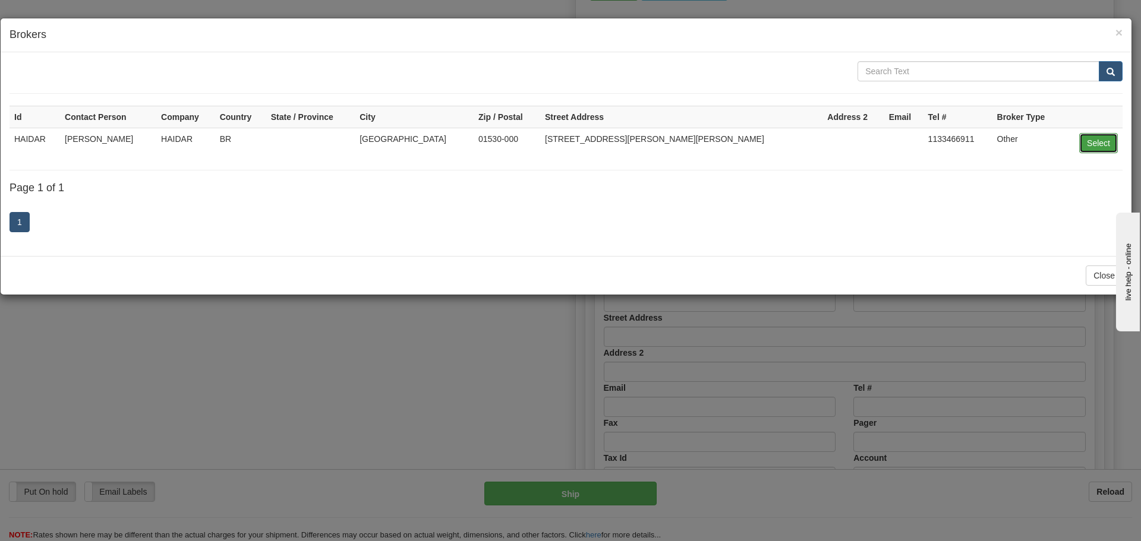
click at [1107, 141] on button "Select" at bounding box center [1098, 143] width 39 height 20
type input "HAIDAR"
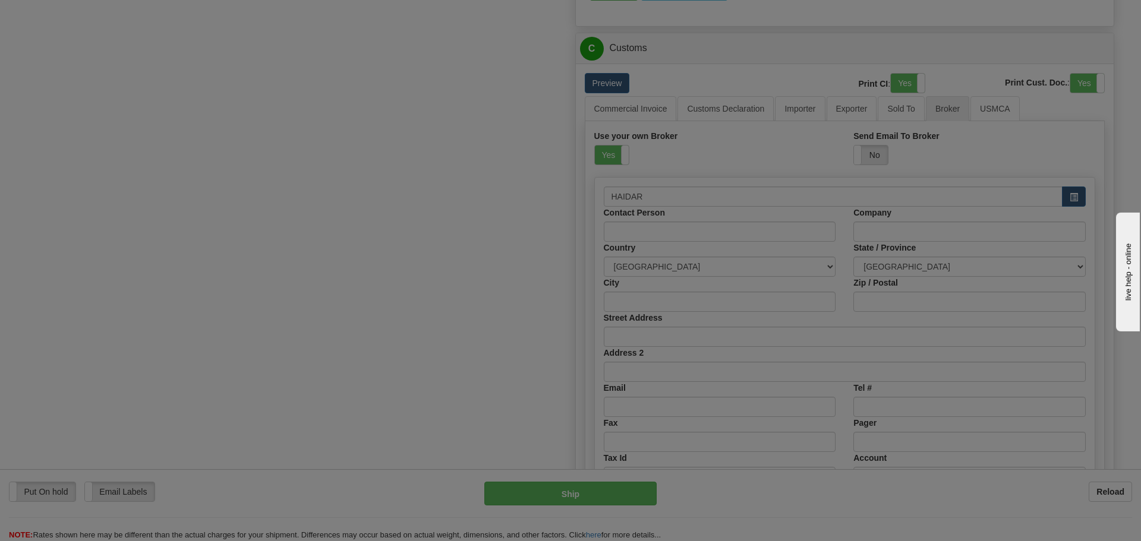
type input "Larissy Souza"
type input "HAIDAR"
select select "BR"
type input "Sao Paulo"
type input "01530-000"
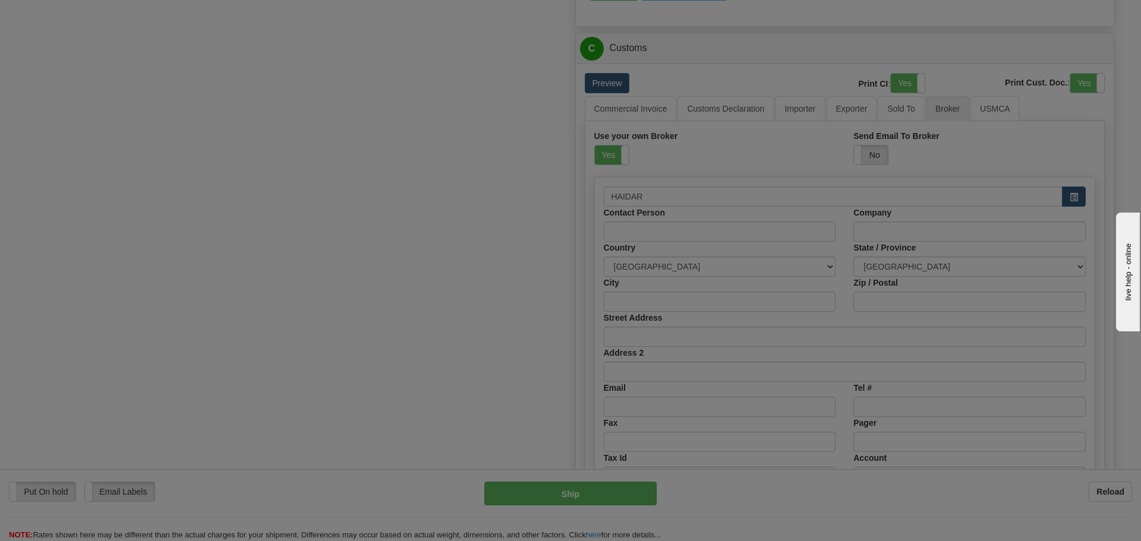
type input "Rua Muniz de Souza, 854"
type input "1133466911"
type input "08.455.211/0003-92"
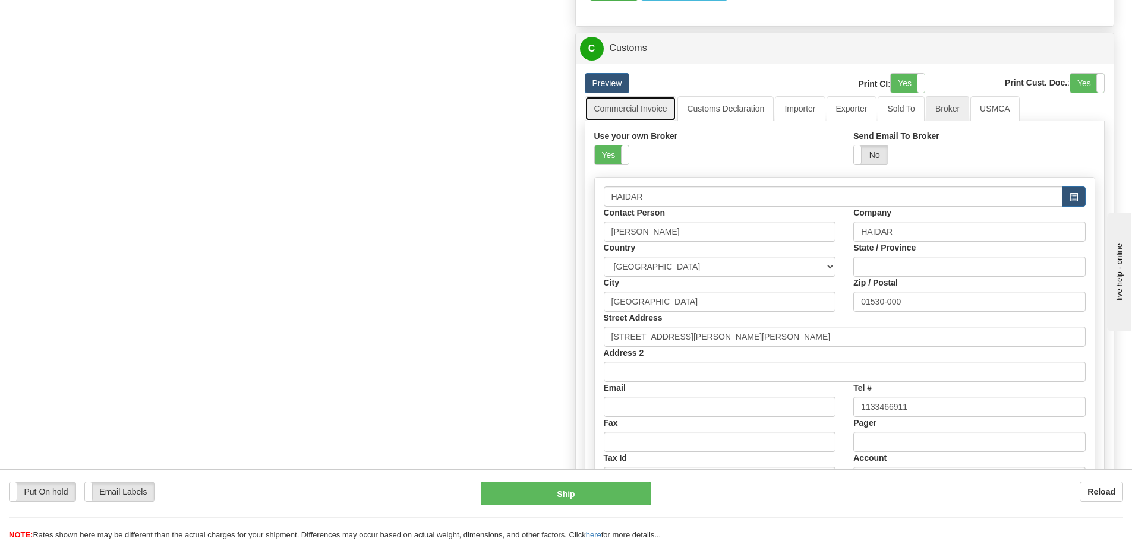
click at [658, 109] on link "Commercial Invoice" at bounding box center [631, 108] width 92 height 25
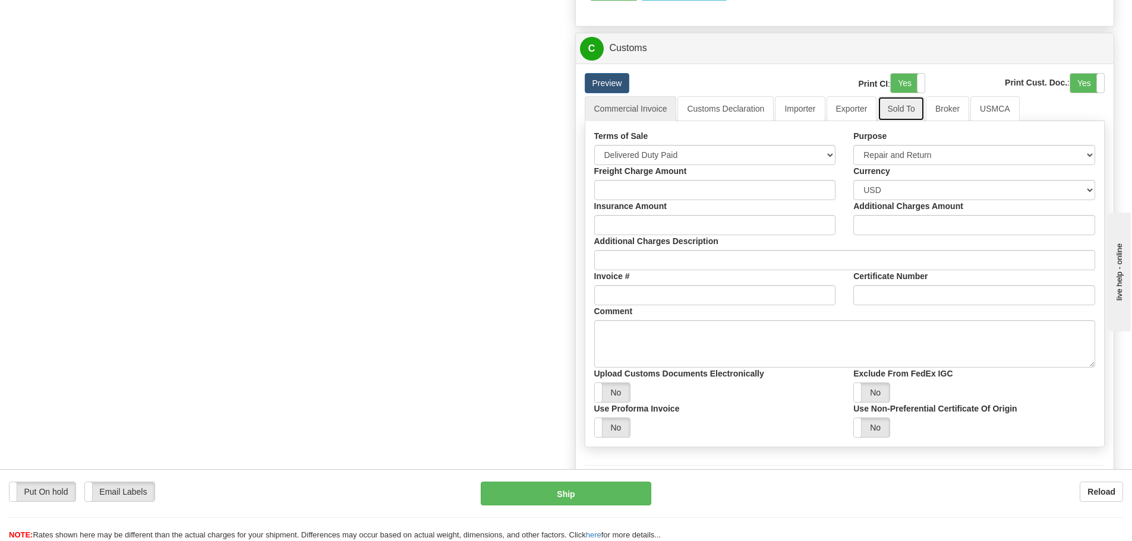
click at [924, 112] on link "Sold To" at bounding box center [900, 108] width 46 height 25
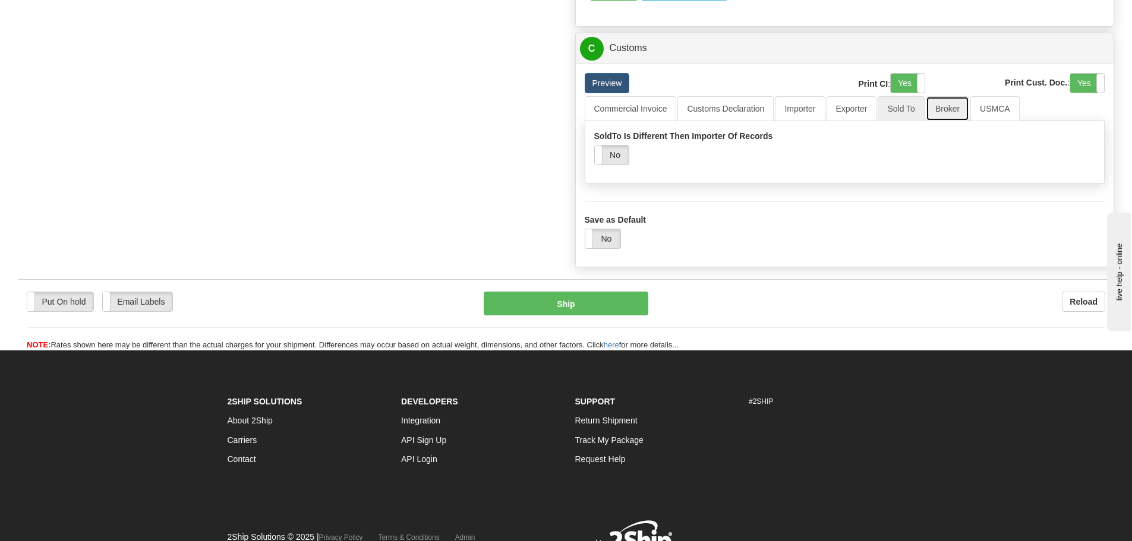
click at [932, 113] on link "Broker" at bounding box center [947, 108] width 43 height 25
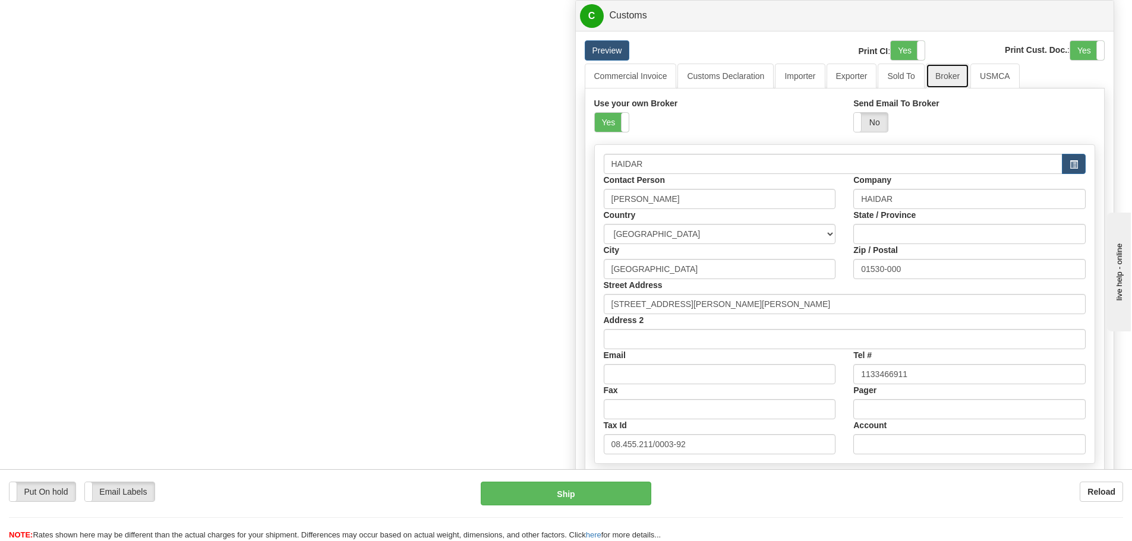
scroll to position [1129, 0]
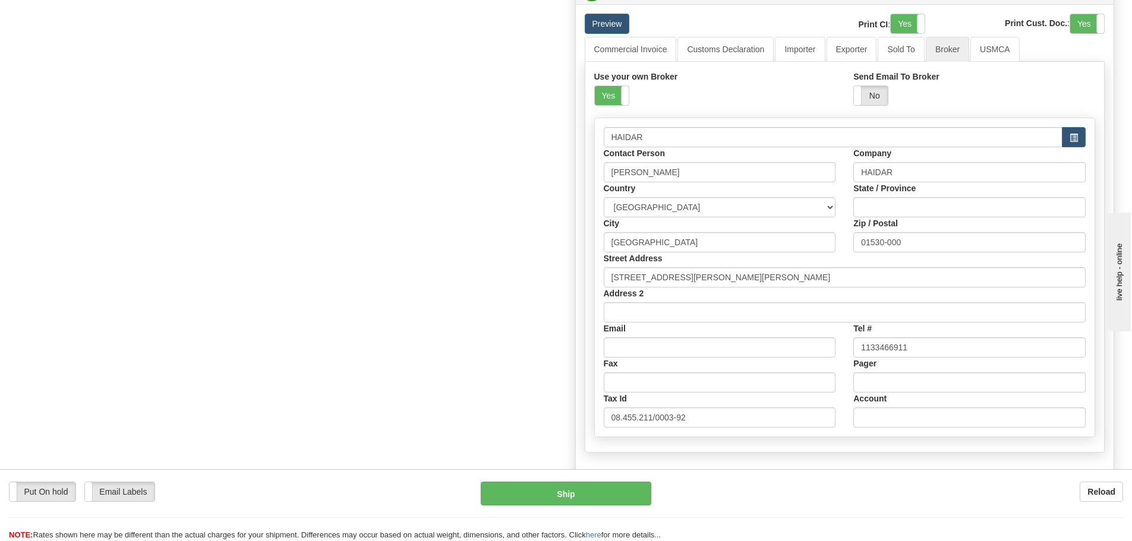
click at [619, 40] on link "Commercial Invoice" at bounding box center [631, 49] width 92 height 25
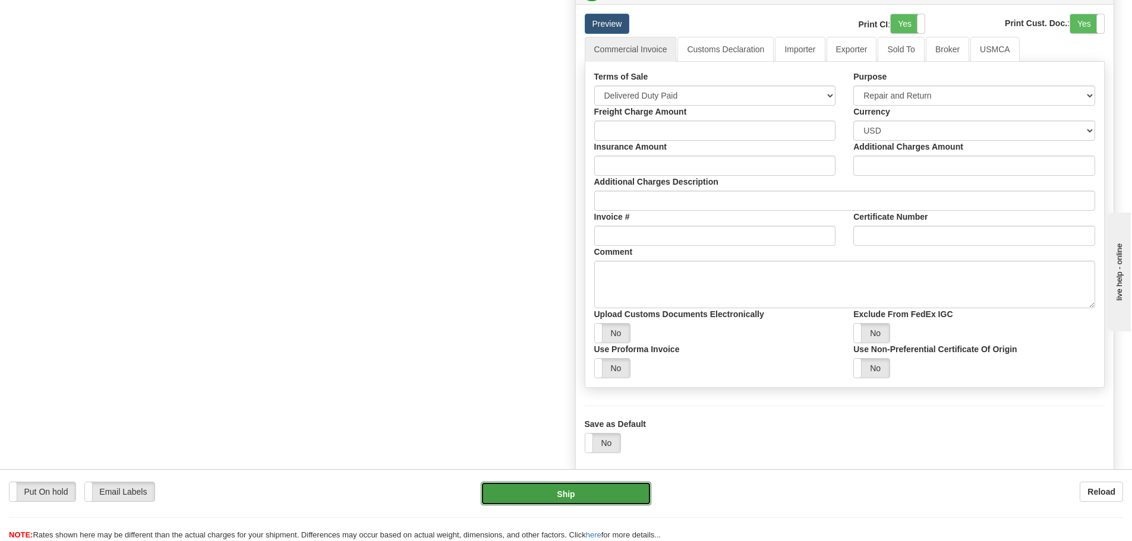
click at [572, 494] on button "Ship" at bounding box center [566, 494] width 171 height 24
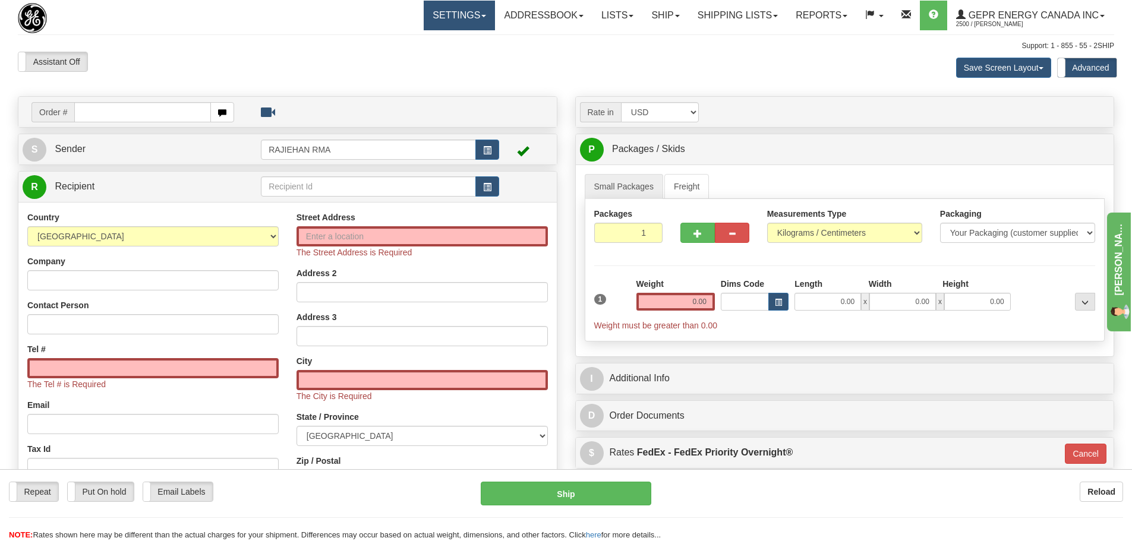
click at [456, 18] on link "Settings" at bounding box center [459, 16] width 71 height 30
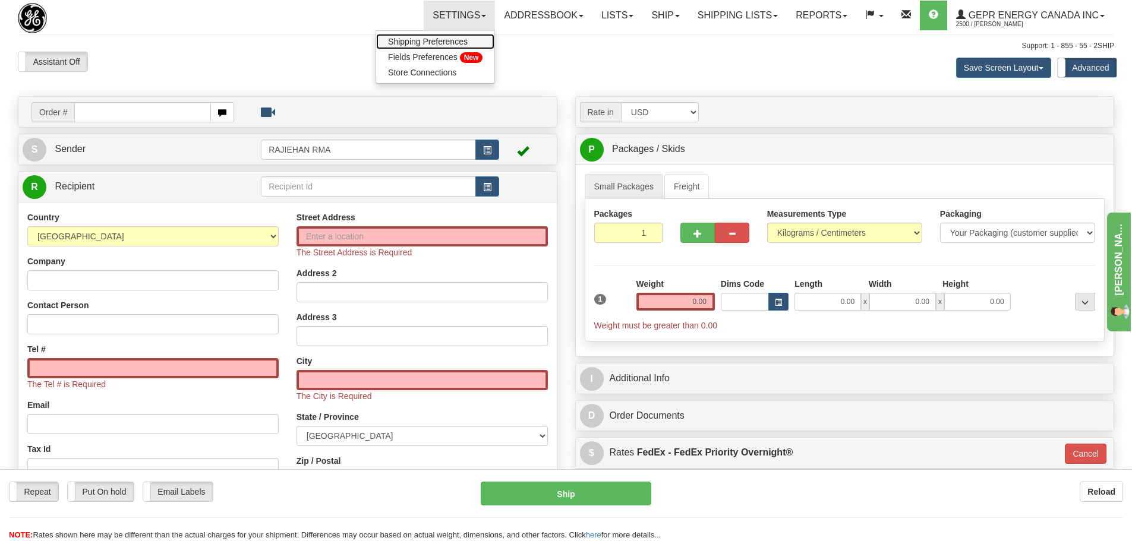
click at [433, 36] on link "Shipping Preferences" at bounding box center [435, 41] width 118 height 15
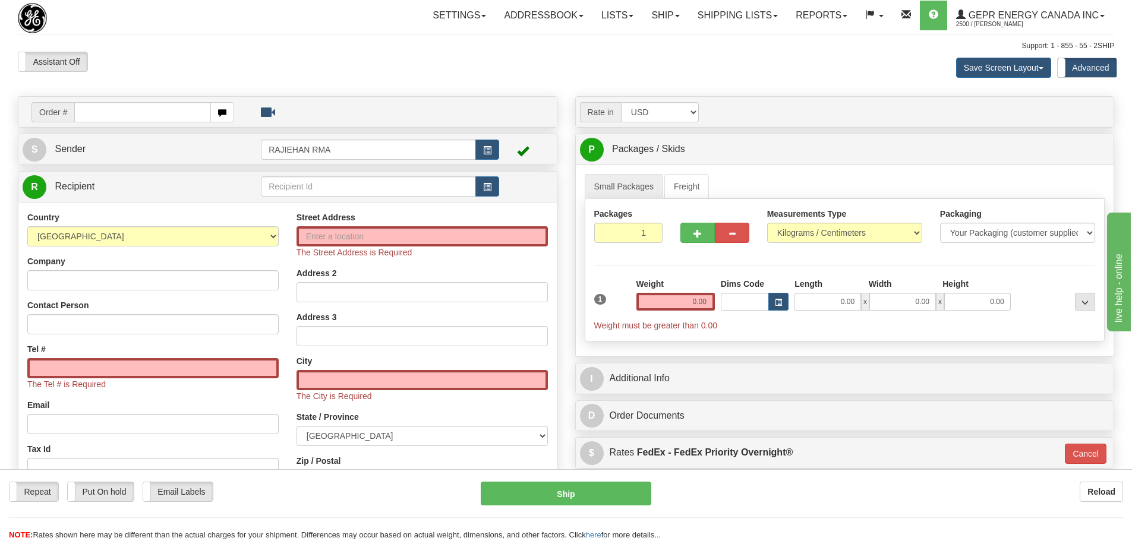
click at [581, 52] on div "Previous Next" at bounding box center [565, 52] width 185 height 1
